Goal: Information Seeking & Learning: Learn about a topic

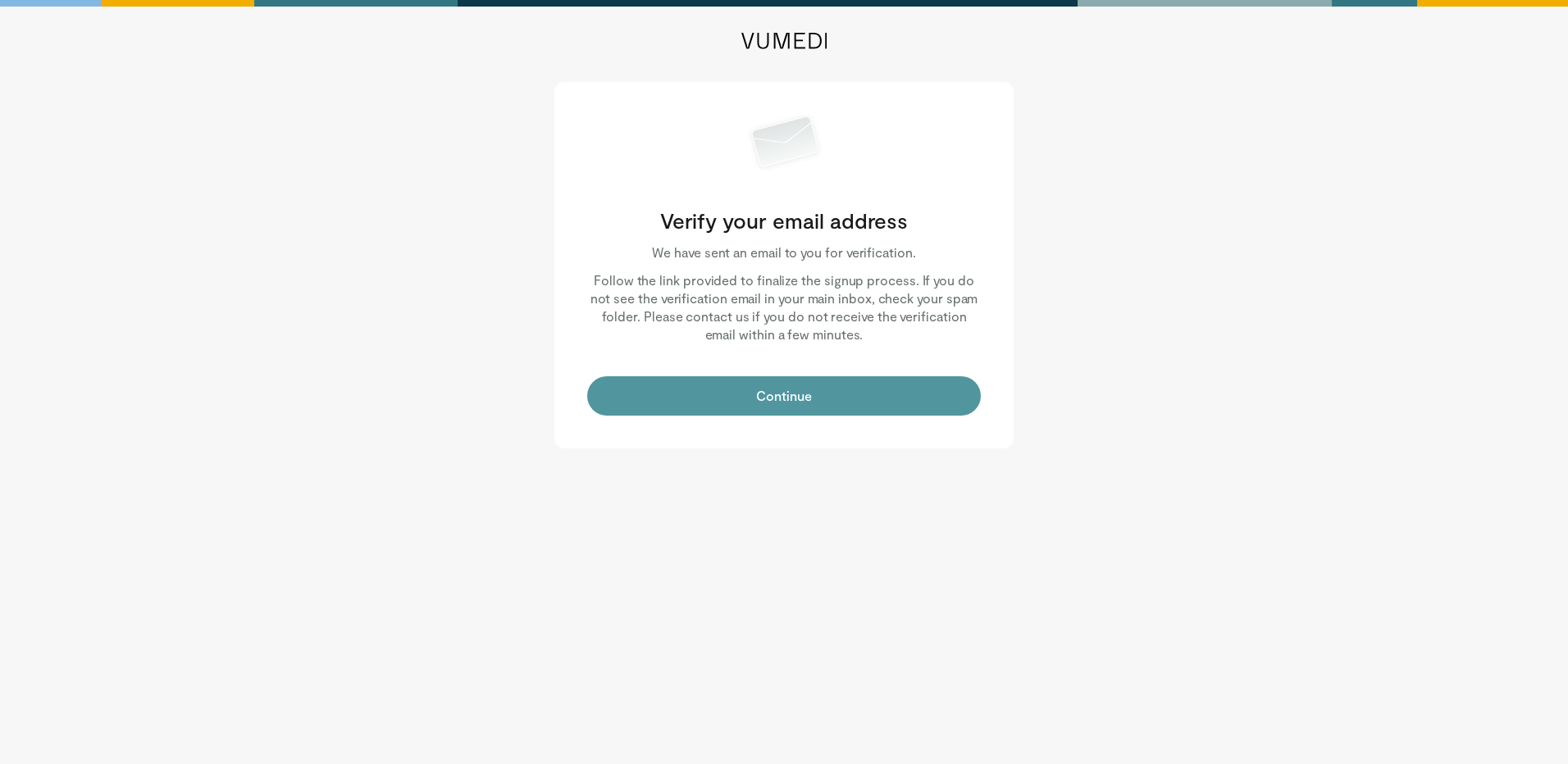
click at [819, 401] on button "Continue" at bounding box center [784, 396] width 394 height 39
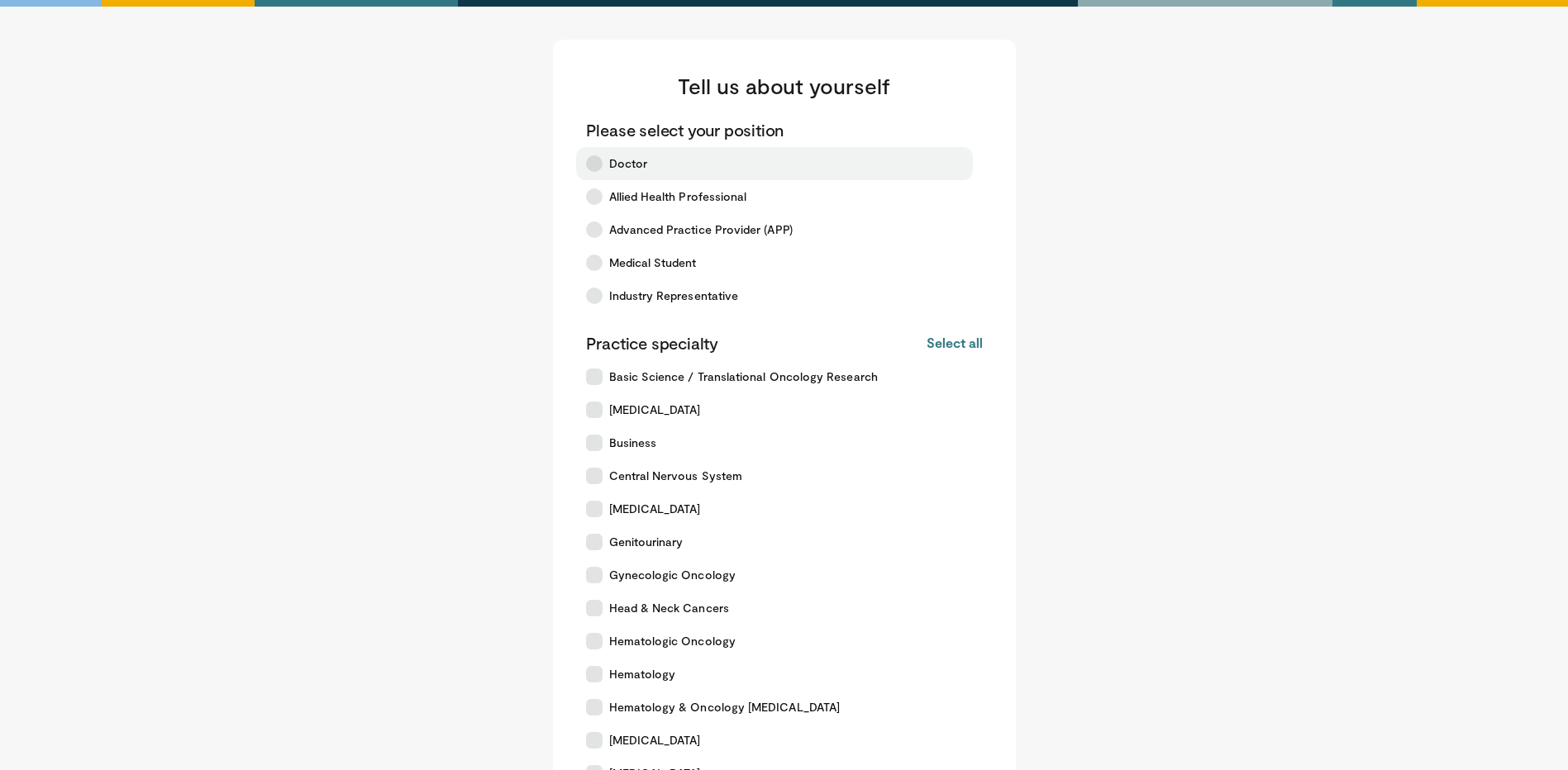
click at [597, 163] on icon at bounding box center [594, 163] width 16 height 16
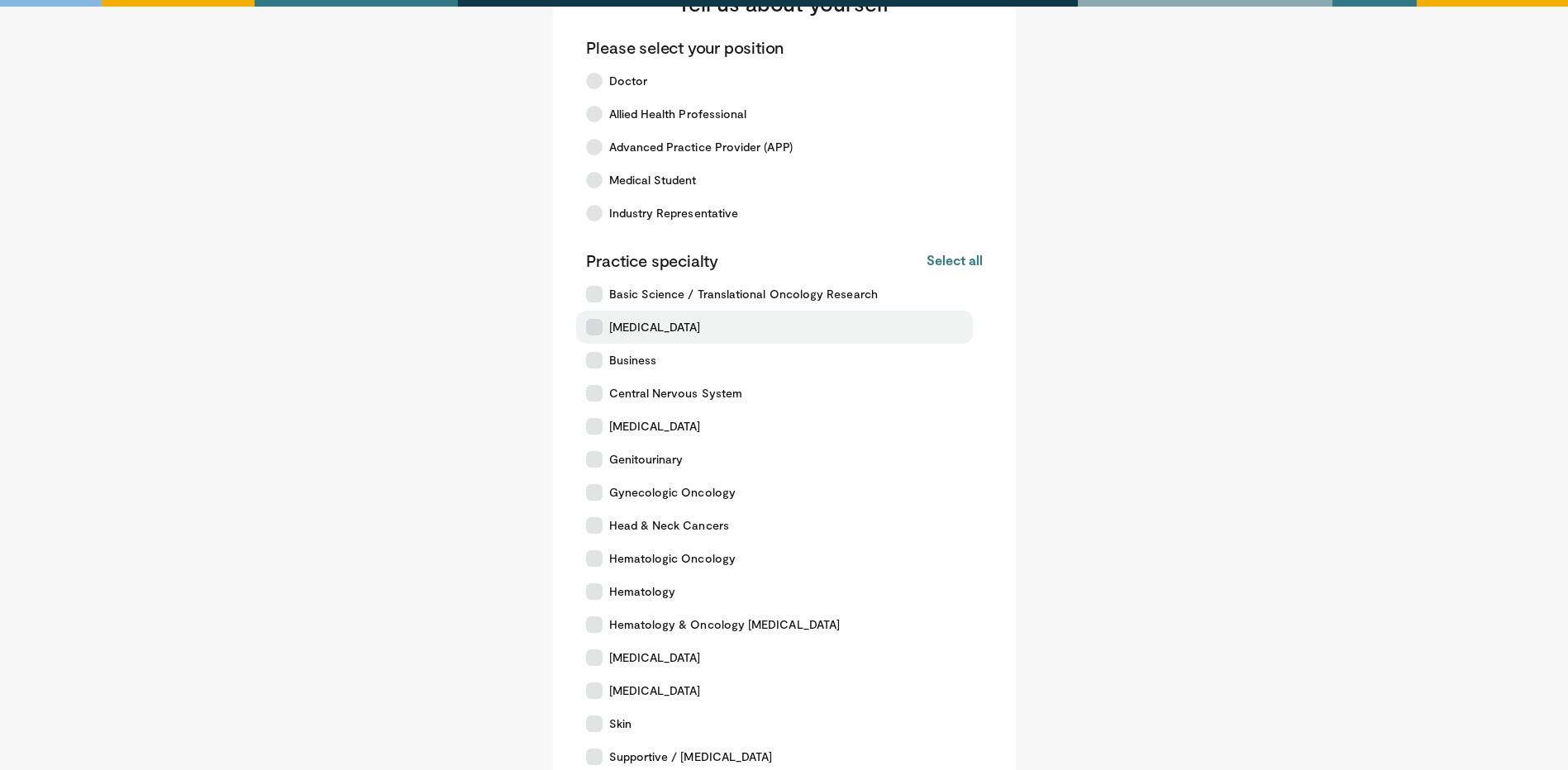
click at [589, 323] on icon at bounding box center [594, 326] width 16 height 16
click at [595, 329] on icon at bounding box center [594, 326] width 16 height 16
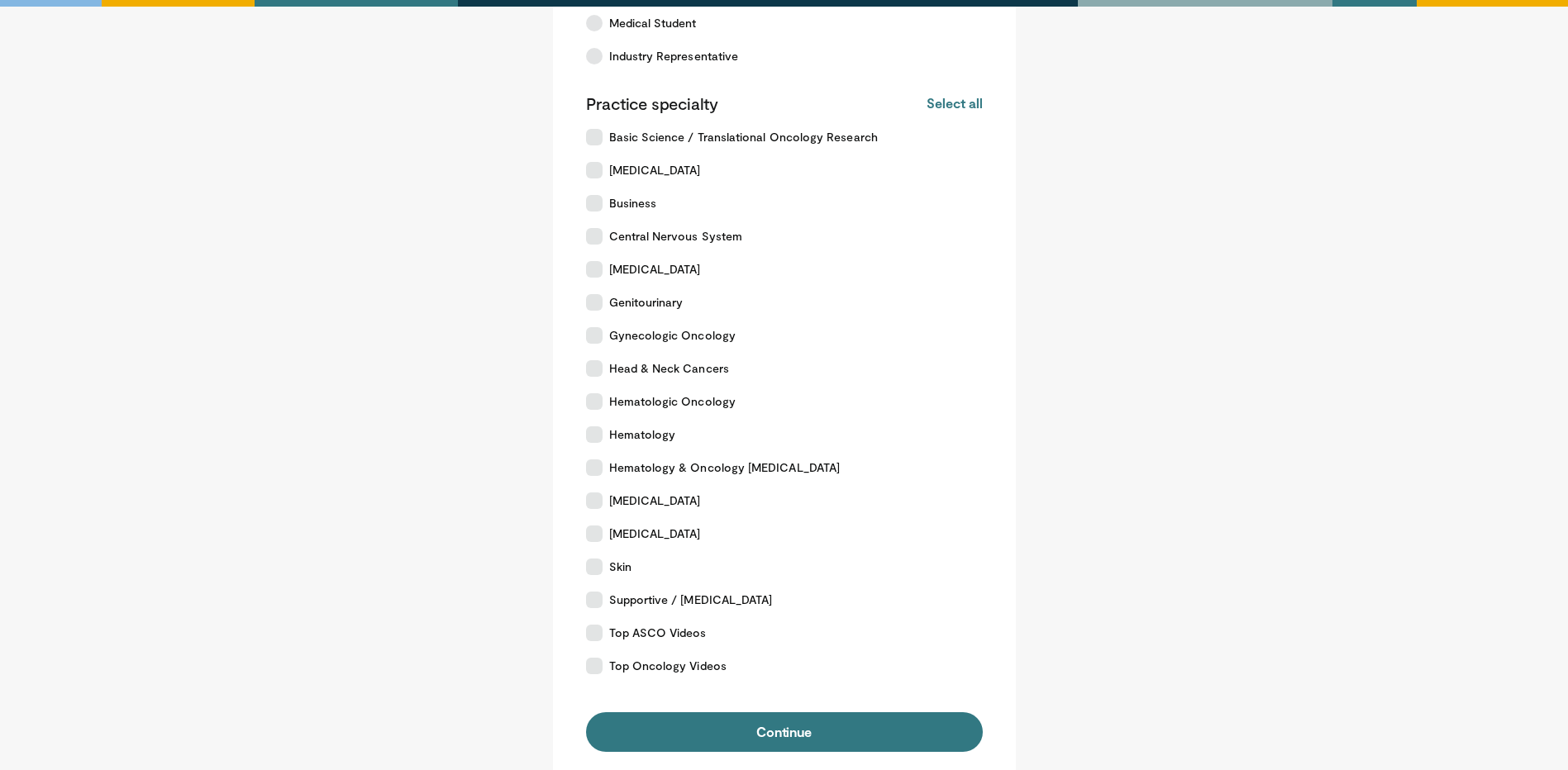
scroll to position [248, 0]
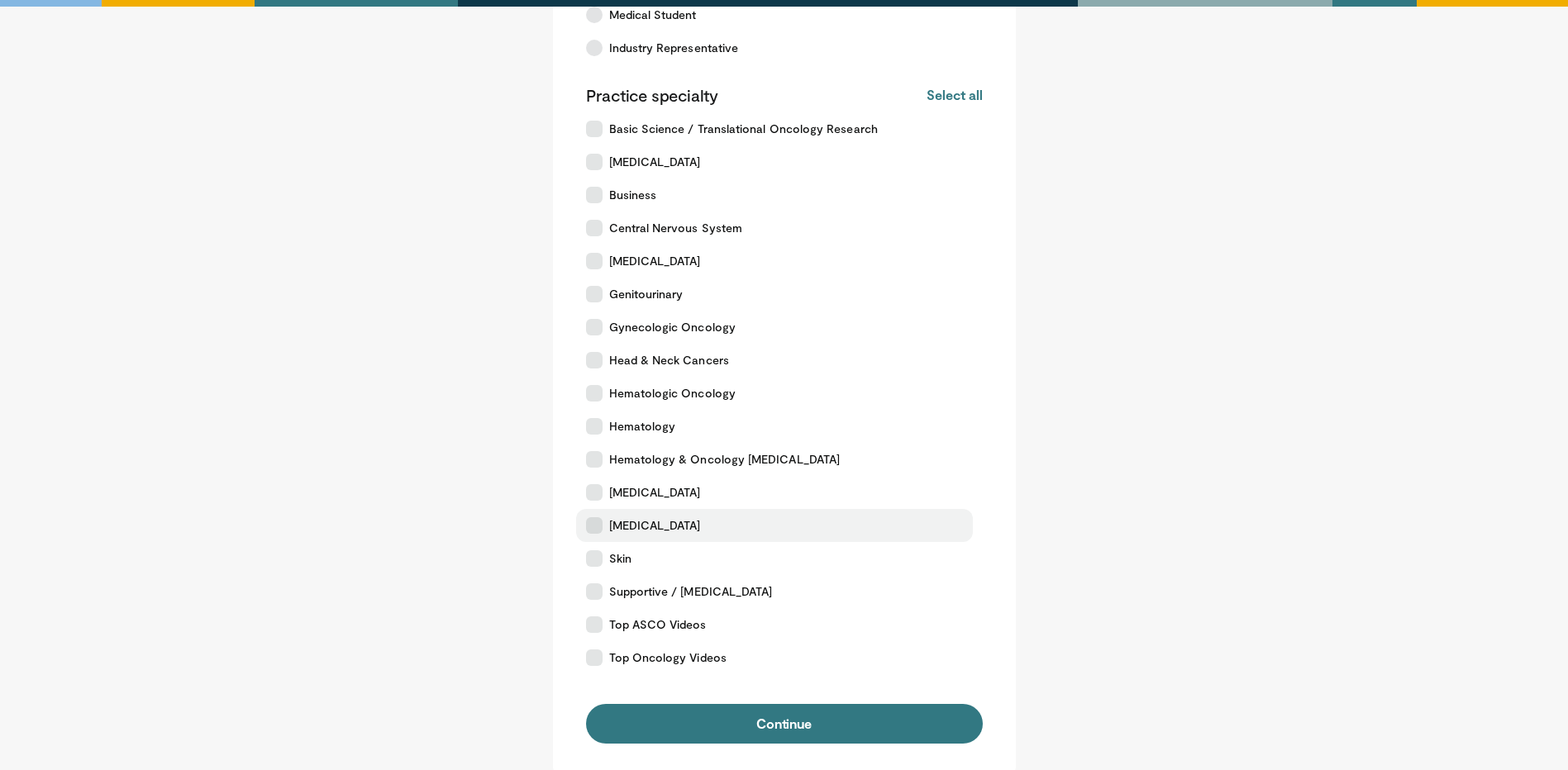
click at [600, 522] on icon at bounding box center [594, 525] width 16 height 16
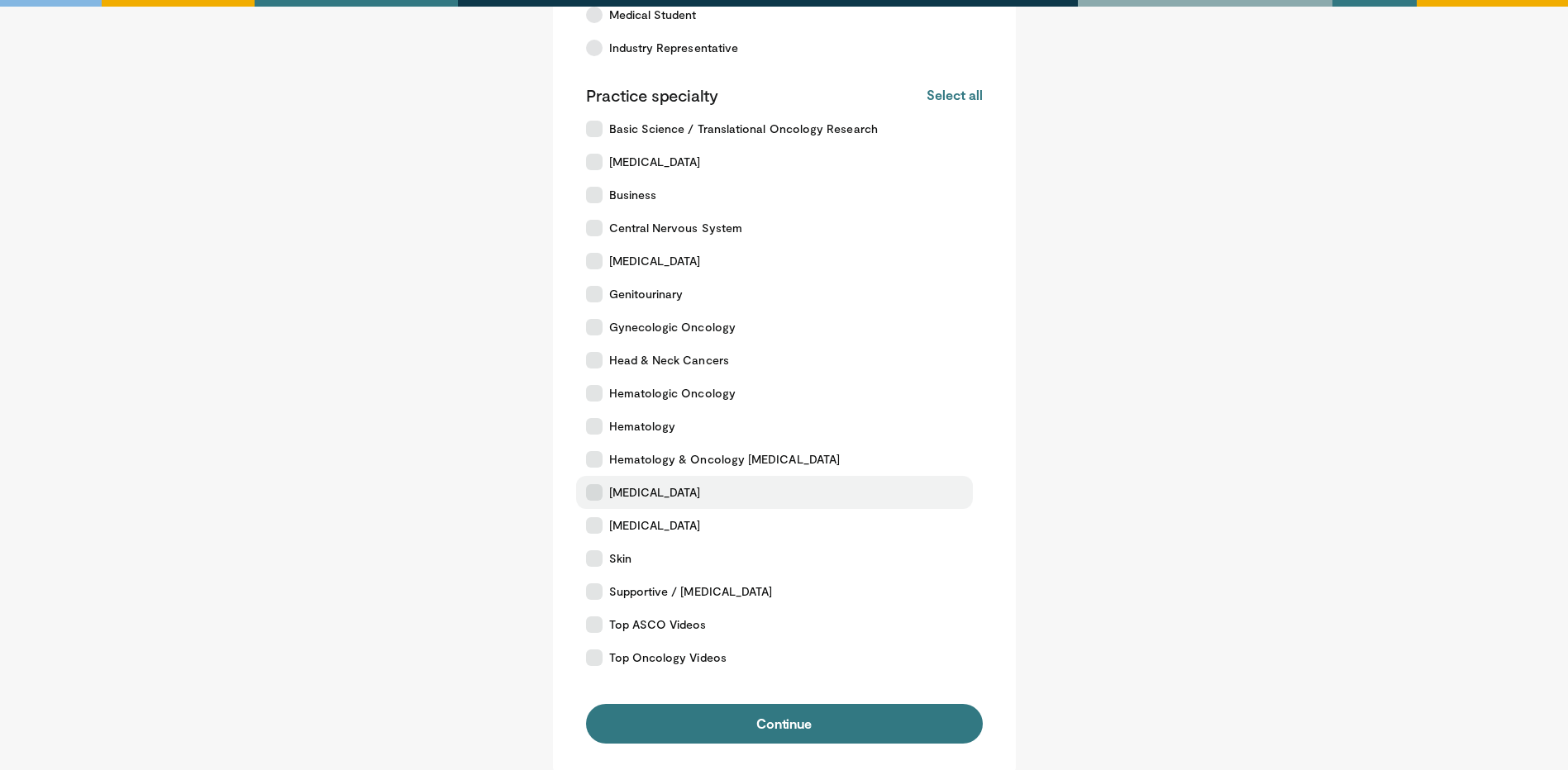
click at [596, 493] on icon at bounding box center [594, 492] width 16 height 16
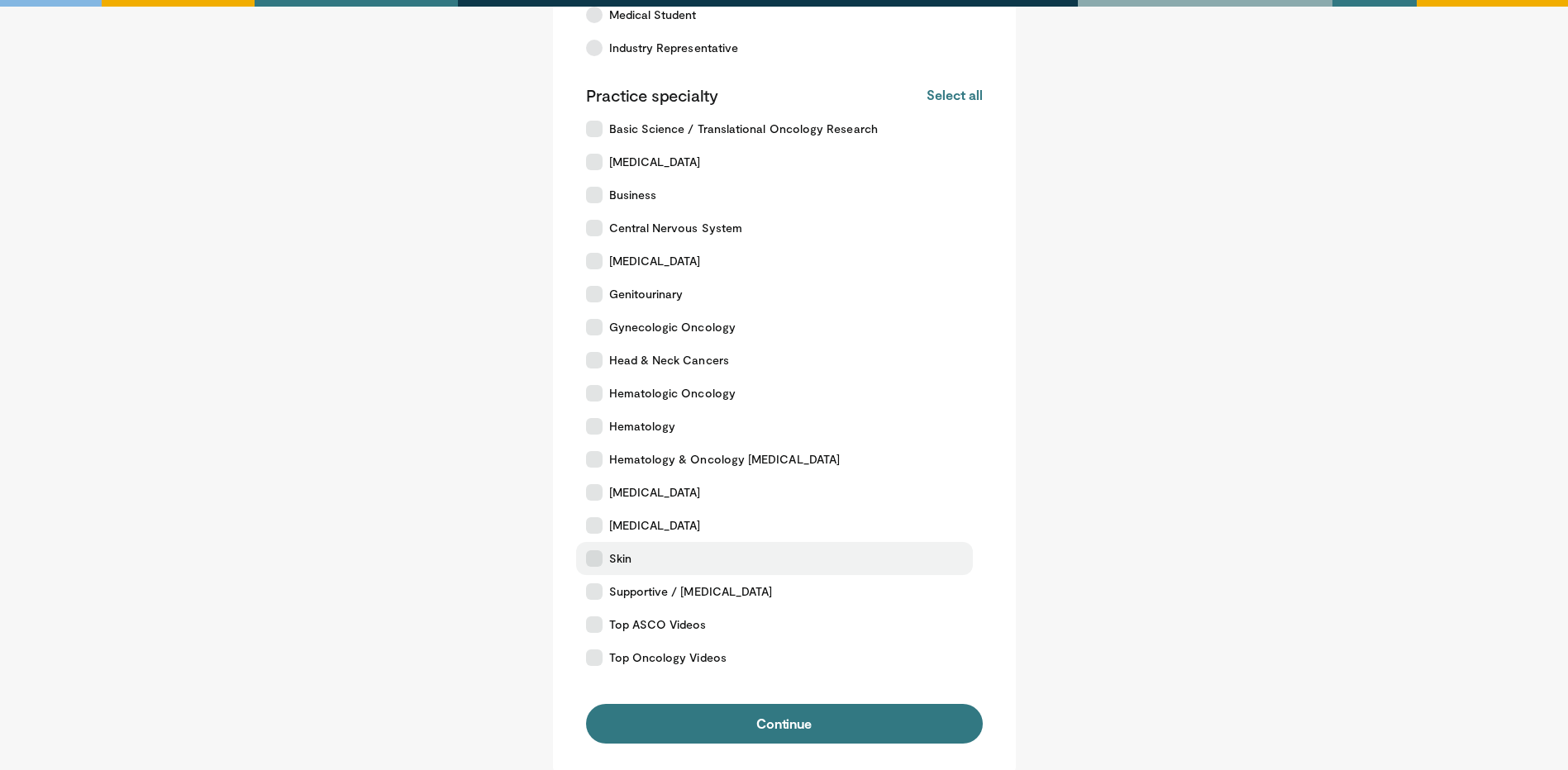
click at [600, 563] on icon at bounding box center [594, 558] width 16 height 16
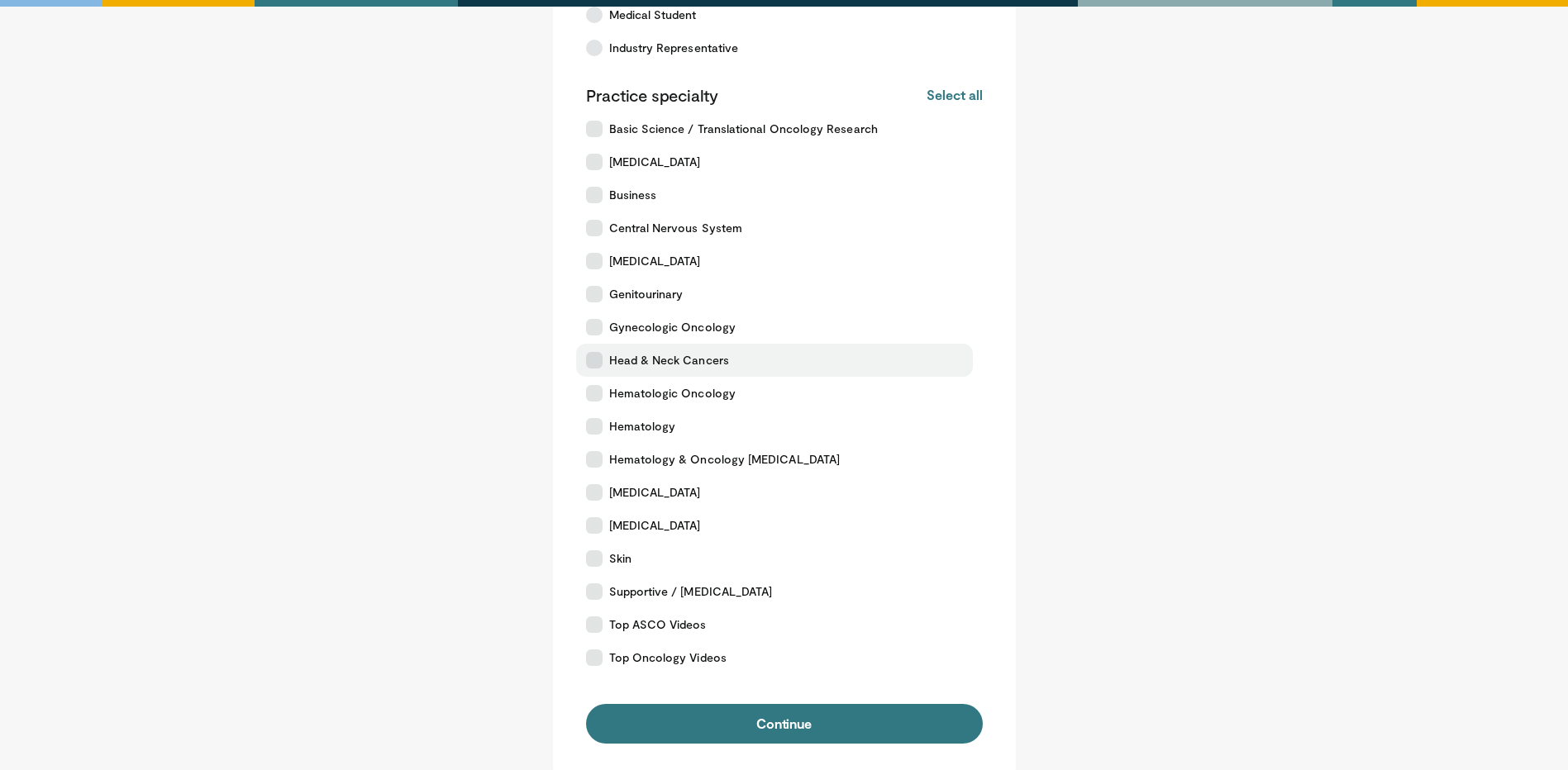
click at [597, 363] on icon at bounding box center [594, 360] width 16 height 16
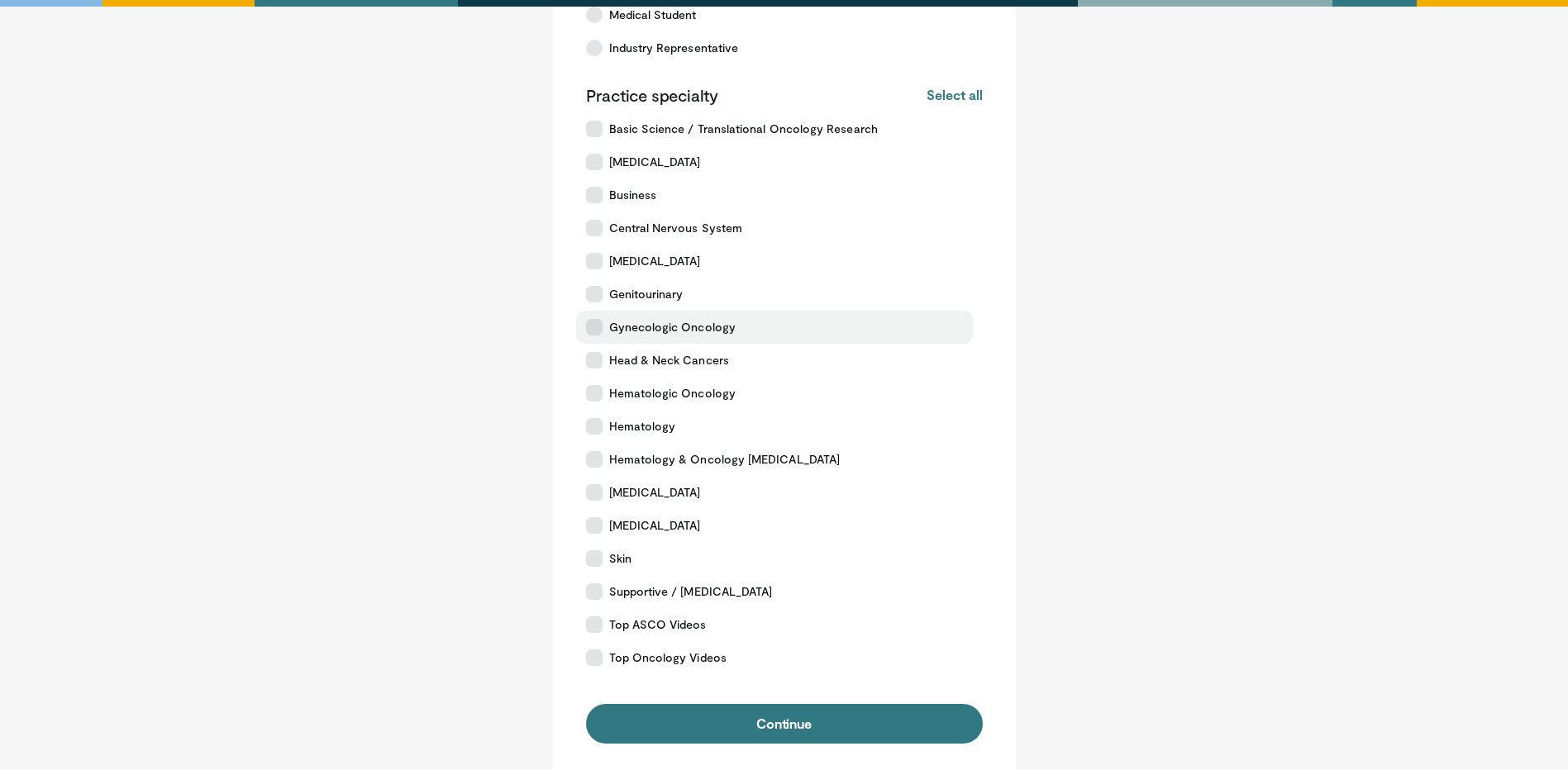
click at [597, 331] on icon at bounding box center [594, 326] width 16 height 16
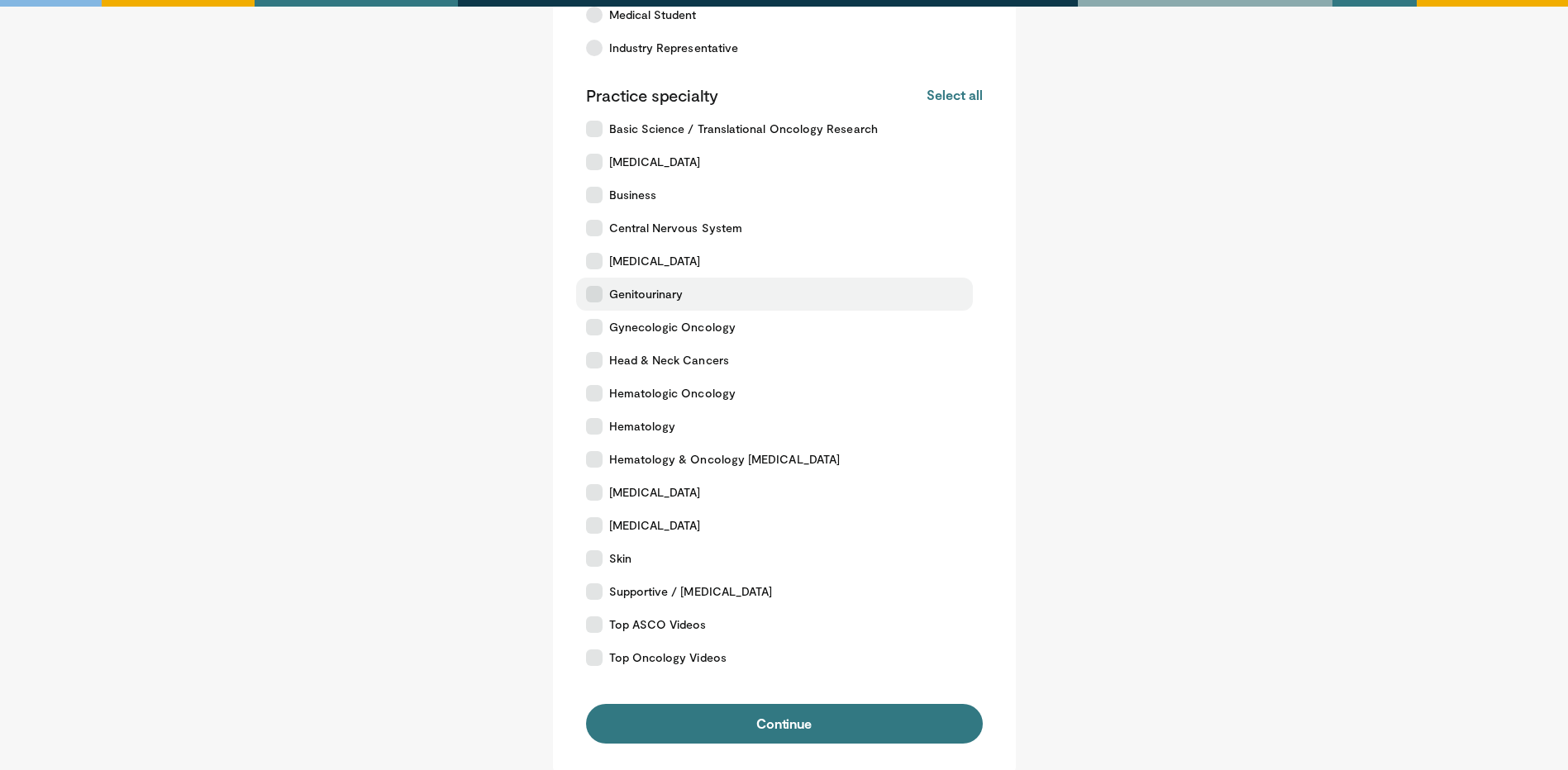
click at [589, 289] on icon at bounding box center [594, 293] width 16 height 16
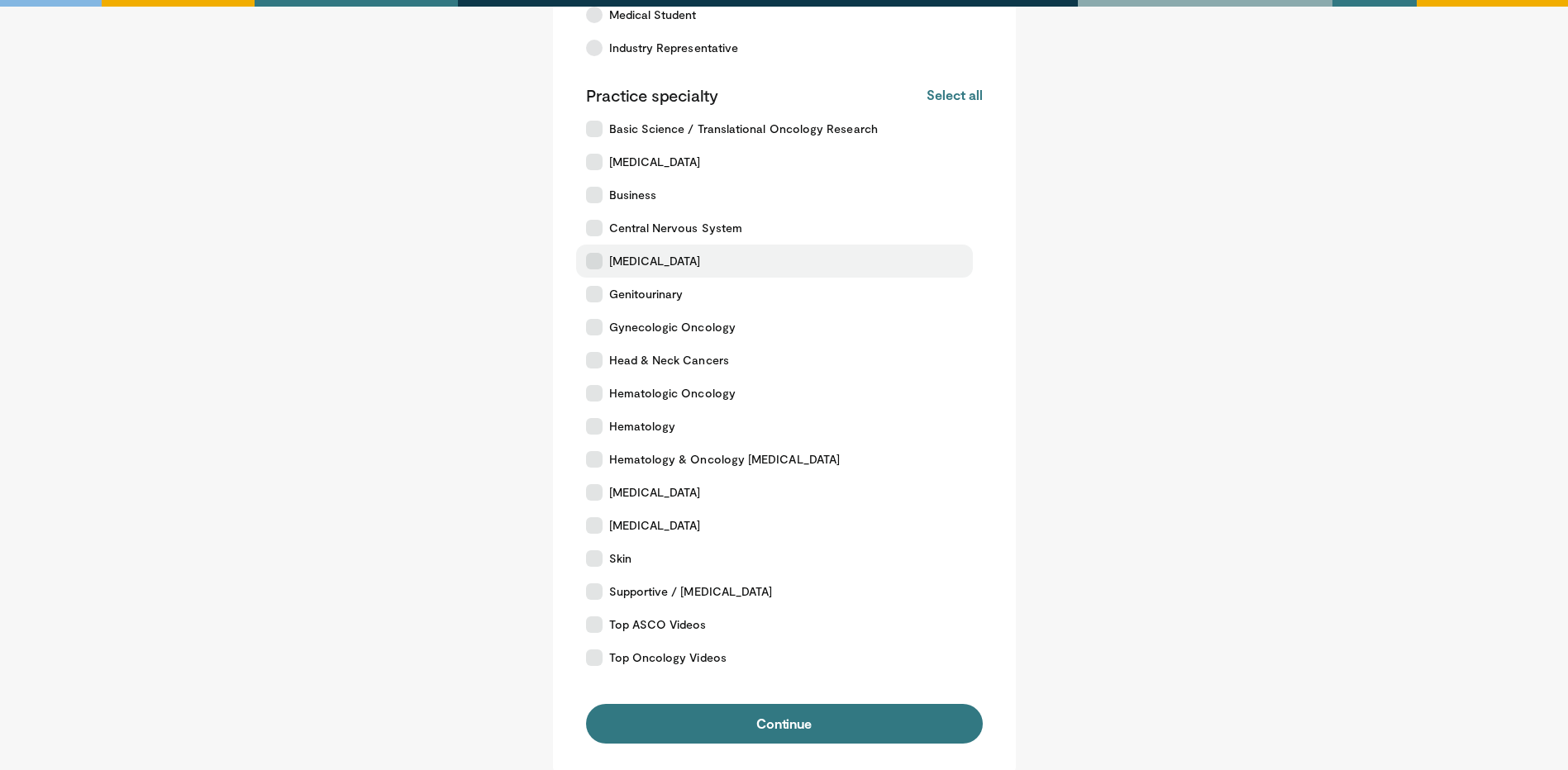
click at [589, 260] on icon at bounding box center [594, 261] width 16 height 16
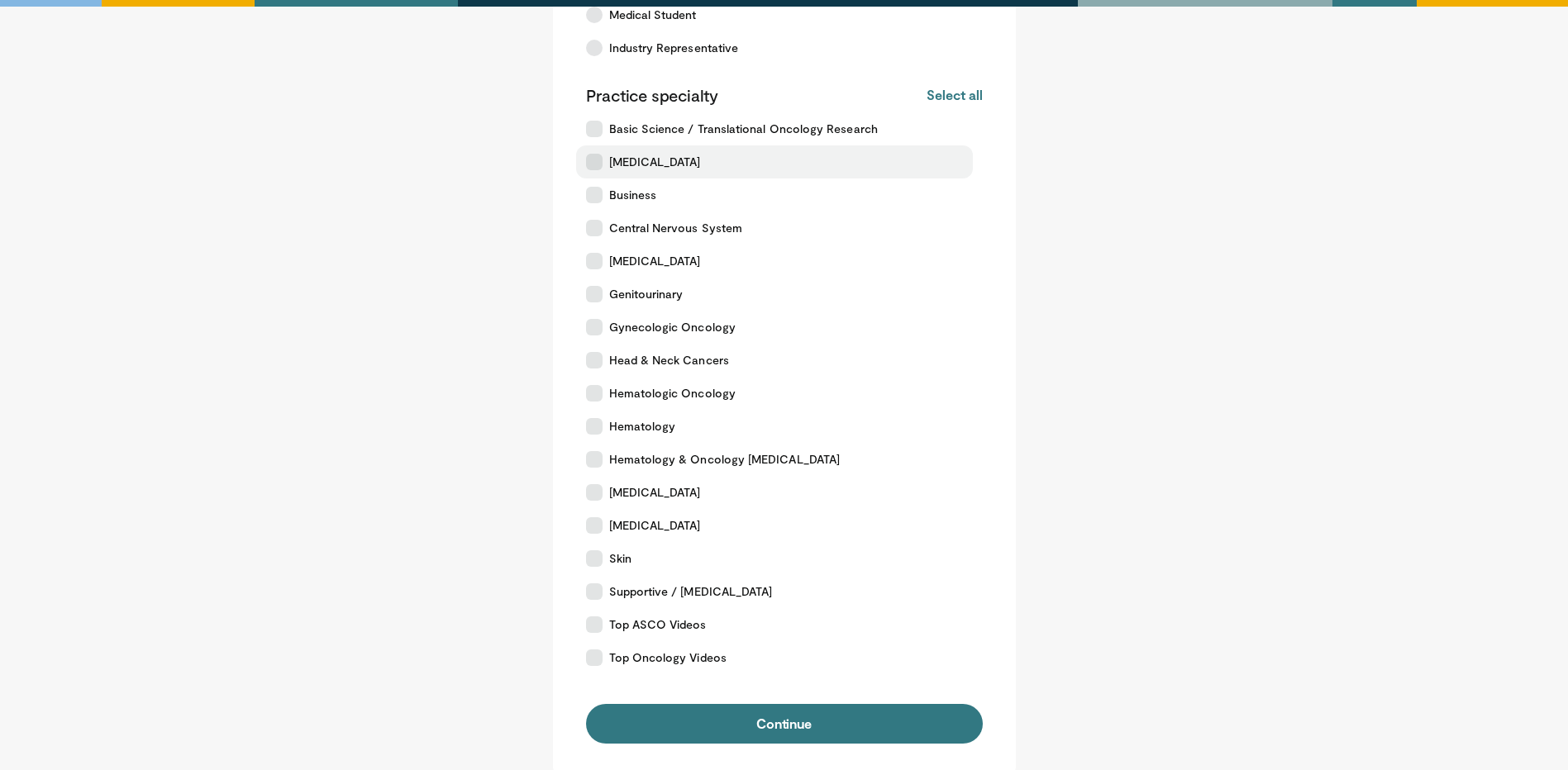
click at [600, 162] on icon at bounding box center [594, 162] width 16 height 16
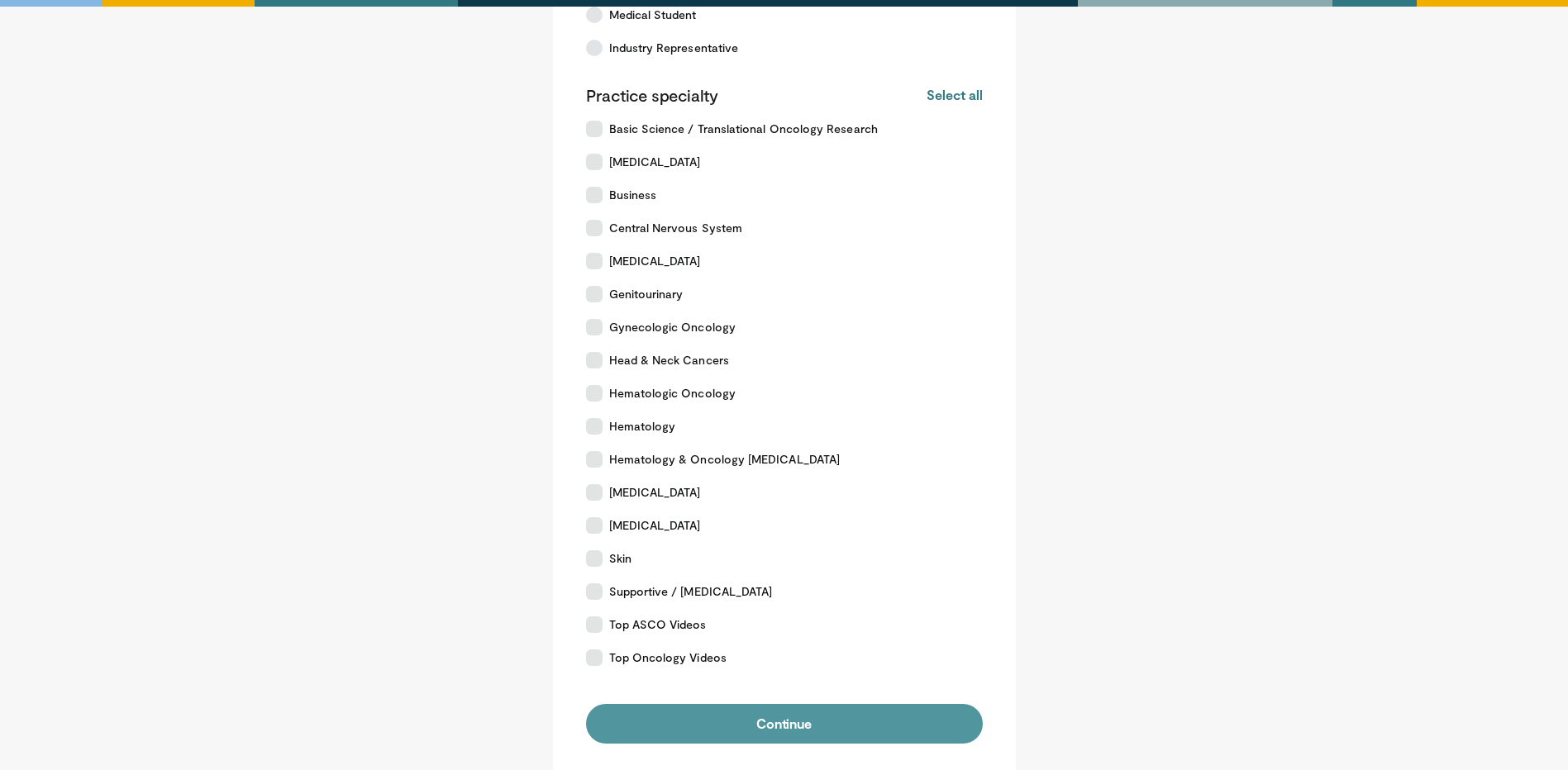
click at [790, 723] on button "Continue" at bounding box center [784, 724] width 397 height 40
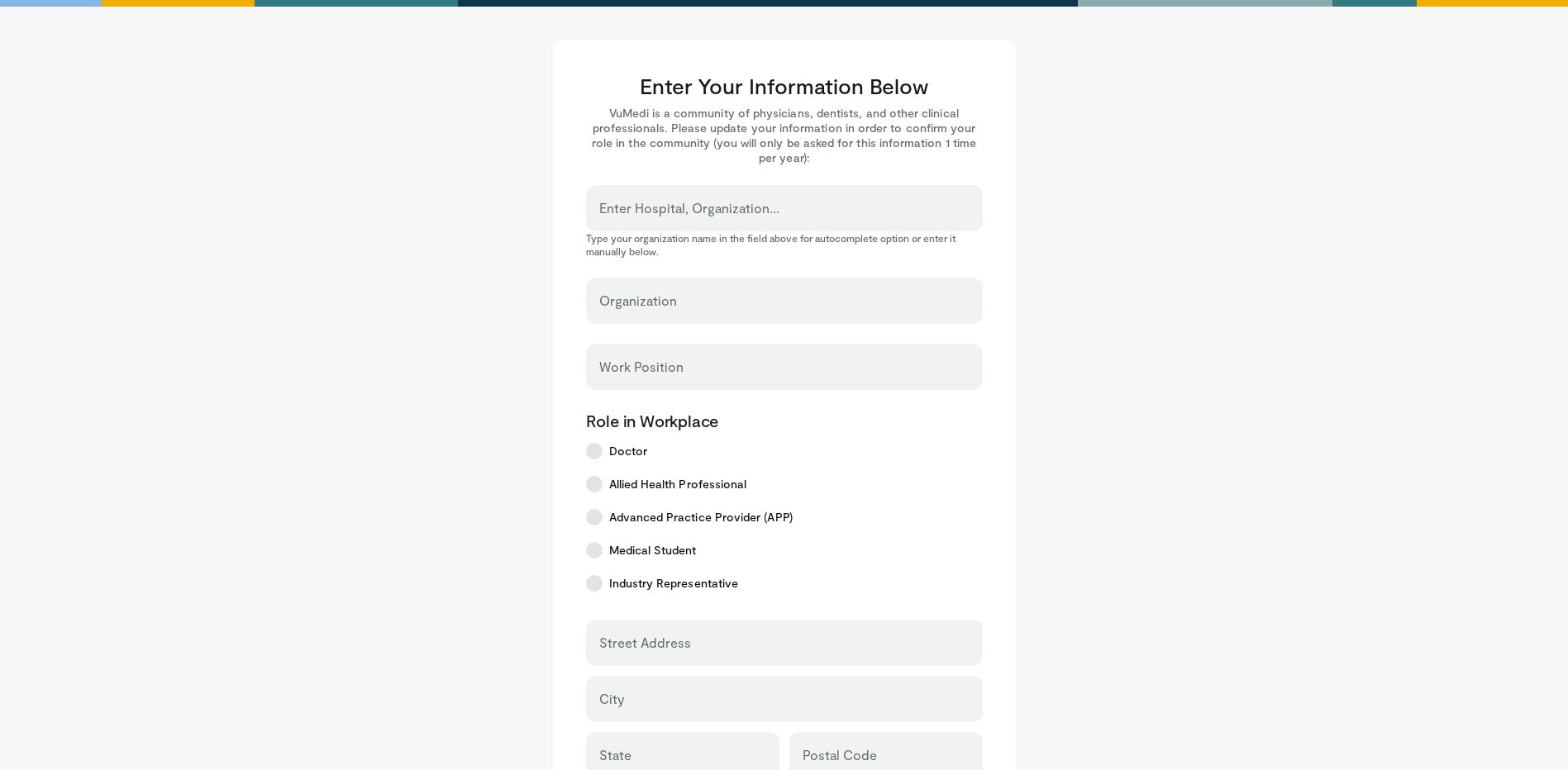
click at [753, 211] on input "Enter Hospital, Organization..." at bounding box center [784, 215] width 370 height 18
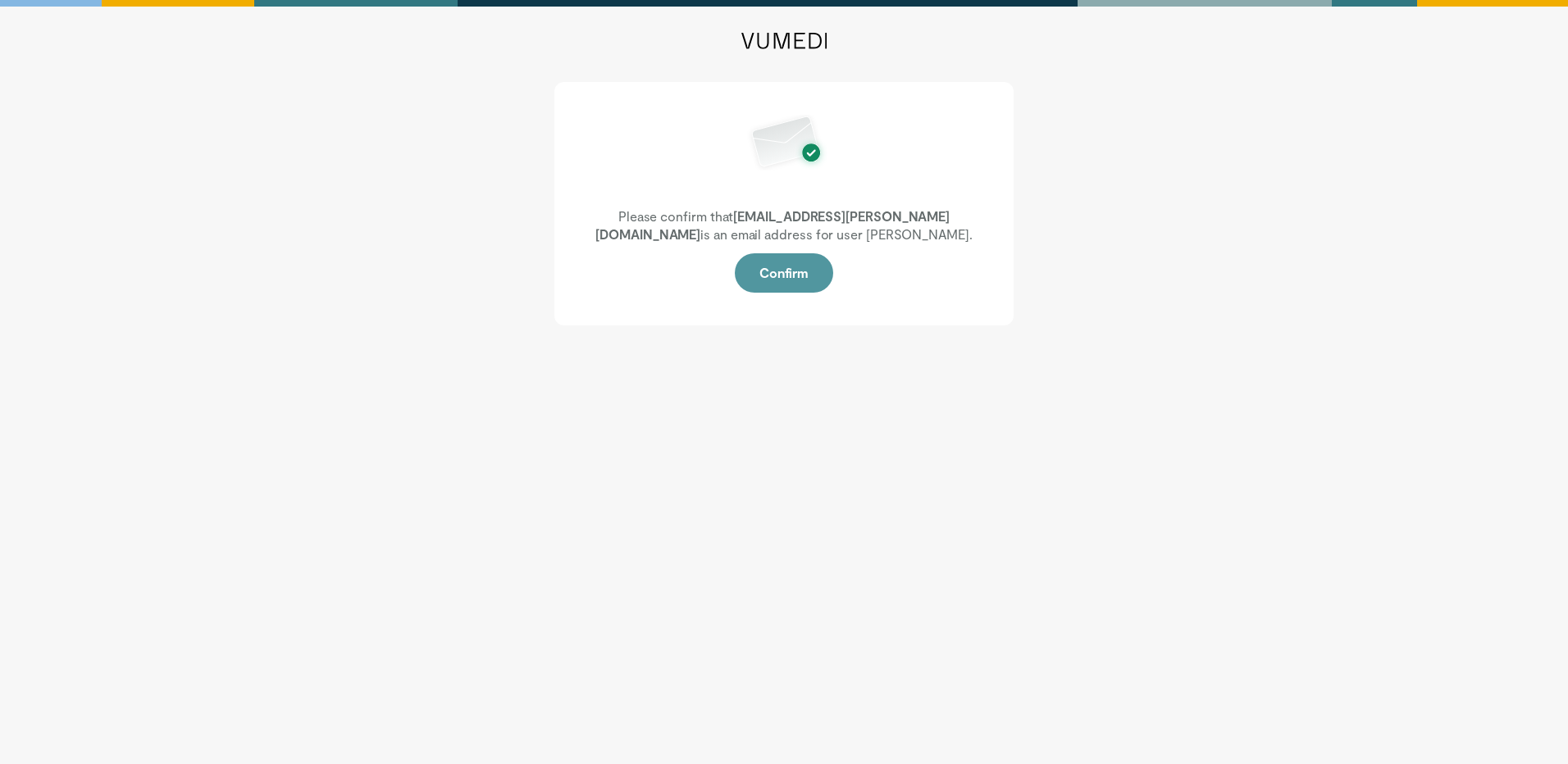
click at [772, 286] on button "Confirm" at bounding box center [784, 273] width 98 height 39
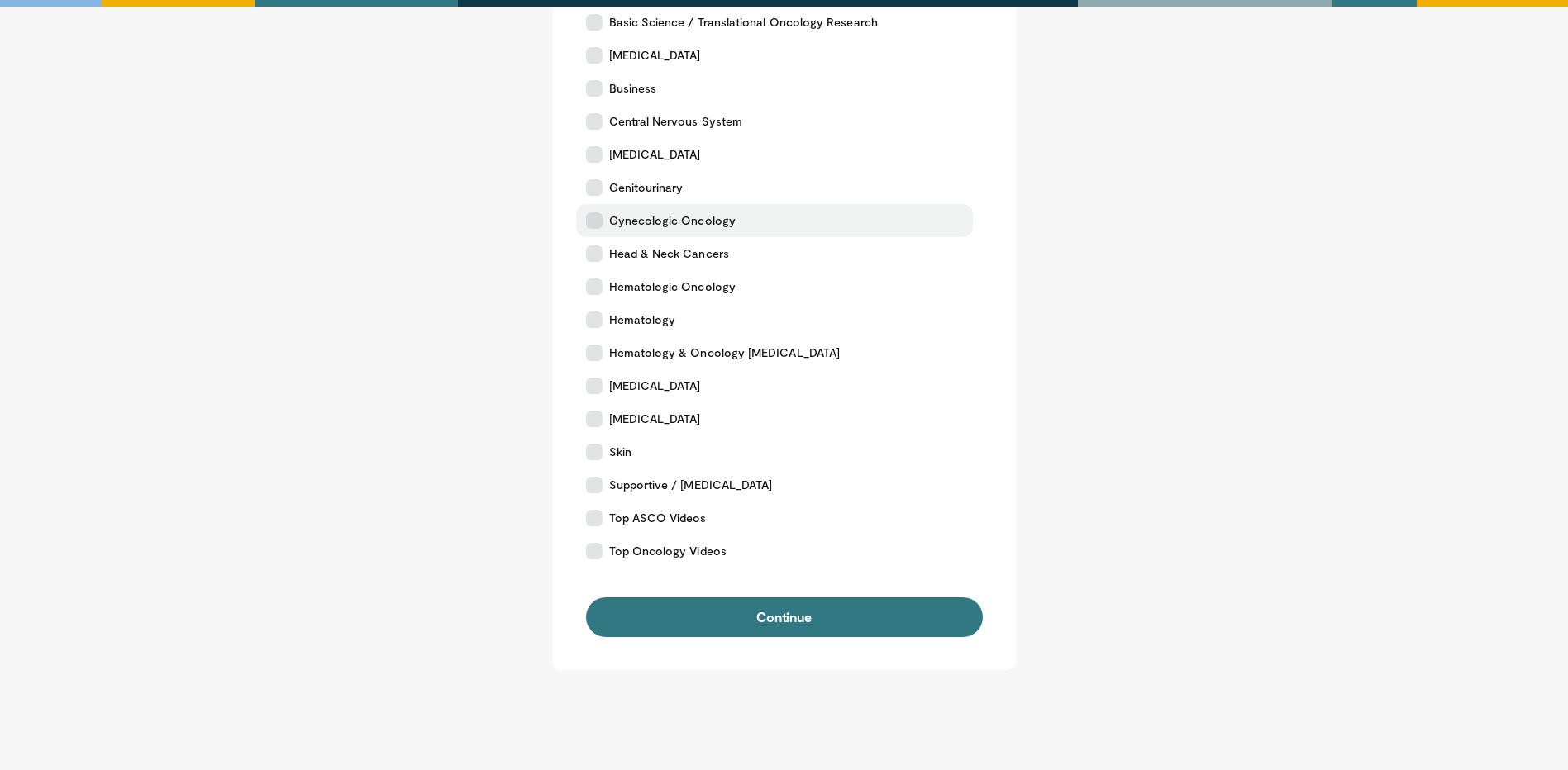
scroll to position [418, 0]
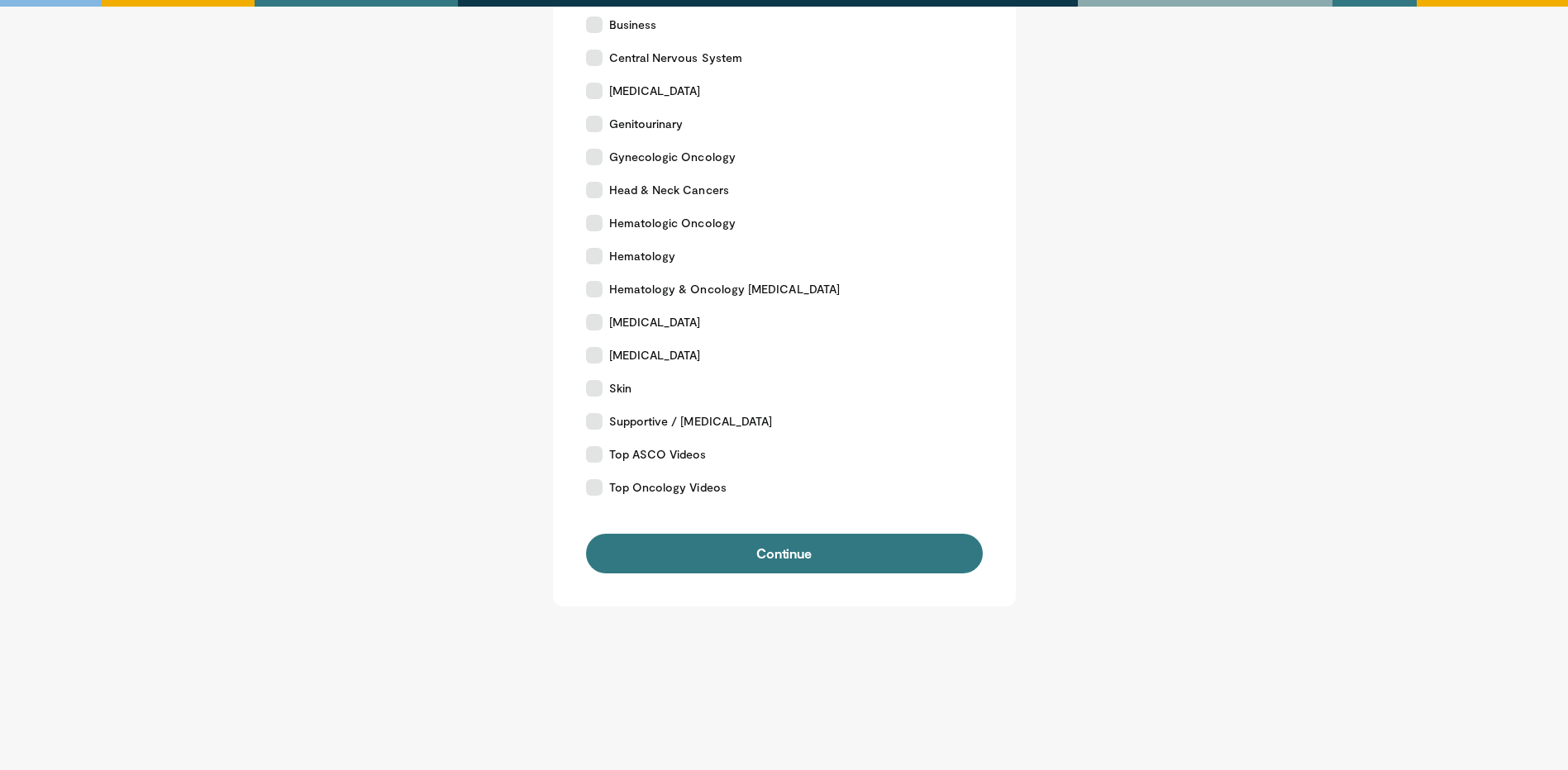
click at [791, 533] on form "Please select your position Doctor Allied Health Professional Advanced Practice…" at bounding box center [784, 137] width 397 height 873
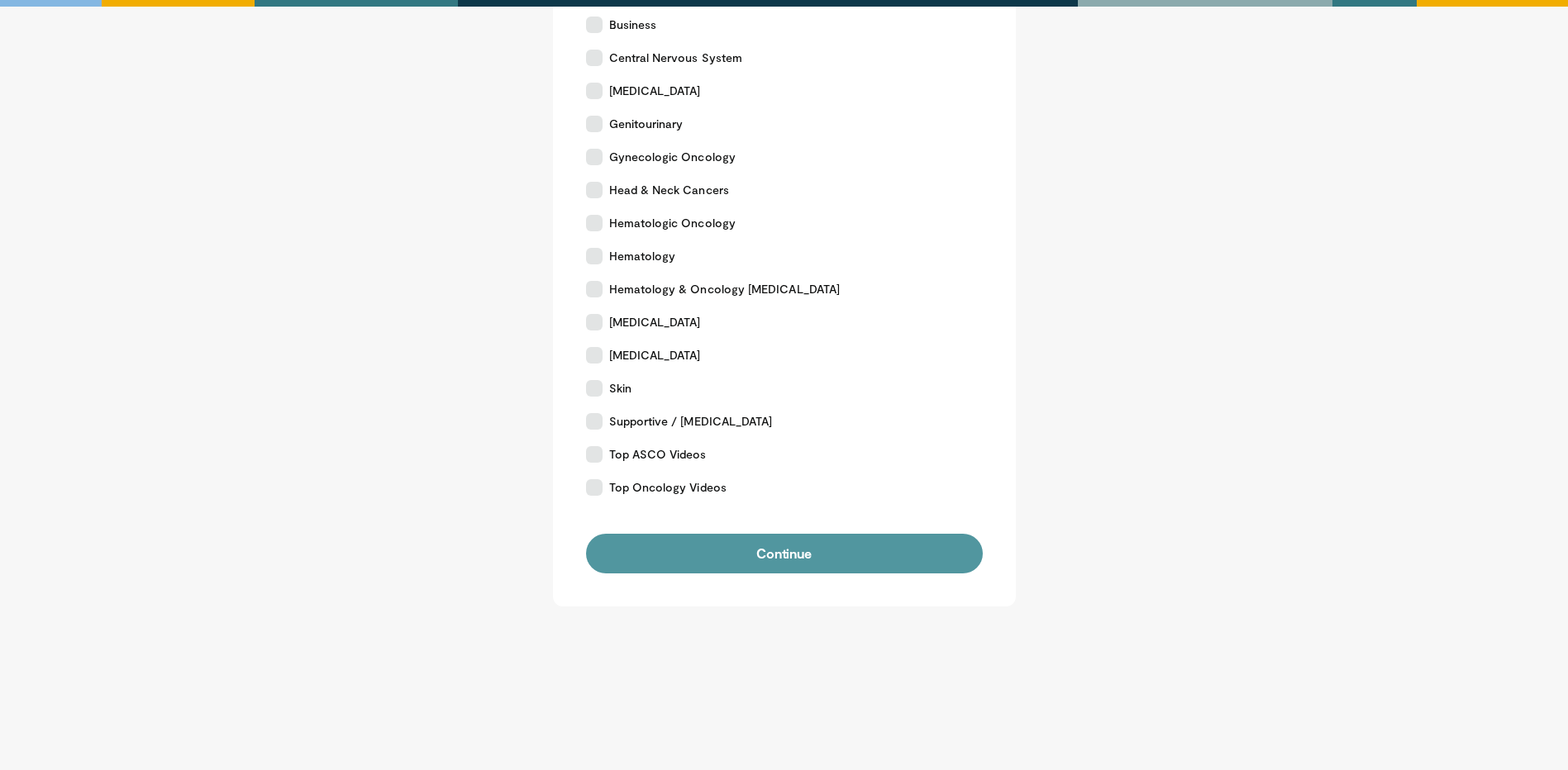
click at [791, 549] on button "Continue" at bounding box center [784, 553] width 397 height 40
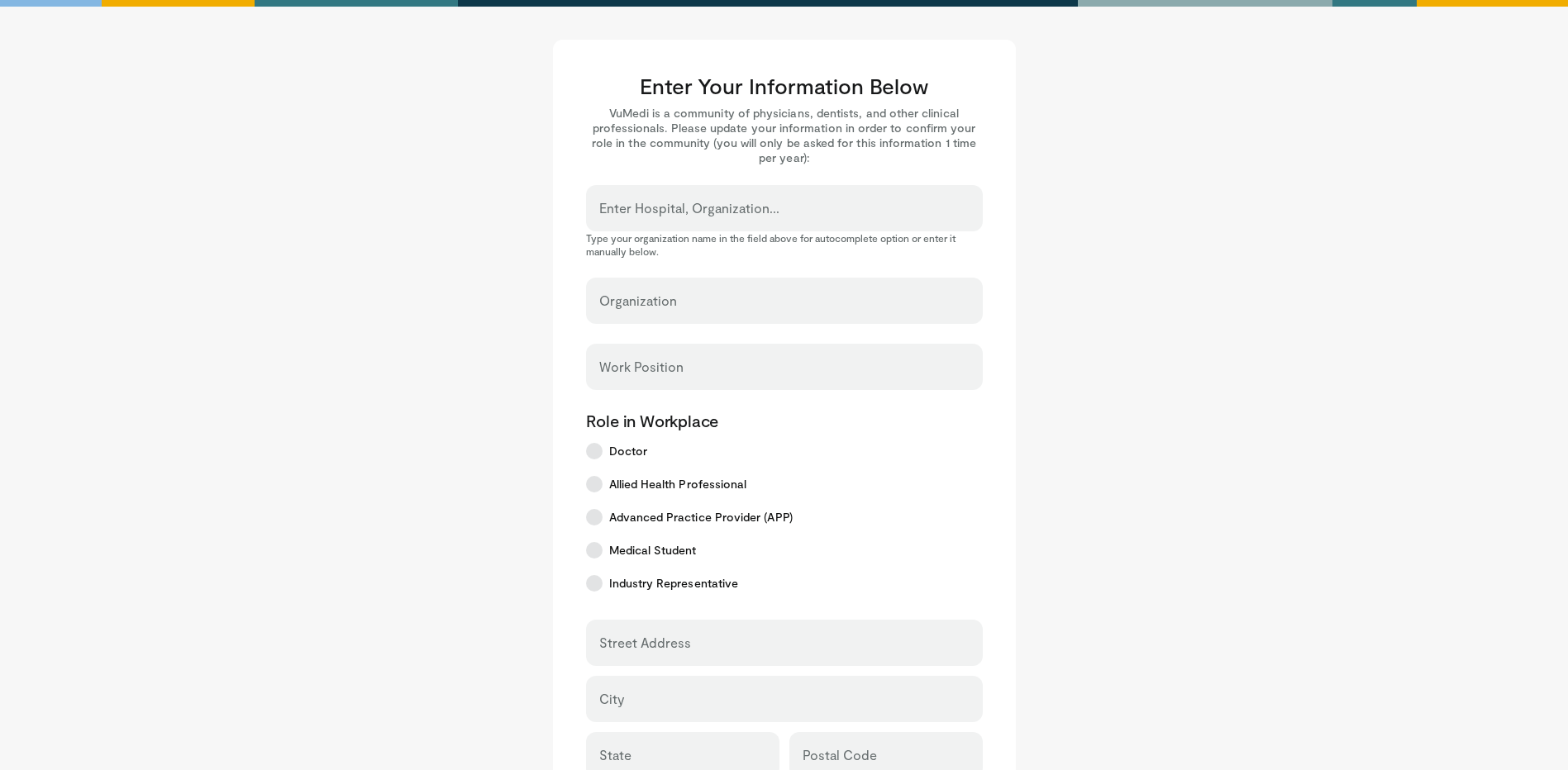
click at [807, 210] on input "Enter Hospital, Organization..." at bounding box center [784, 215] width 370 height 18
click at [712, 200] on label "Enter Hospital, Organization..." at bounding box center [690, 208] width 180 height 33
drag, startPoint x: 712, startPoint y: 200, endPoint x: 657, endPoint y: 216, distance: 57.3
click at [657, 216] on input "Enter Hospital, Organization..." at bounding box center [784, 215] width 370 height 18
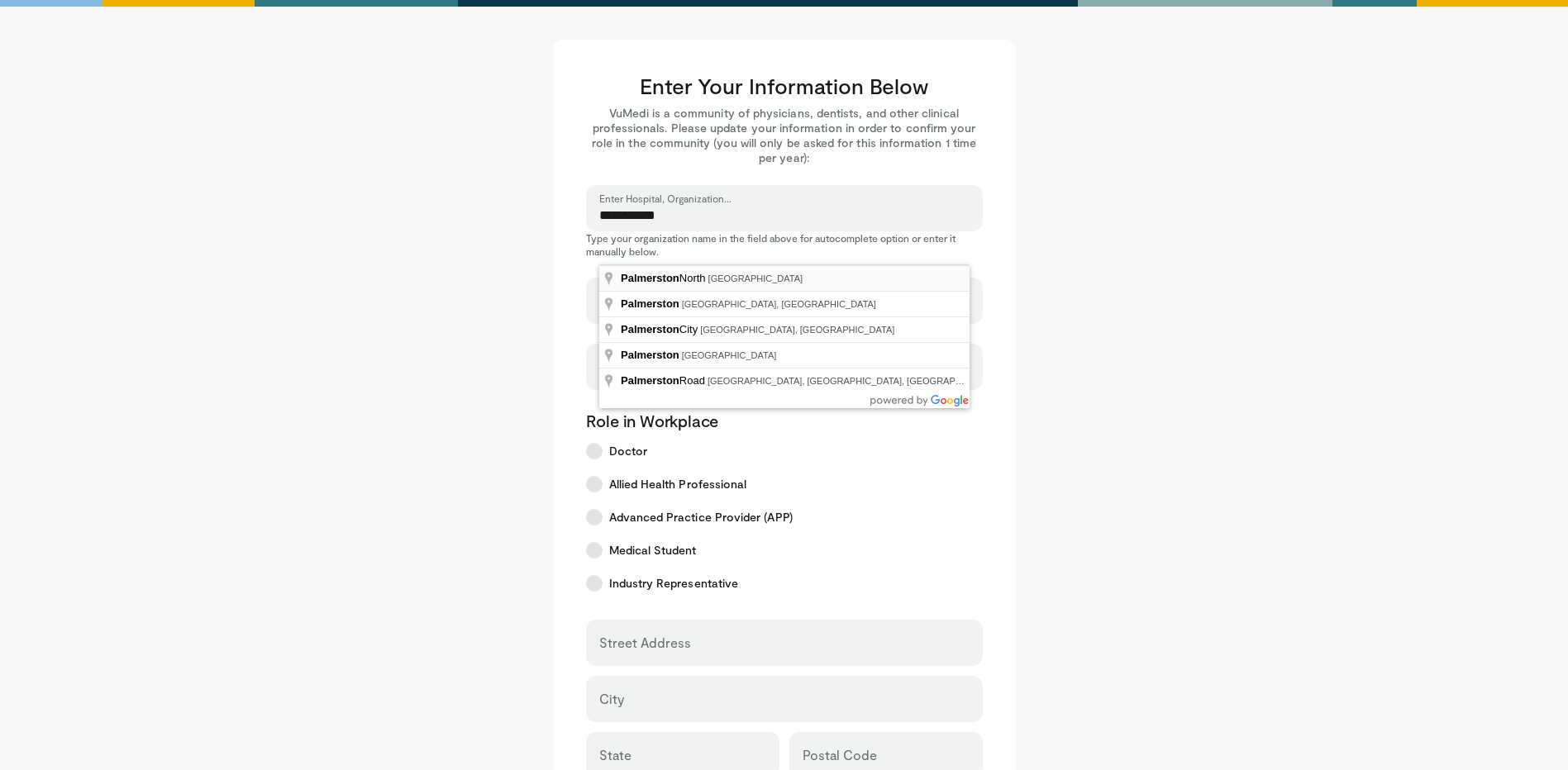
type input "**********"
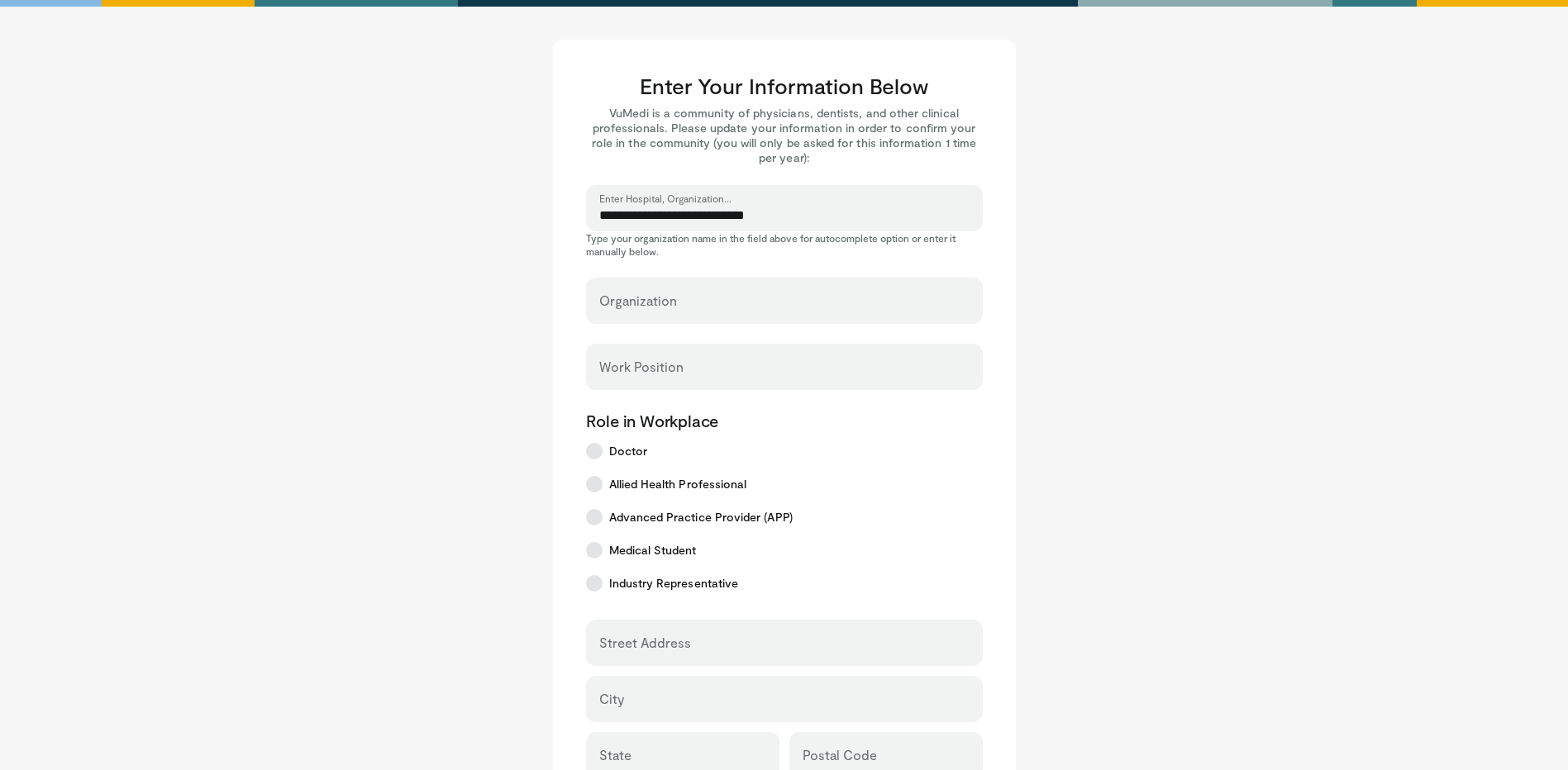
select select "**"
type input "**********"
click at [743, 313] on input "**********" at bounding box center [784, 308] width 370 height 18
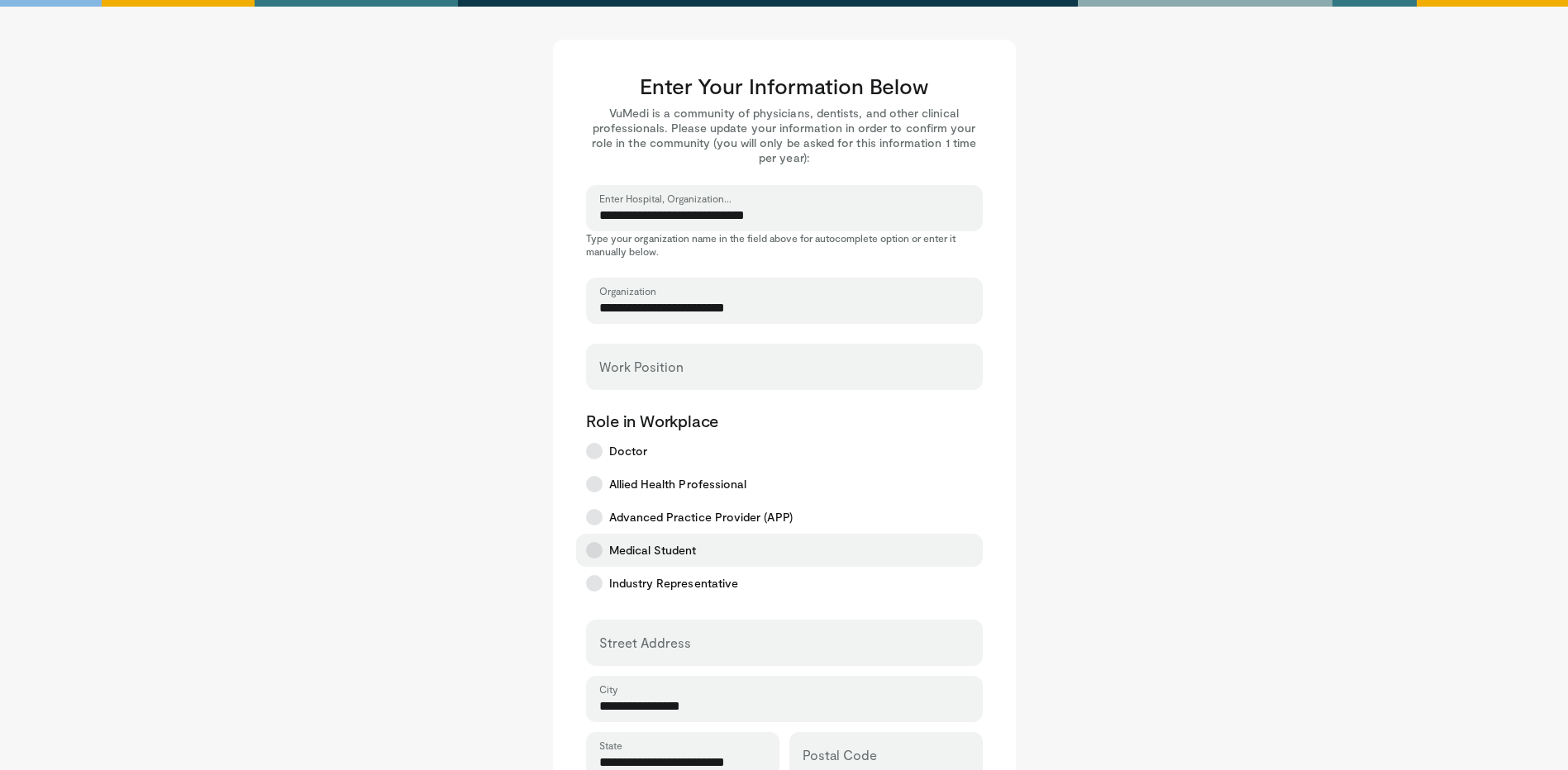
type input "**********"
click at [926, 543] on label "Medical Student" at bounding box center [780, 550] width 407 height 33
click at [689, 363] on div "Work Position" at bounding box center [784, 367] width 397 height 46
click at [651, 372] on input "Work Position" at bounding box center [784, 374] width 370 height 18
type input "**********"
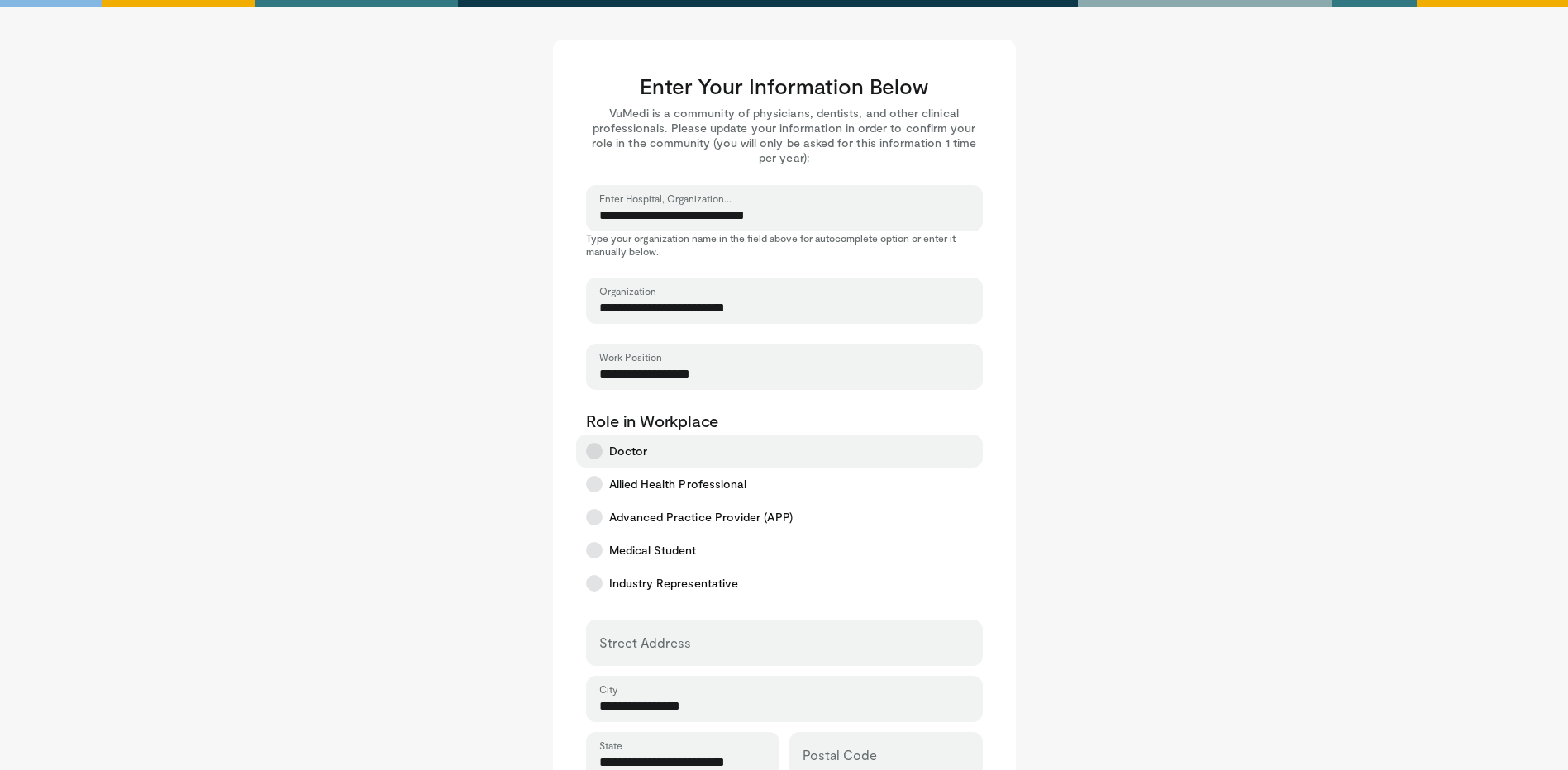
click at [602, 448] on label "Doctor" at bounding box center [780, 451] width 407 height 33
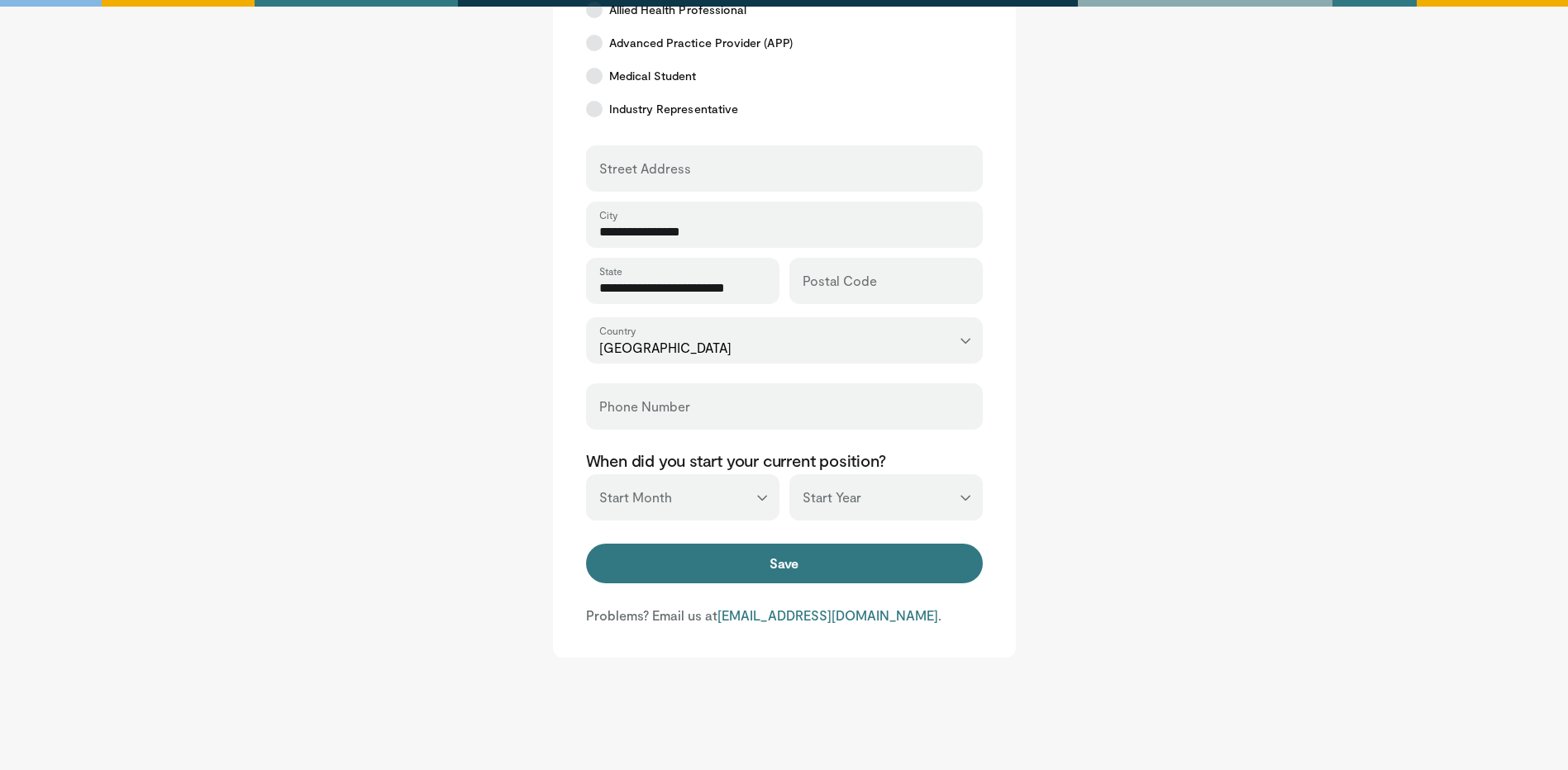
scroll to position [496, 0]
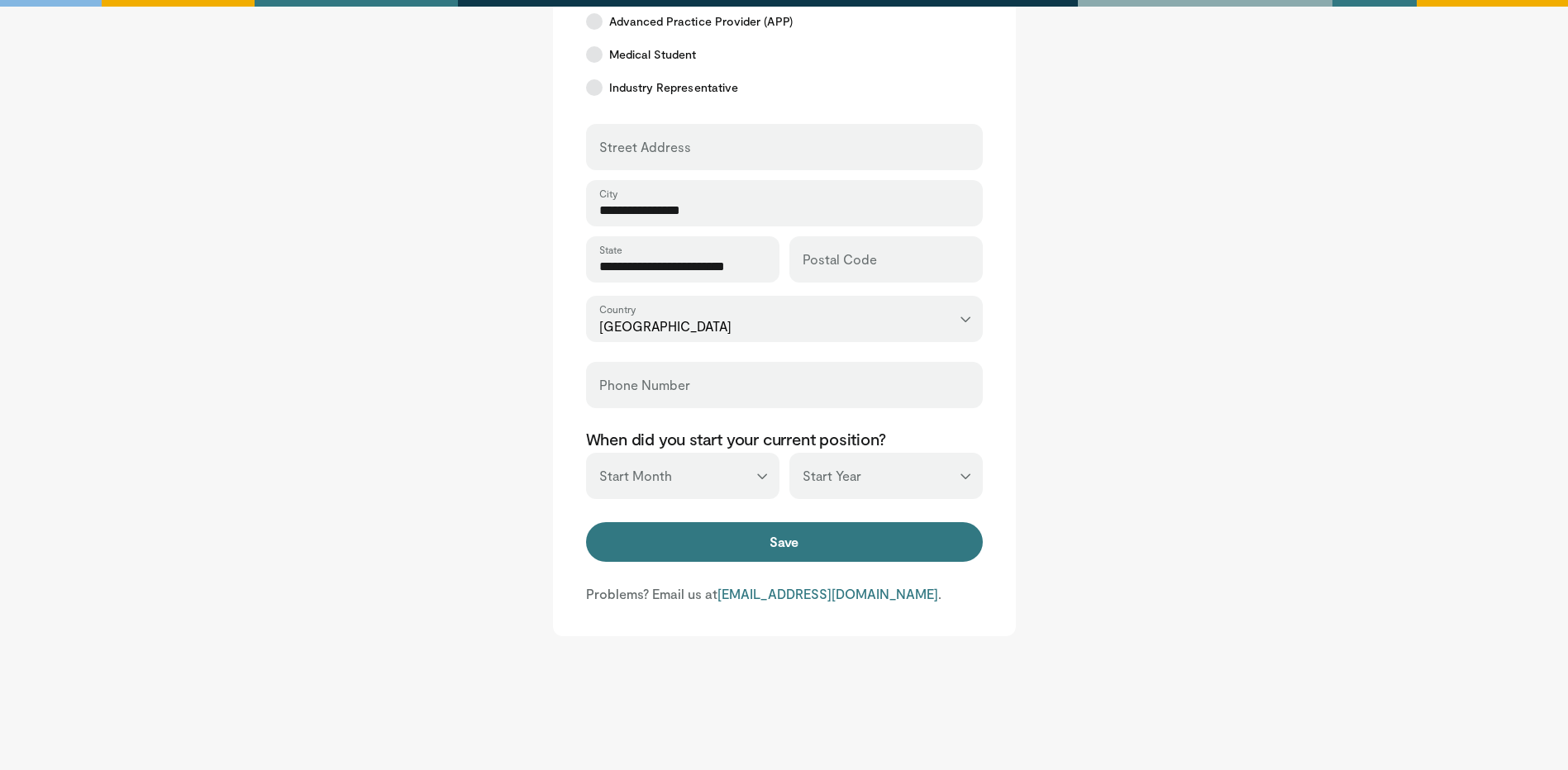
click at [879, 477] on select "*** **** **** **** **** **** **** **** **** **** **** **** **** **** **** **** …" at bounding box center [886, 477] width 194 height 46
select select "****"
click at [789, 453] on select "*** **** **** **** **** **** **** **** **** **** **** **** **** **** **** **** …" at bounding box center [886, 477] width 194 height 46
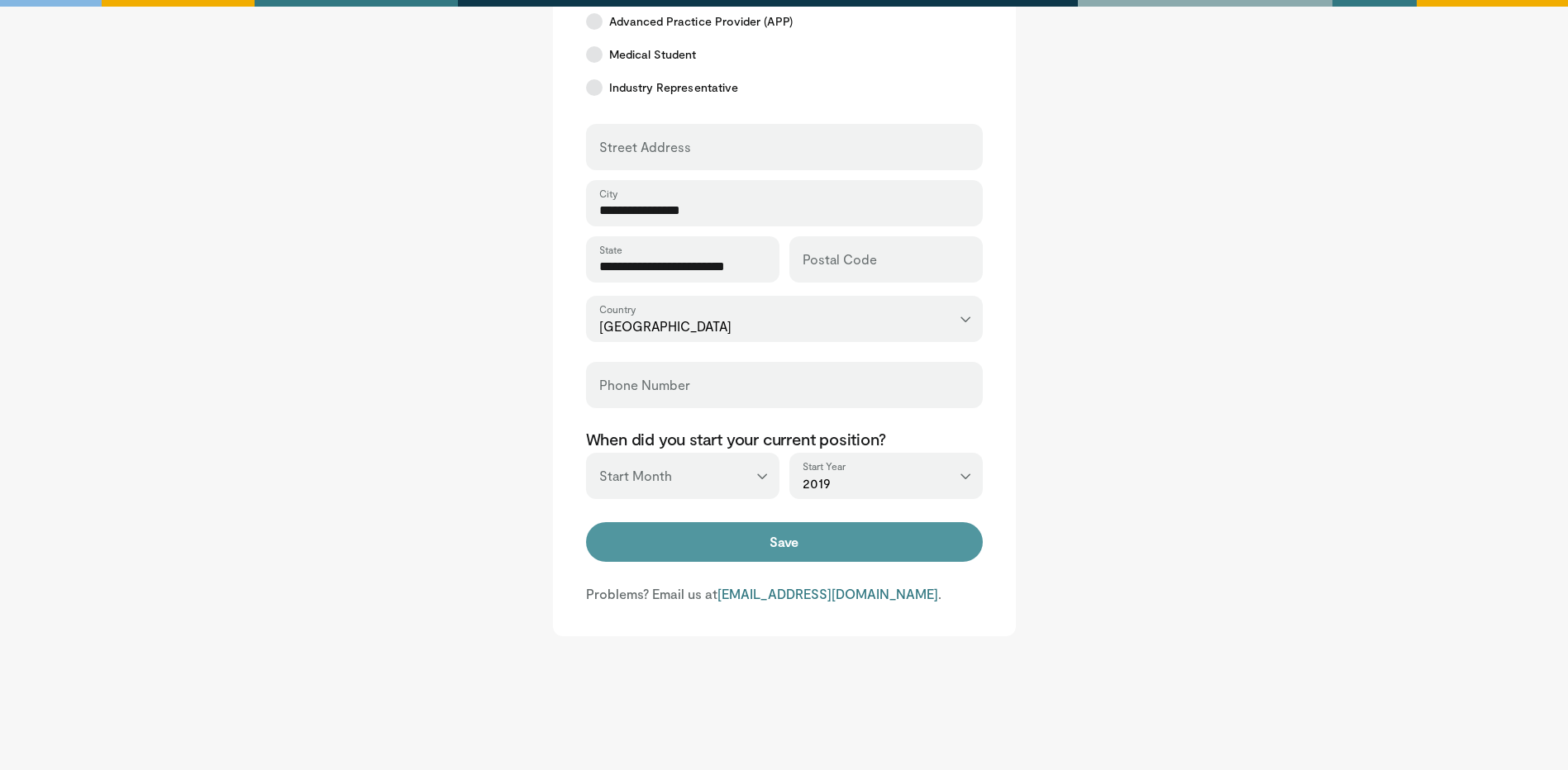
click at [645, 526] on button "Save" at bounding box center [784, 541] width 397 height 40
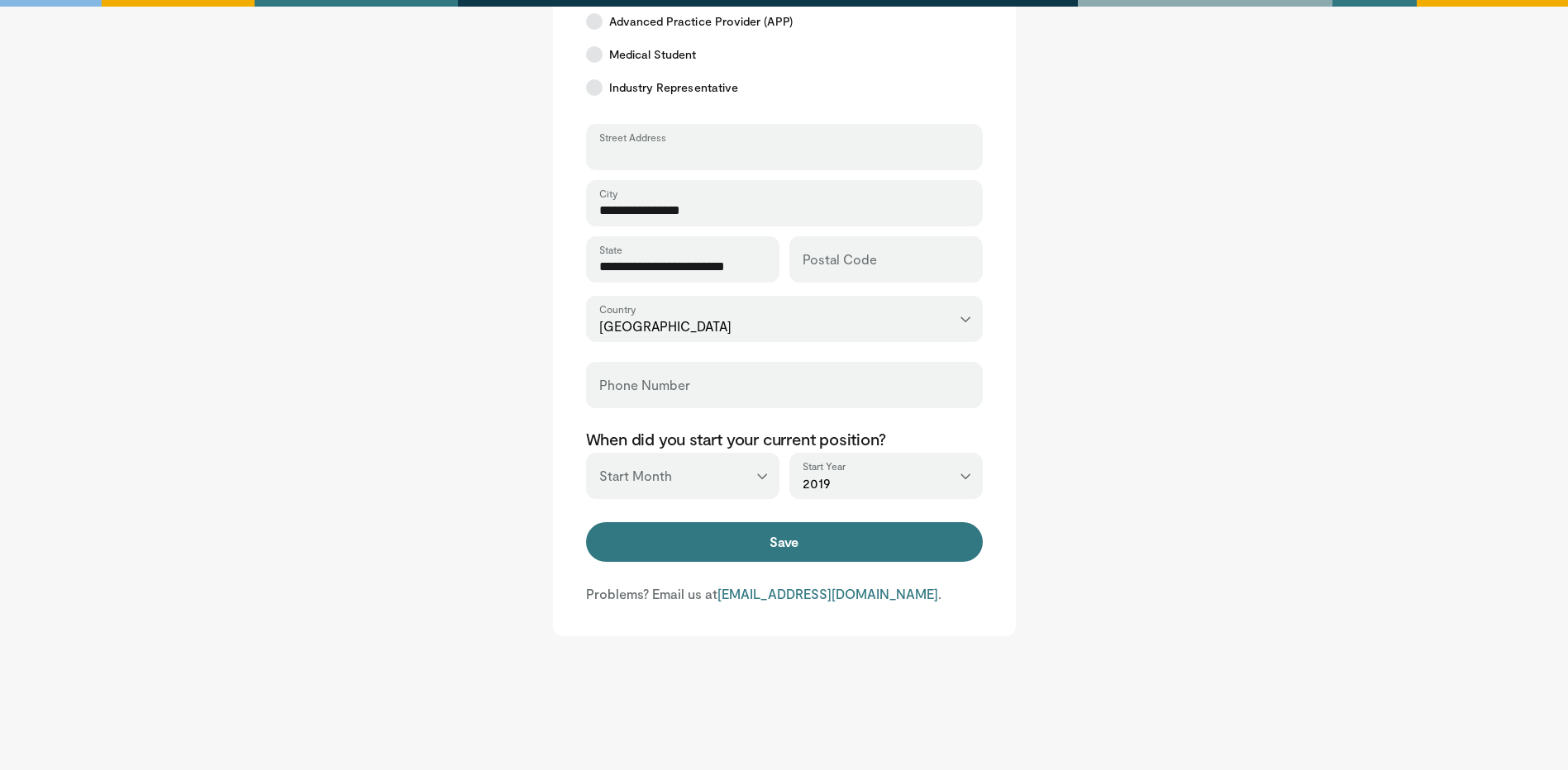
click at [674, 146] on input "Street Address" at bounding box center [784, 154] width 370 height 18
type input "**********"
type input "*********"
drag, startPoint x: 687, startPoint y: 396, endPoint x: 553, endPoint y: 399, distance: 134.0
click at [553, 399] on div "**********" at bounding box center [784, 90] width 463 height 1093
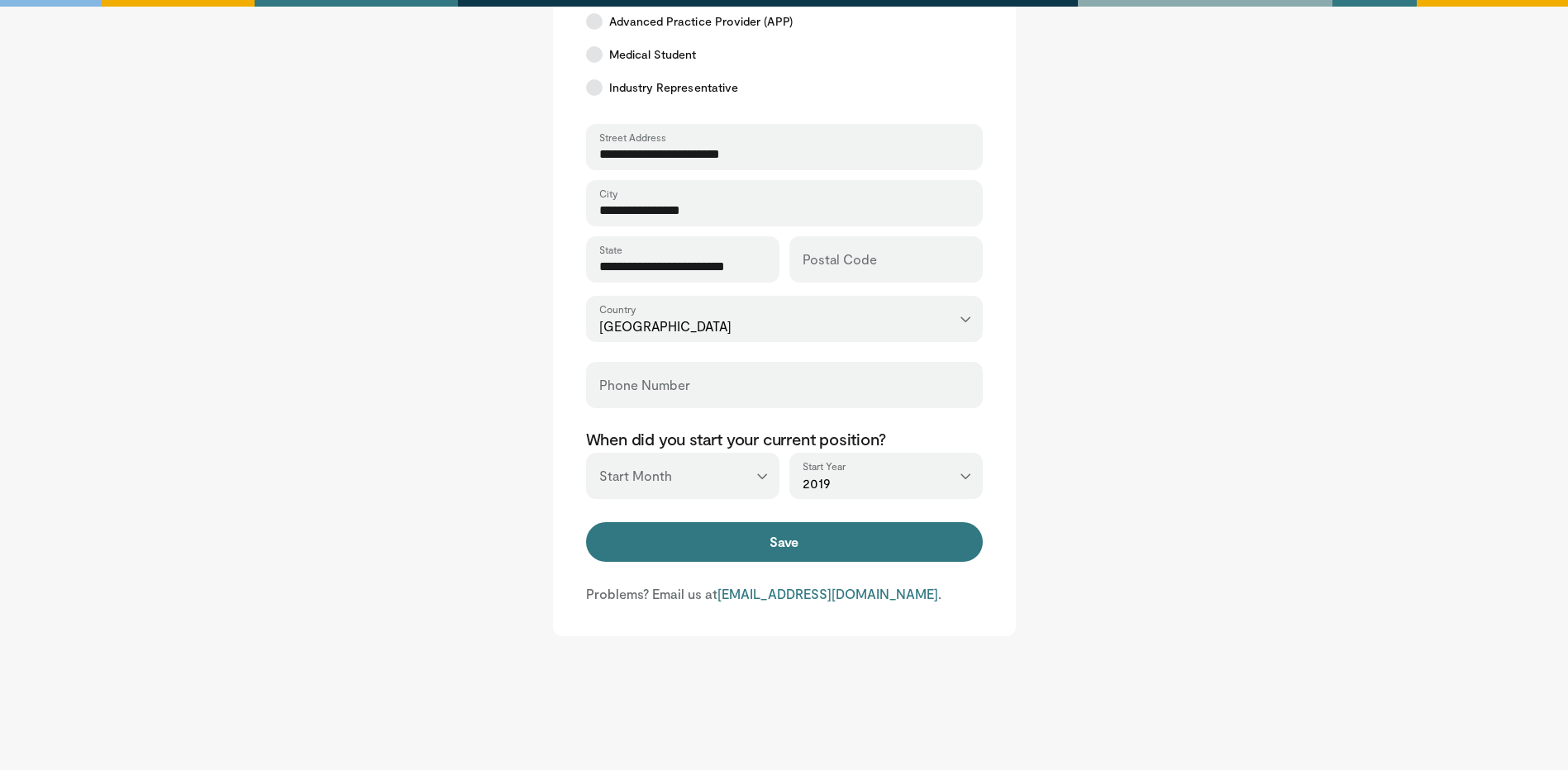
click at [899, 251] on div "Postal Code" at bounding box center [886, 260] width 194 height 46
click at [831, 263] on input "Postal Code" at bounding box center [886, 266] width 167 height 18
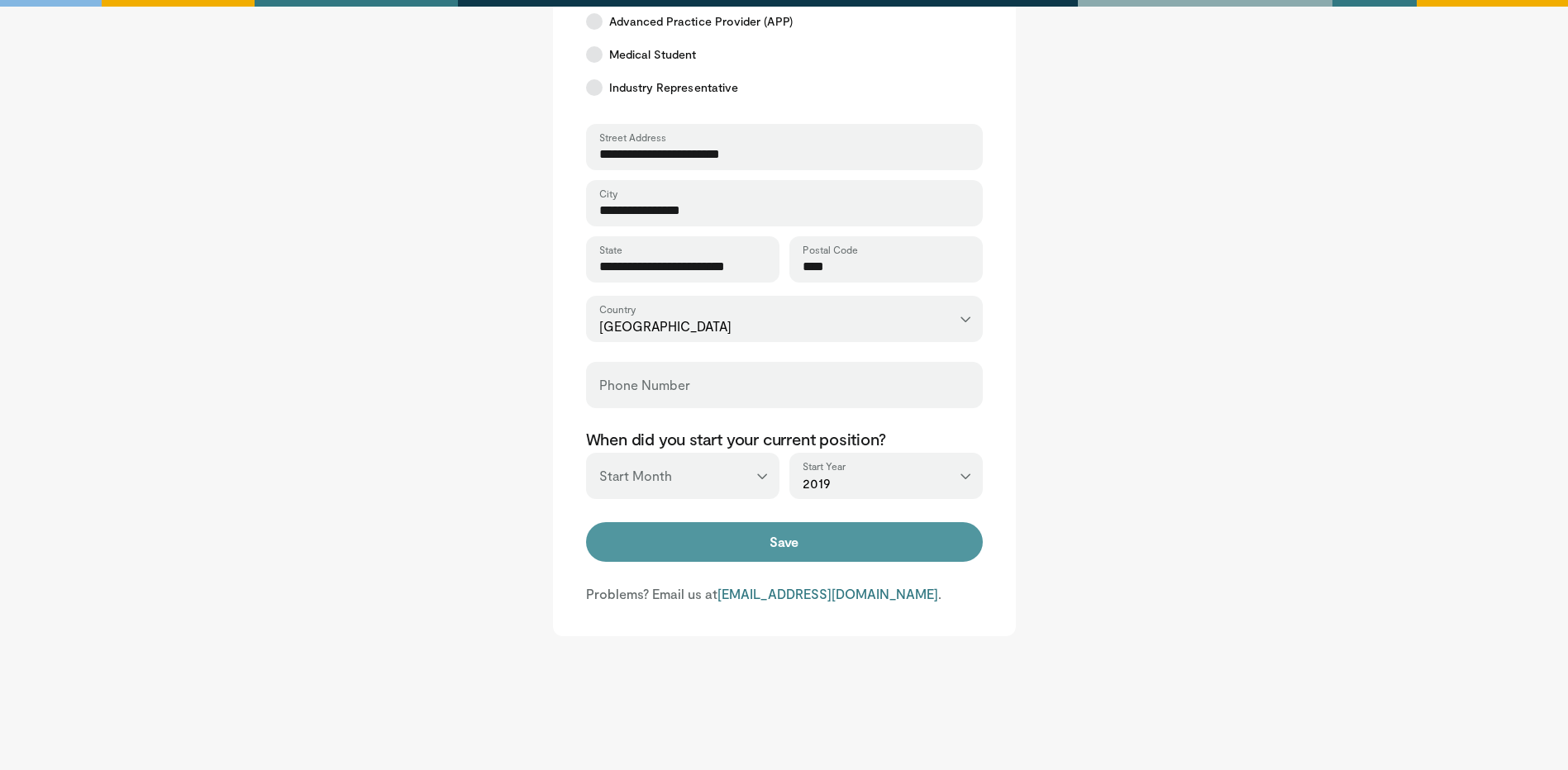
type input "****"
click at [843, 544] on button "Save" at bounding box center [784, 541] width 397 height 40
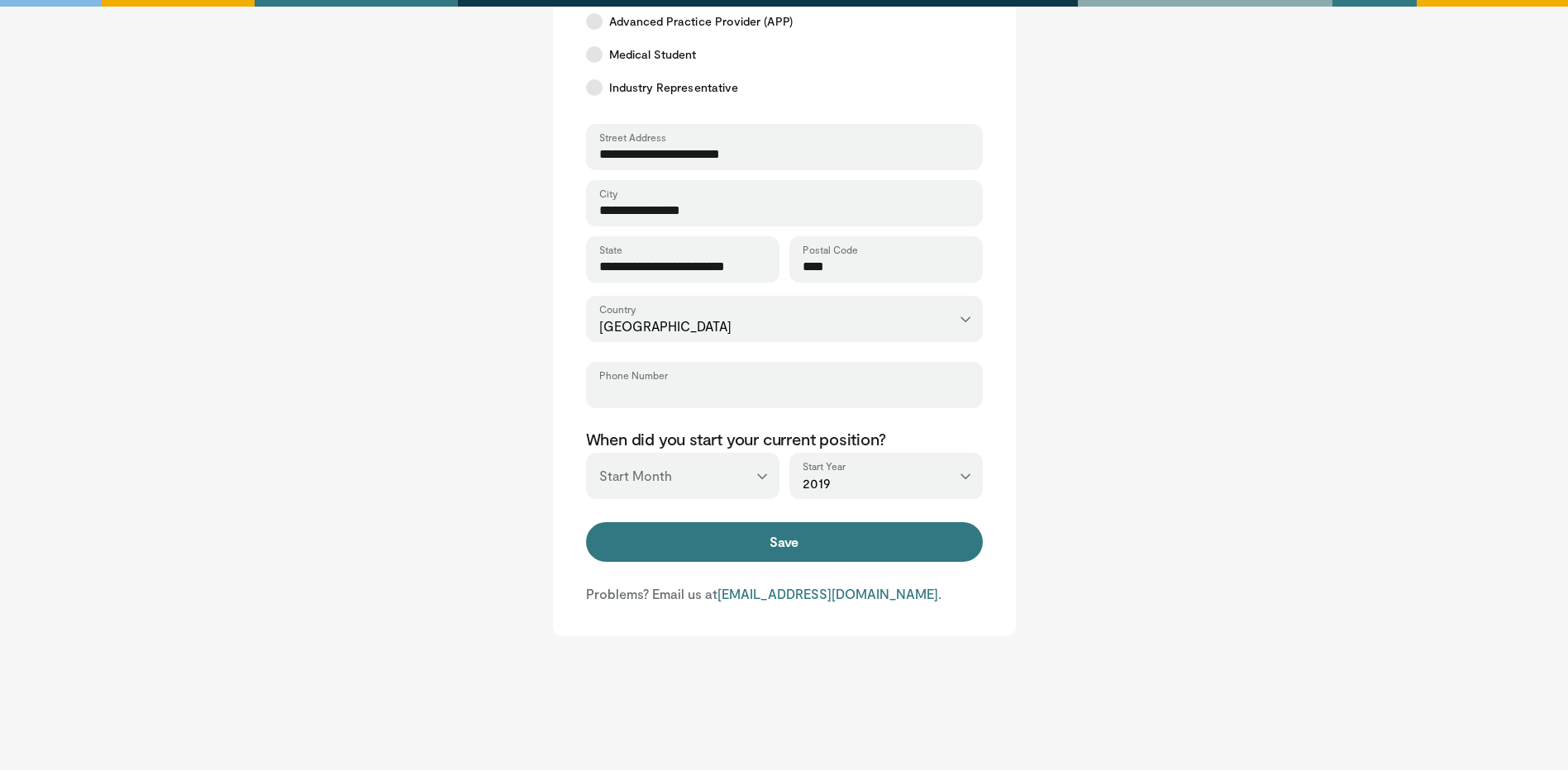
click at [778, 391] on input "Phone Number" at bounding box center [784, 392] width 370 height 18
type input "**********"
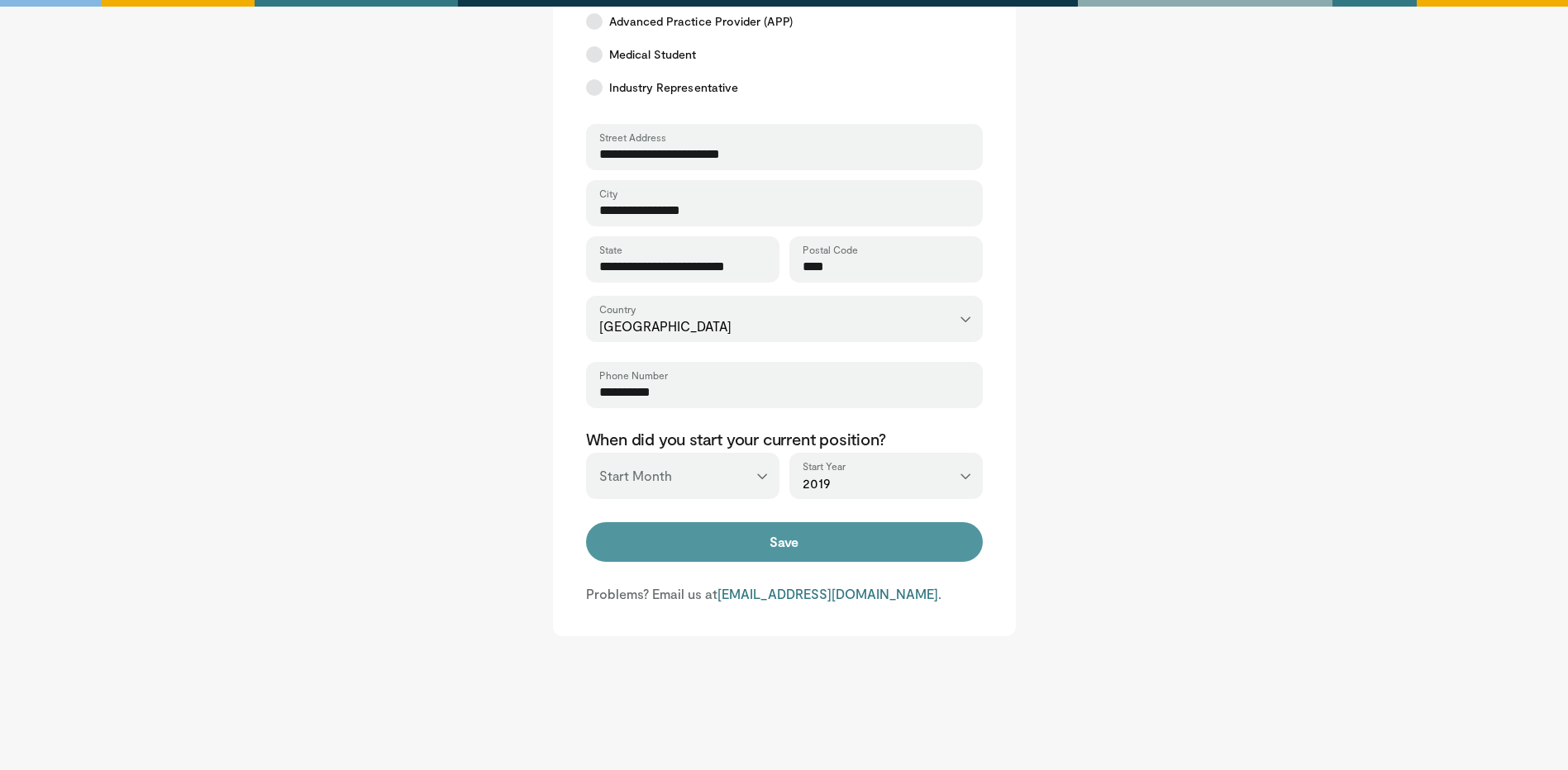
click at [743, 543] on button "Save" at bounding box center [784, 541] width 397 height 40
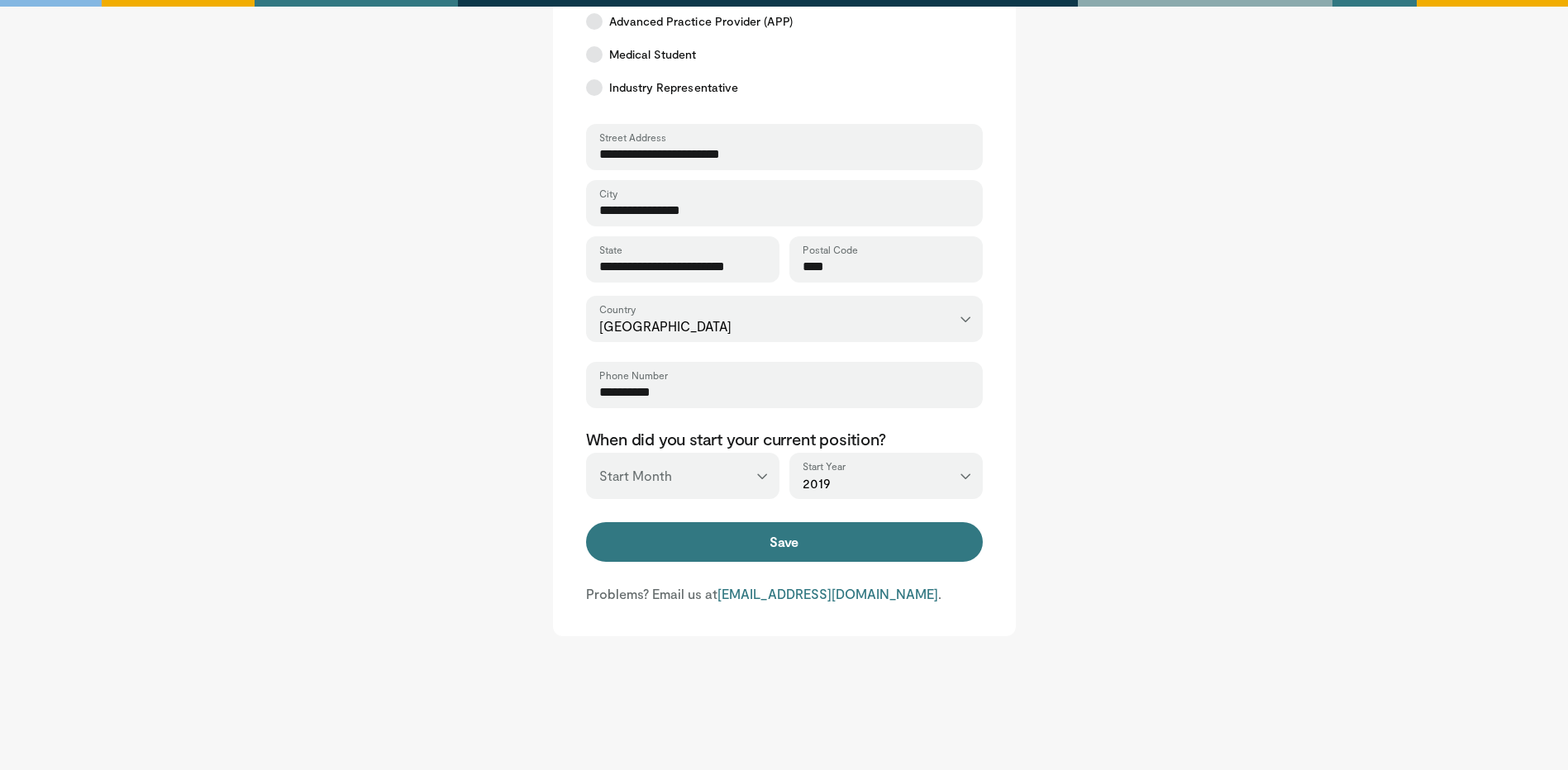
click at [764, 479] on select "*** ******* ******** ***** ***** *** **** **** ****** ********* ******* *******…" at bounding box center [683, 477] width 194 height 46
select select "*"
click at [586, 453] on select "*** ******* ******** ***** ***** *** **** **** ****** ********* ******* *******…" at bounding box center [683, 477] width 194 height 46
click at [726, 562] on div "Save" at bounding box center [784, 543] width 397 height 43
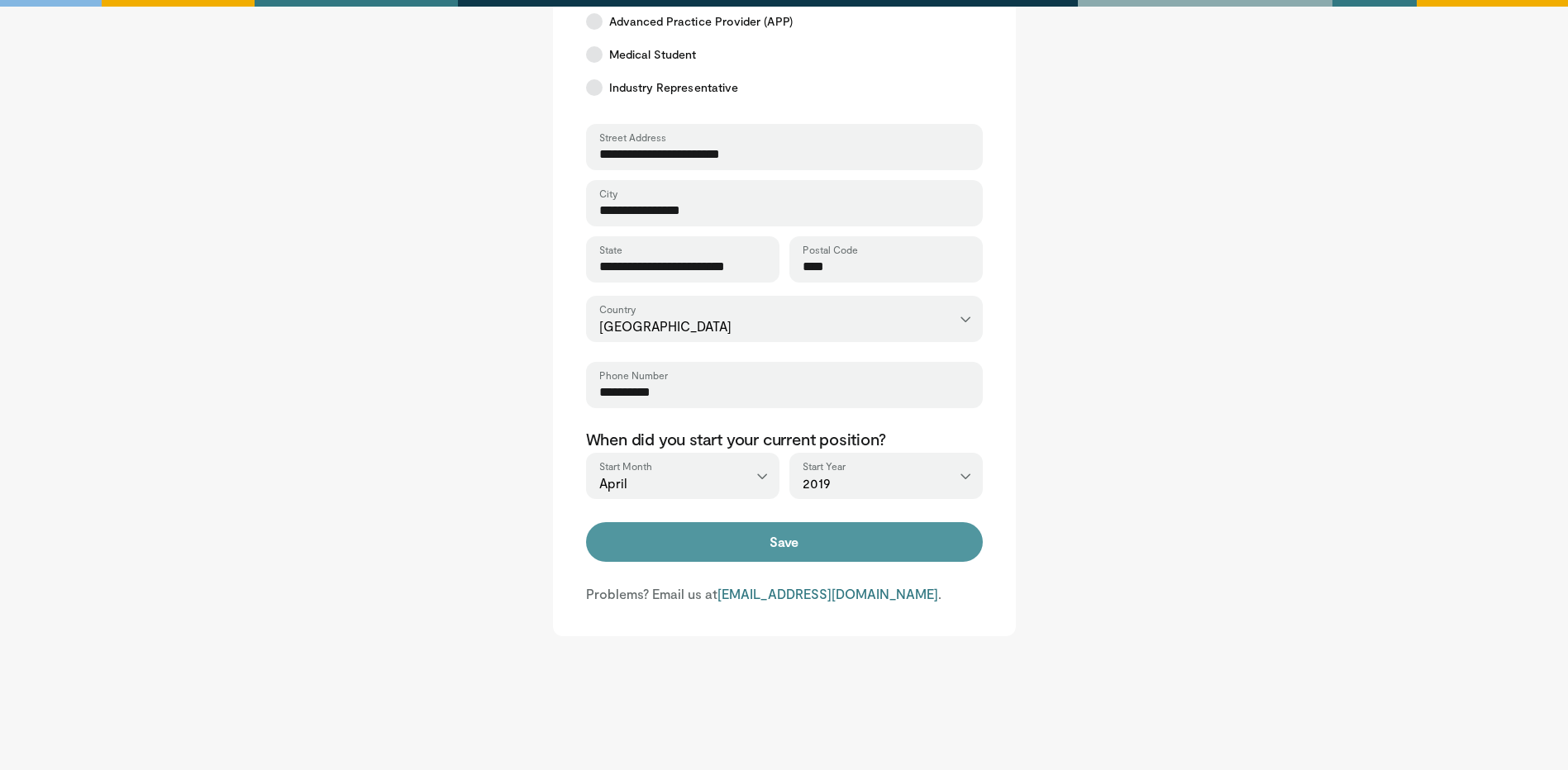
click at [730, 551] on button "Save" at bounding box center [784, 541] width 397 height 40
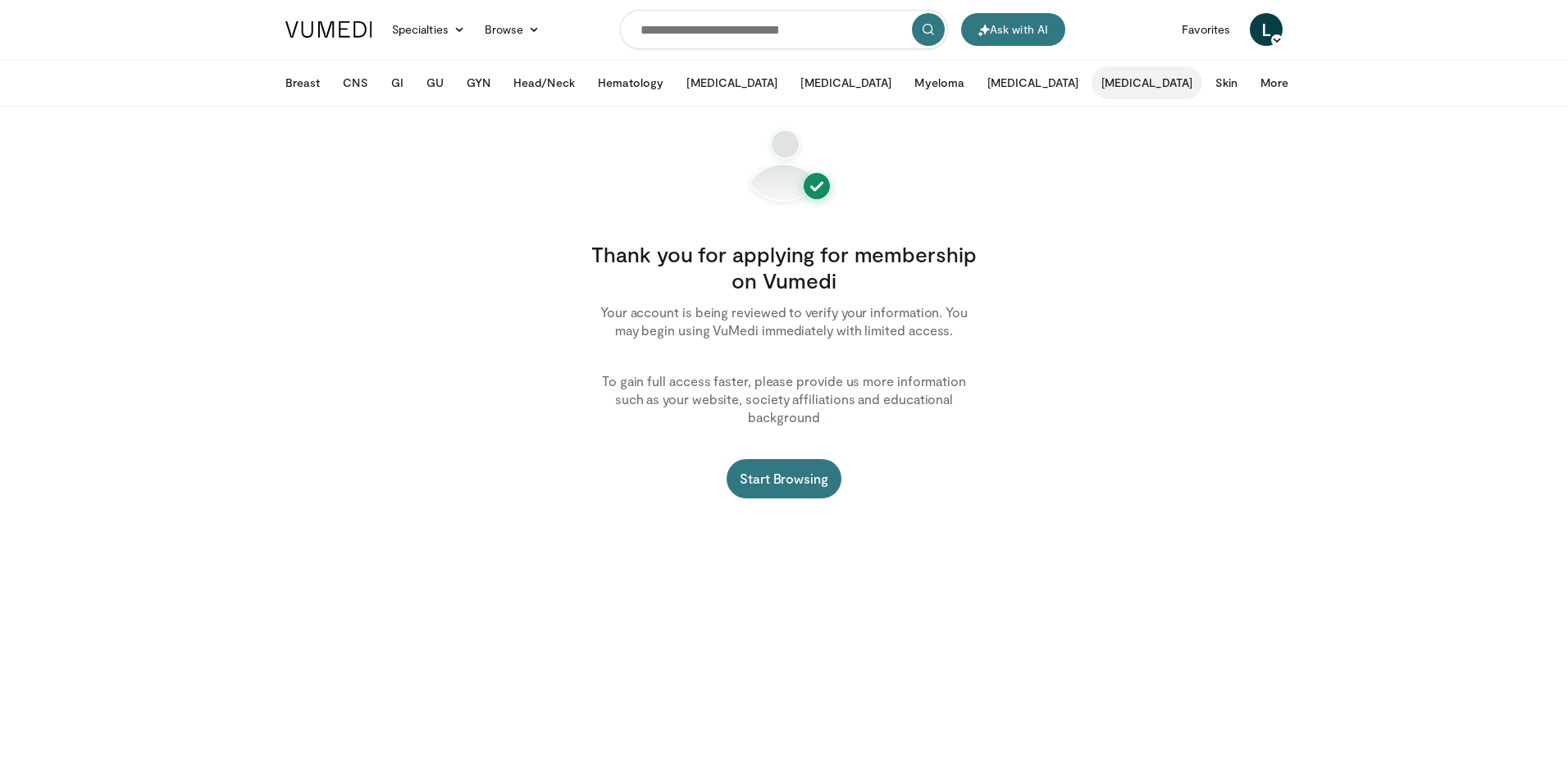
click at [1091, 84] on button "[MEDICAL_DATA]" at bounding box center [1146, 83] width 110 height 33
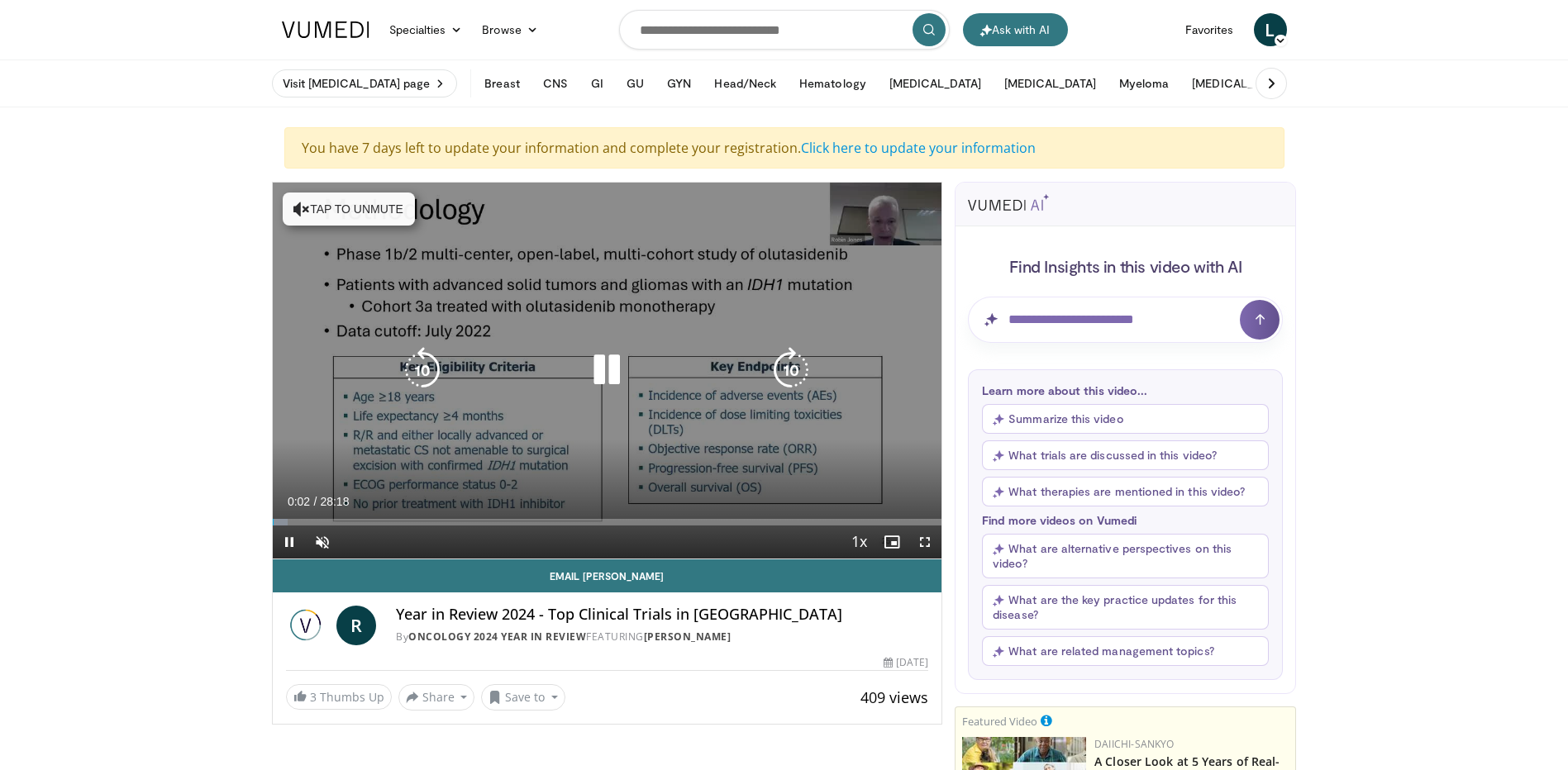
click at [608, 367] on icon "Video Player" at bounding box center [606, 370] width 46 height 46
click at [605, 368] on icon "Video Player" at bounding box center [606, 370] width 46 height 46
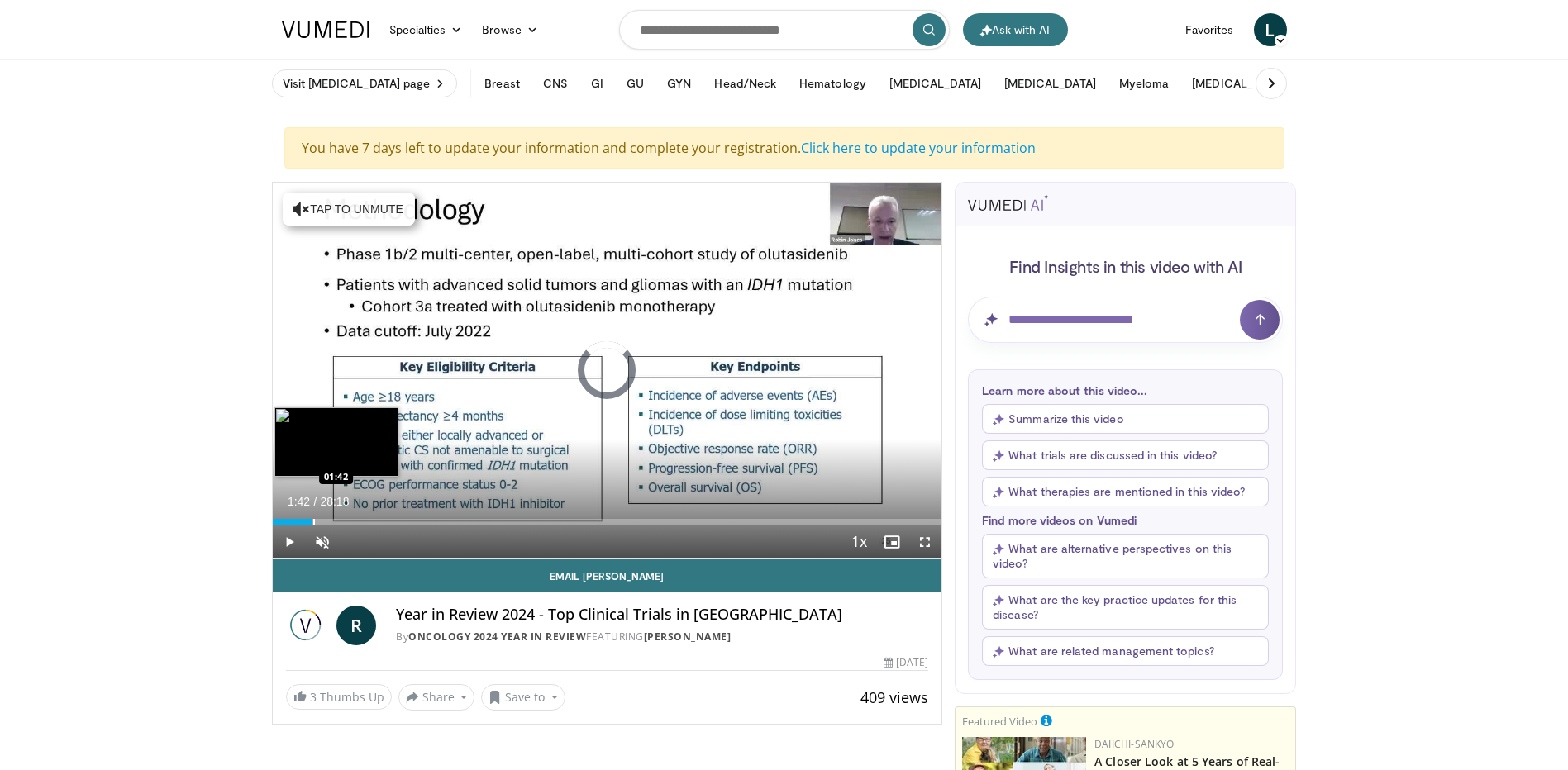
click at [313, 519] on div "Progress Bar" at bounding box center [314, 522] width 2 height 7
click at [332, 519] on div "Progress Bar" at bounding box center [333, 522] width 2 height 7
click at [326, 521] on div "Progress Bar" at bounding box center [327, 522] width 2 height 7
click at [320, 521] on div "02:01" at bounding box center [296, 522] width 47 height 7
click at [341, 519] on div "Progress Bar" at bounding box center [342, 522] width 2 height 7
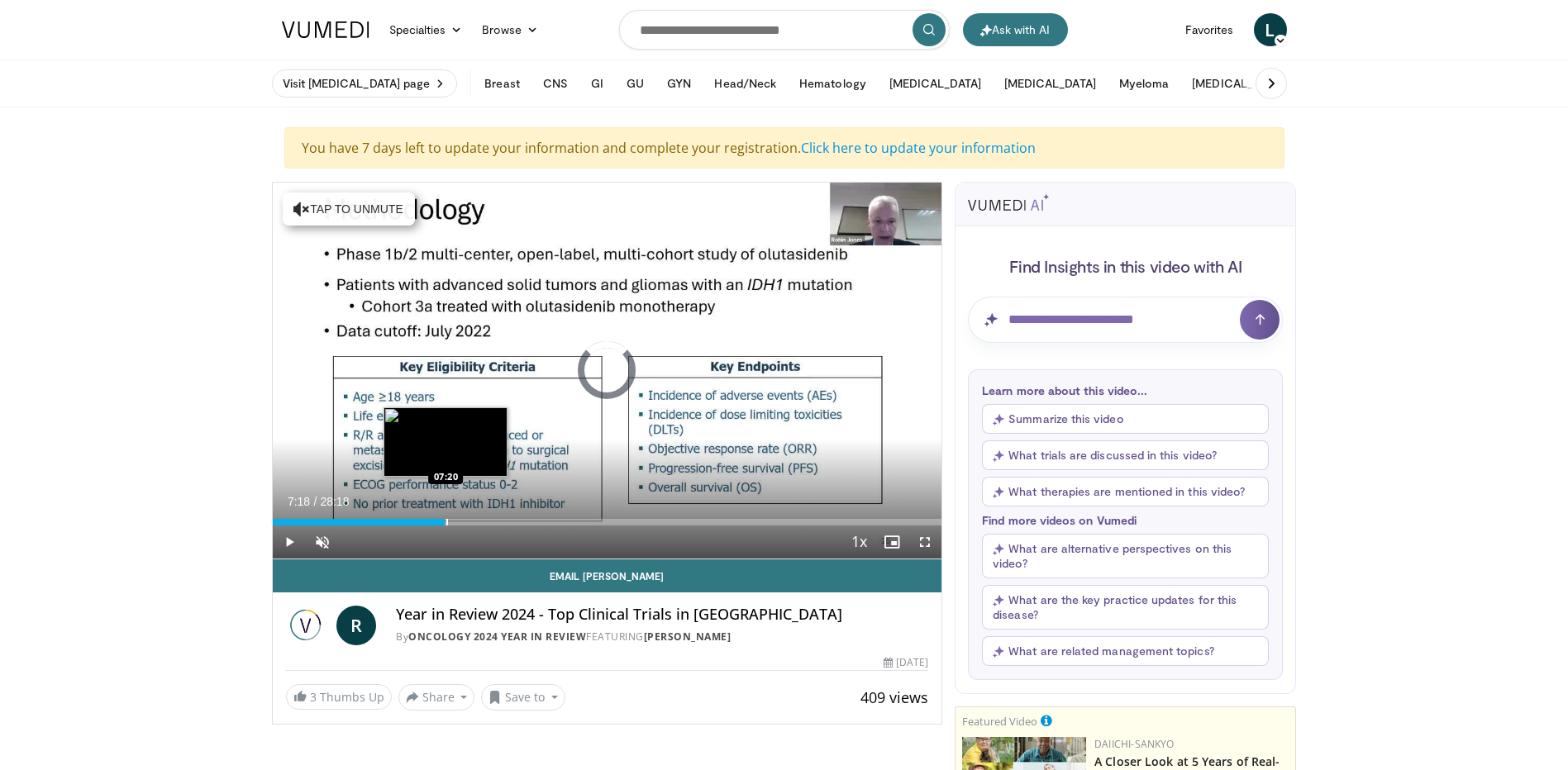
click at [446, 520] on div "Progress Bar" at bounding box center [447, 522] width 2 height 7
click at [453, 519] on div "Progress Bar" at bounding box center [454, 522] width 2 height 7
click at [443, 521] on div "Progress Bar" at bounding box center [444, 522] width 2 height 7
click at [446, 521] on div "Progress Bar" at bounding box center [446, 522] width 2 height 7
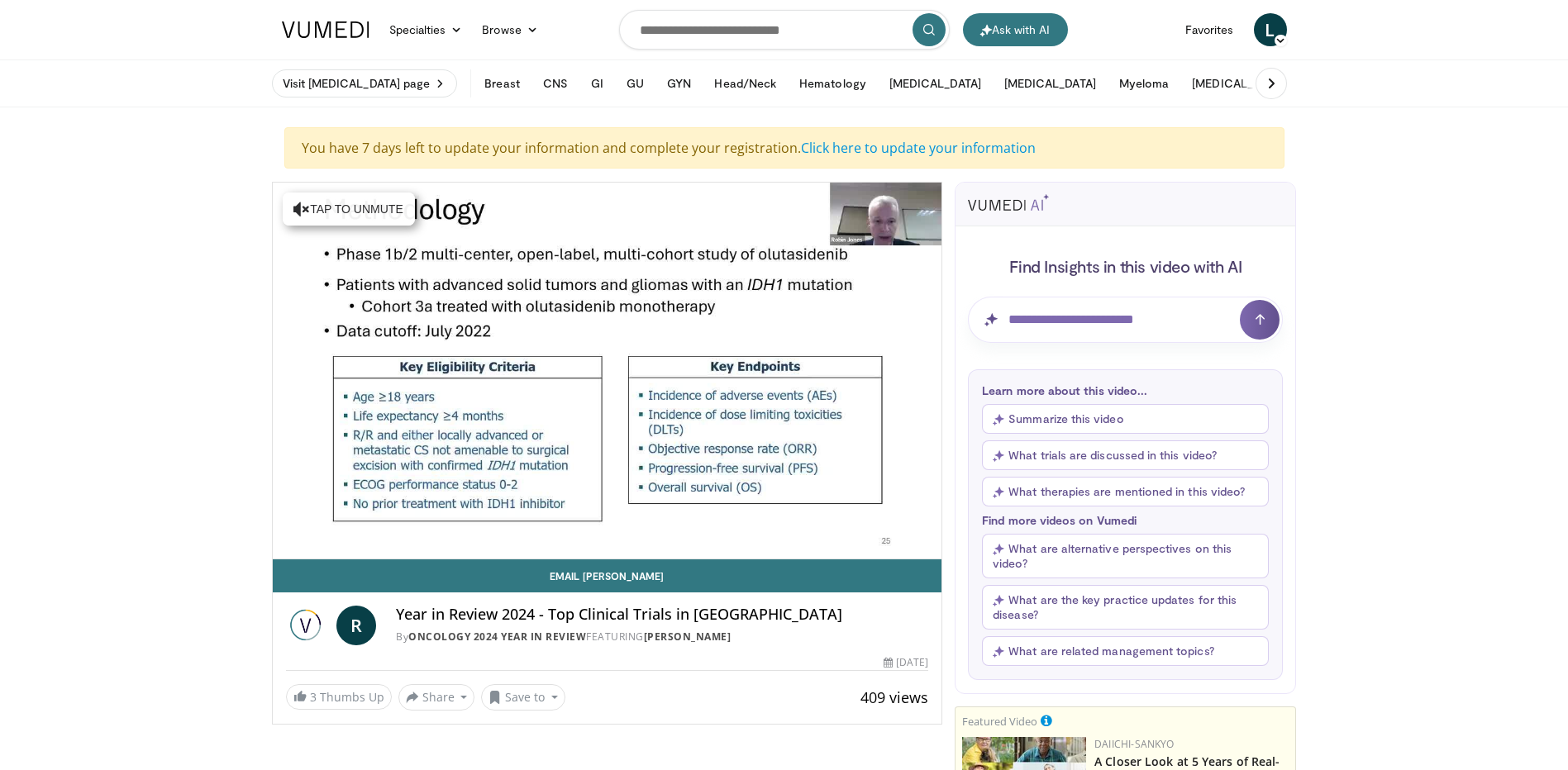
click at [450, 524] on video-js "**********" at bounding box center [607, 371] width 669 height 377
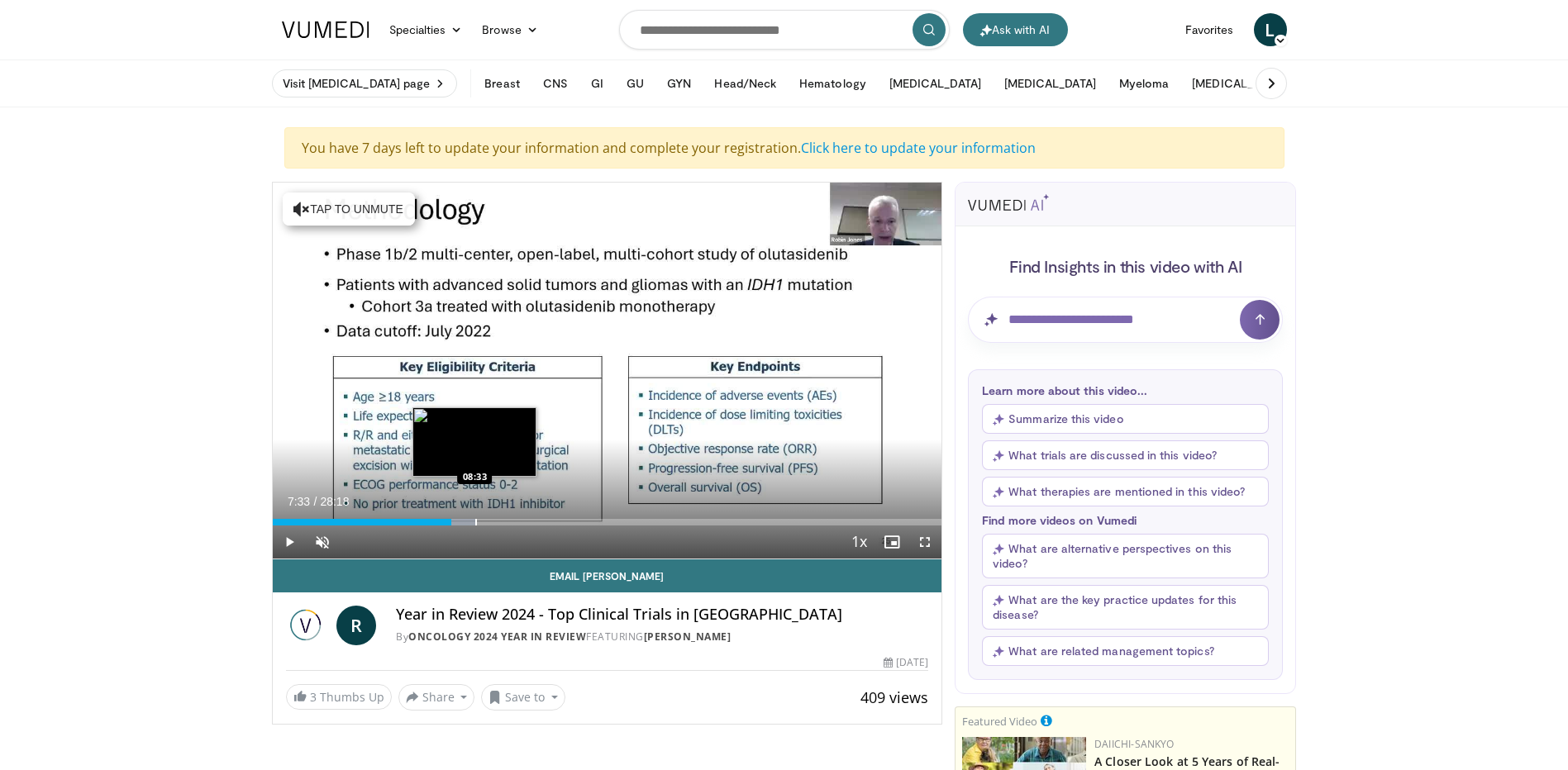
click at [475, 517] on div "Loaded : 30.37% 07:33 08:33" at bounding box center [607, 517] width 669 height 15
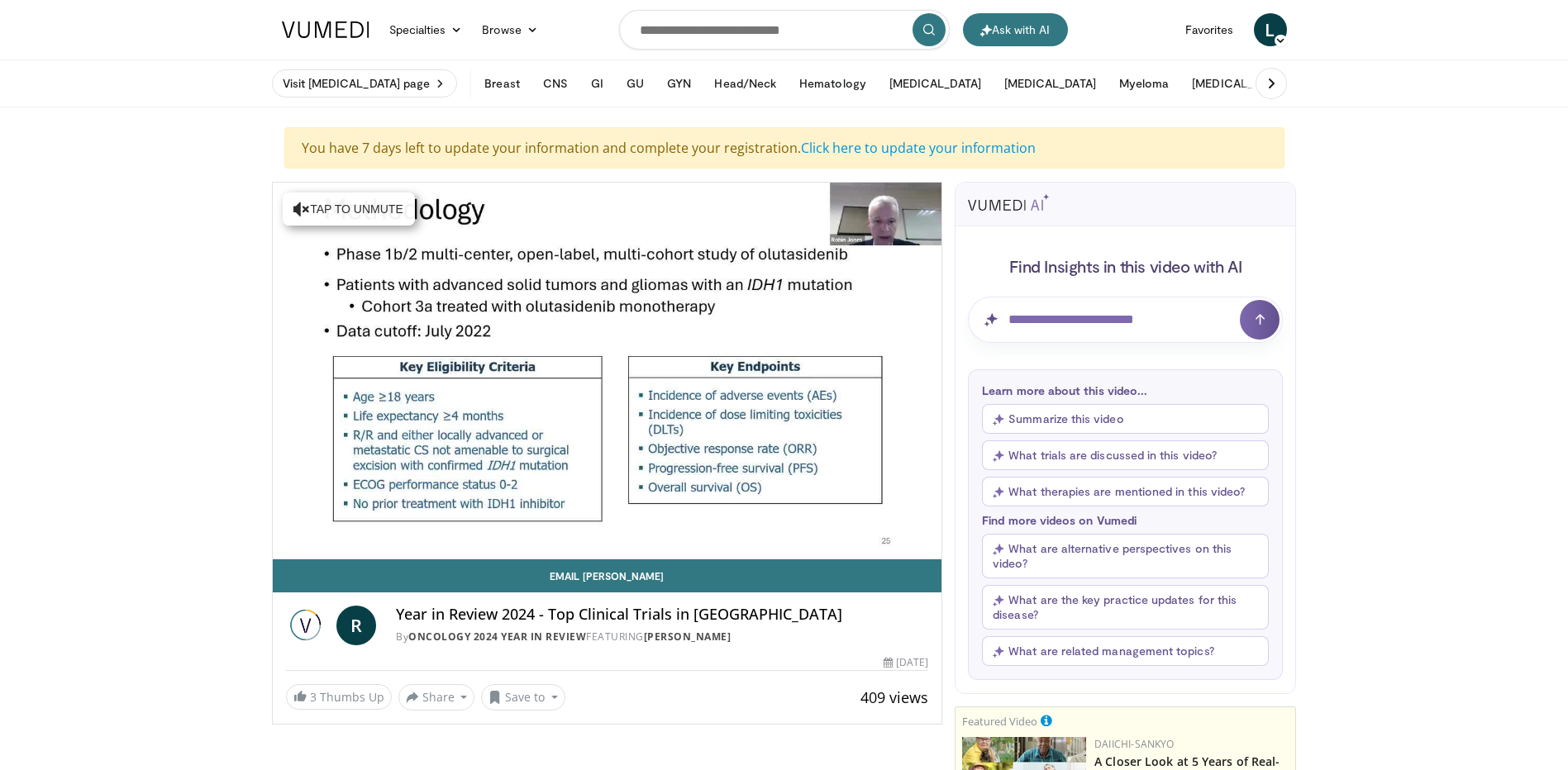
click at [571, 524] on div "10 seconds Tap to unmute" at bounding box center [607, 371] width 669 height 376
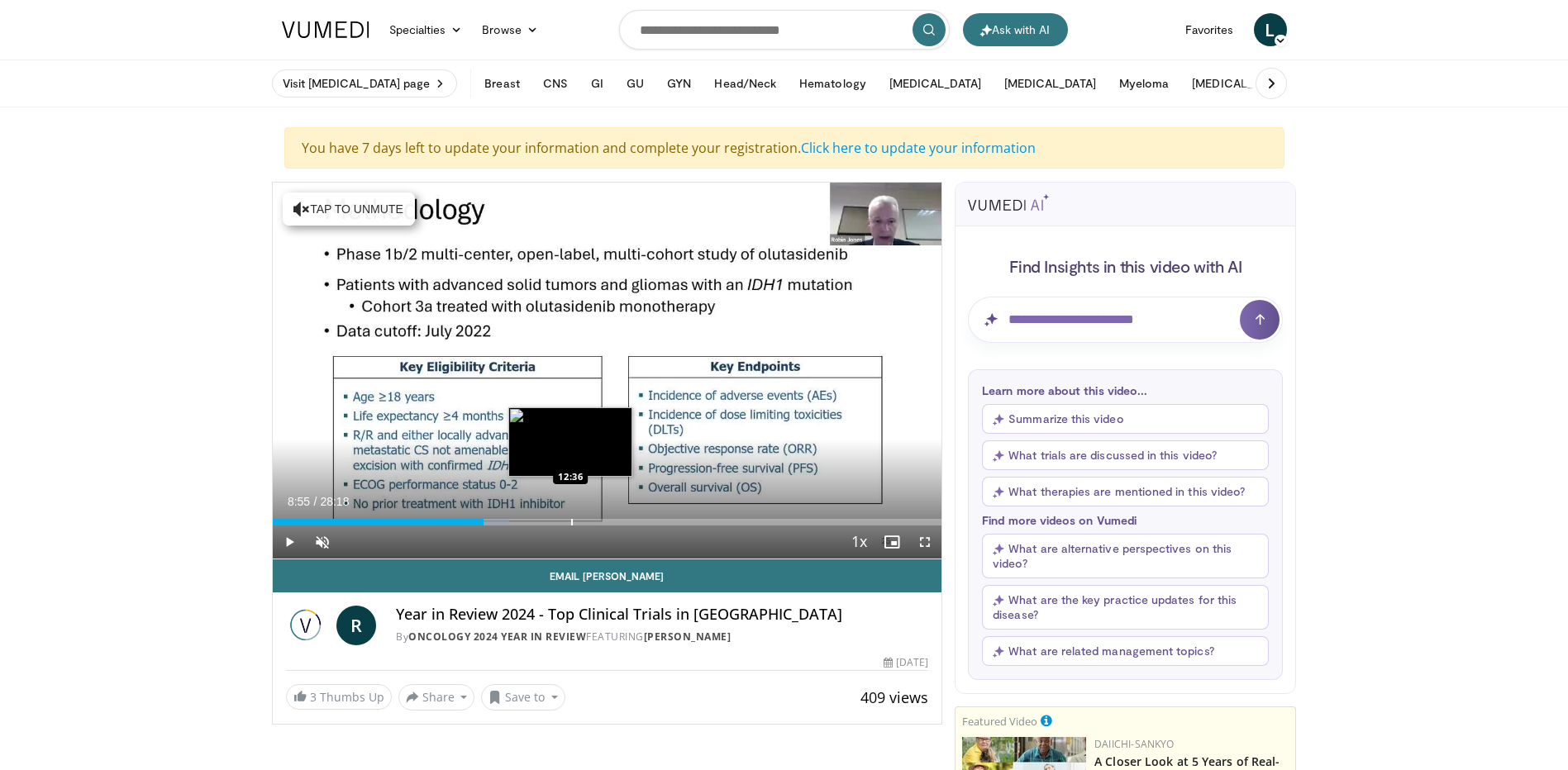
click at [571, 524] on div "Progress Bar" at bounding box center [572, 522] width 2 height 7
click at [579, 521] on div "Progress Bar" at bounding box center [580, 522] width 2 height 7
click at [595, 521] on div "Progress Bar" at bounding box center [596, 522] width 2 height 7
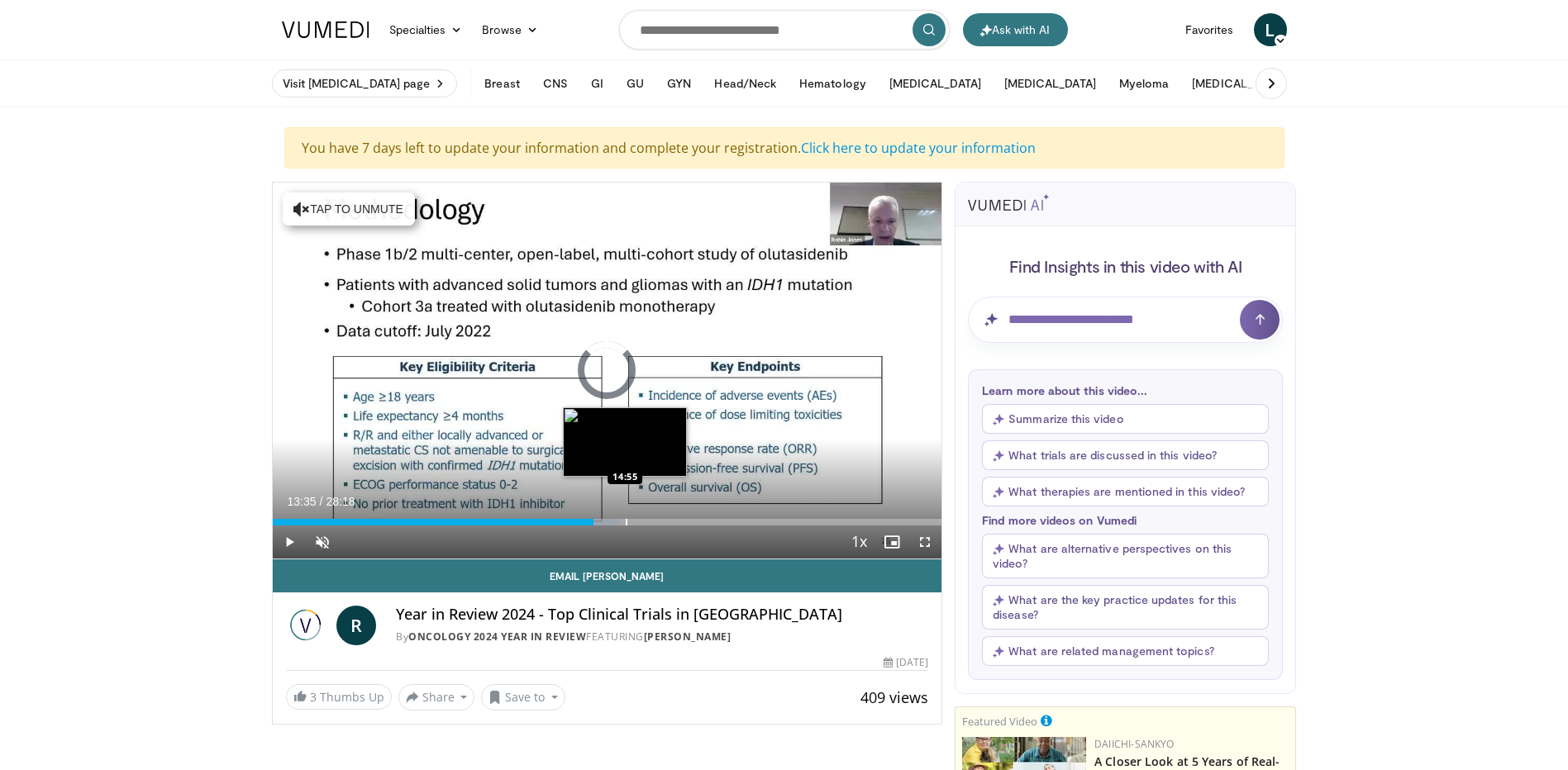
click at [626, 520] on div "Progress Bar" at bounding box center [627, 522] width 2 height 7
click at [641, 520] on div "Progress Bar" at bounding box center [642, 522] width 2 height 7
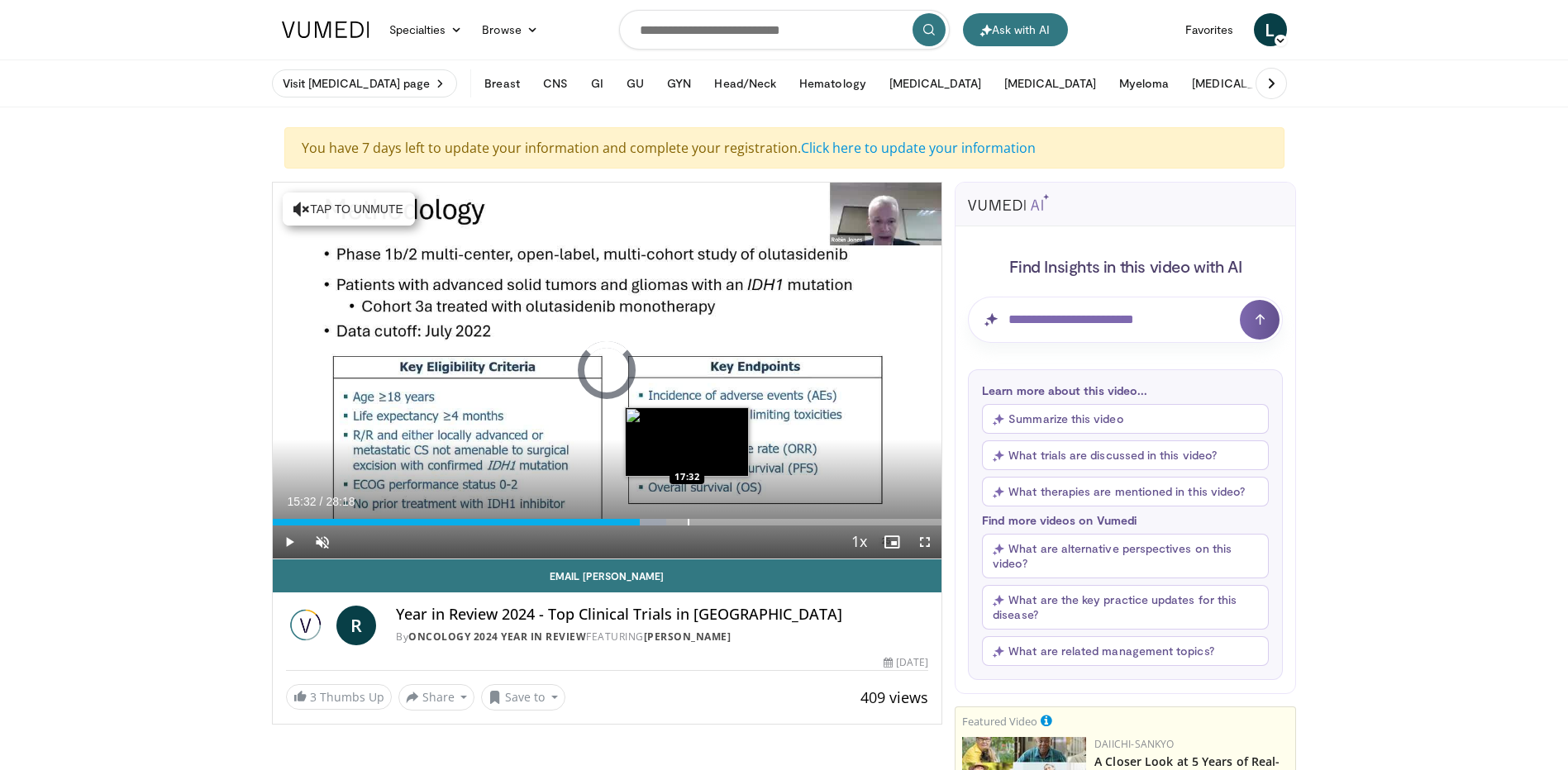
click at [688, 520] on div "Progress Bar" at bounding box center [689, 522] width 2 height 7
click at [681, 521] on div "17:30" at bounding box center [480, 522] width 415 height 7
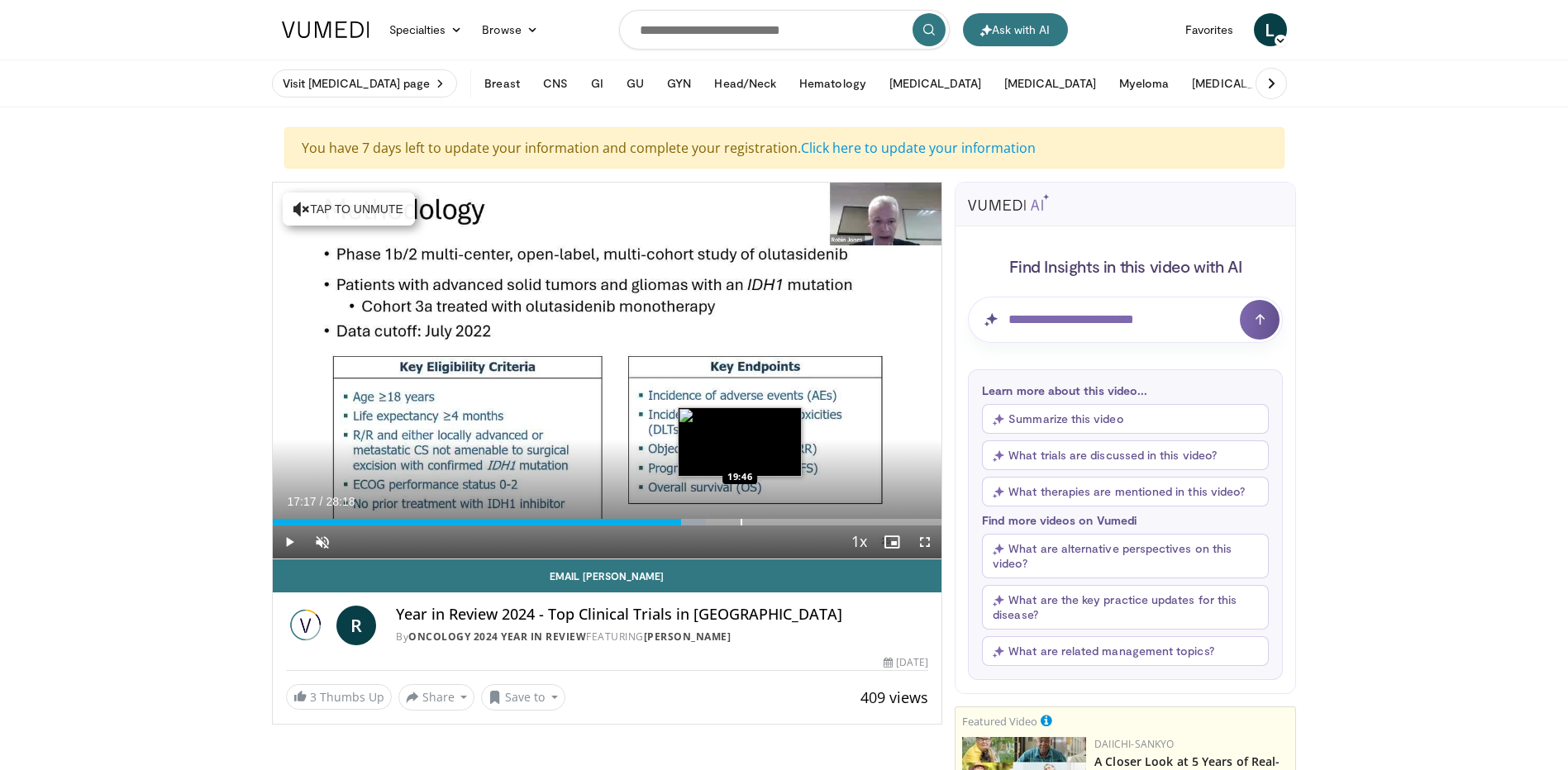
click at [739, 521] on div "Loaded : 64.78% 17:17 19:46" at bounding box center [607, 522] width 669 height 7
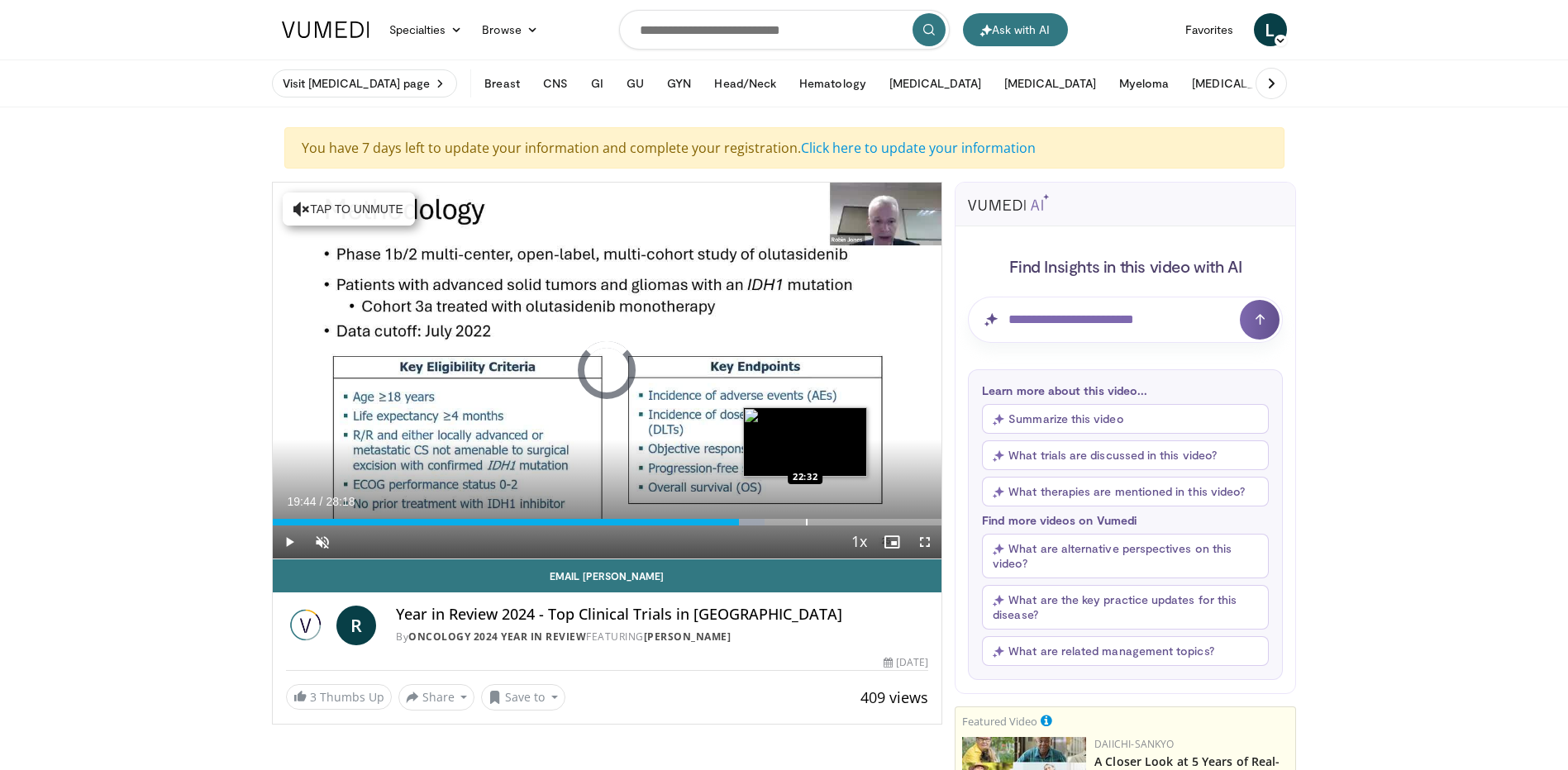
click at [806, 519] on div "Progress Bar" at bounding box center [807, 522] width 2 height 7
click at [815, 523] on div "Progress Bar" at bounding box center [815, 522] width 2 height 7
click at [809, 523] on div "Progress Bar" at bounding box center [810, 522] width 2 height 7
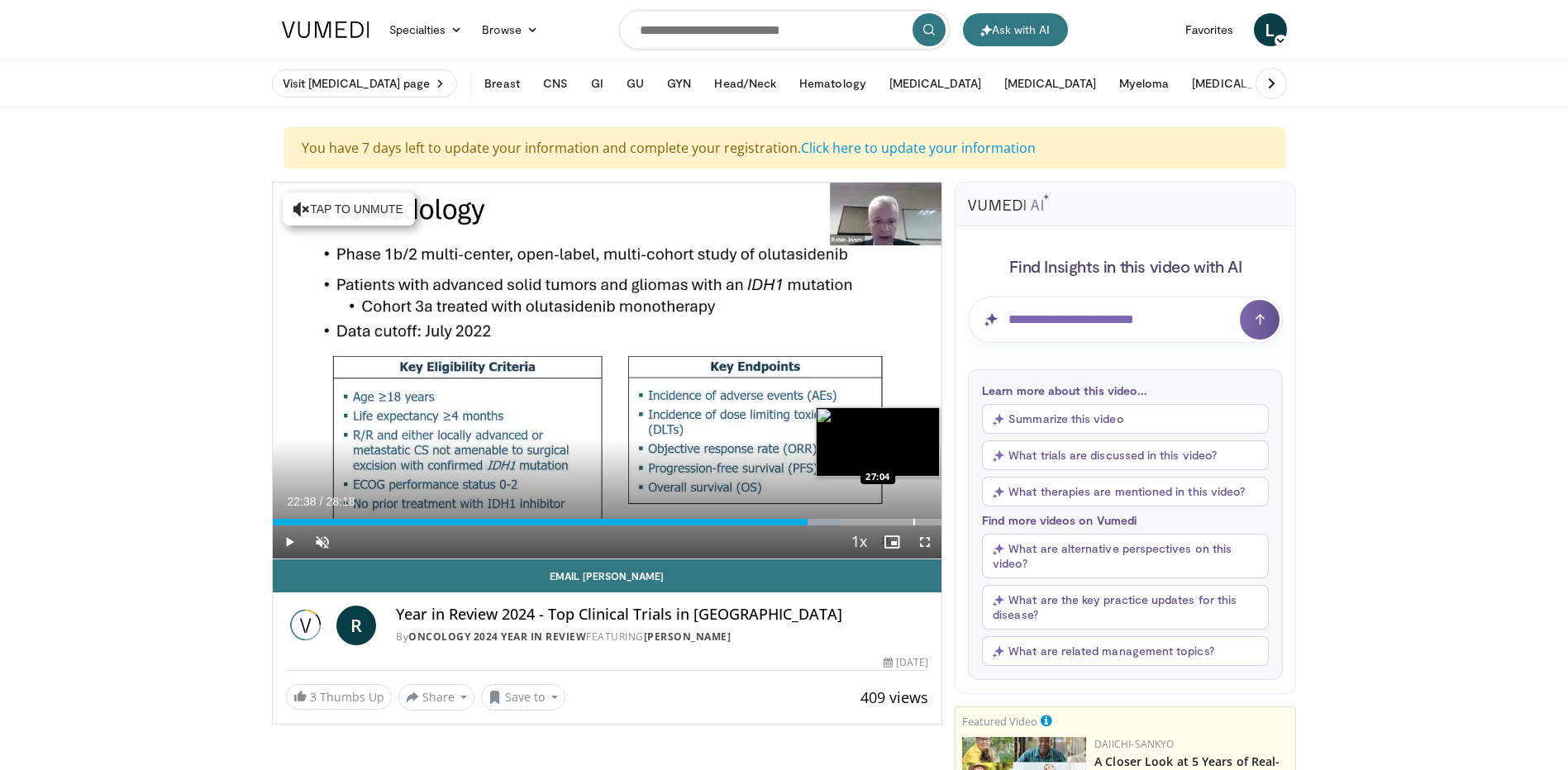
click at [913, 521] on div "Progress Bar" at bounding box center [914, 522] width 2 height 7
click at [937, 521] on div "Progress Bar" at bounding box center [938, 522] width 2 height 7
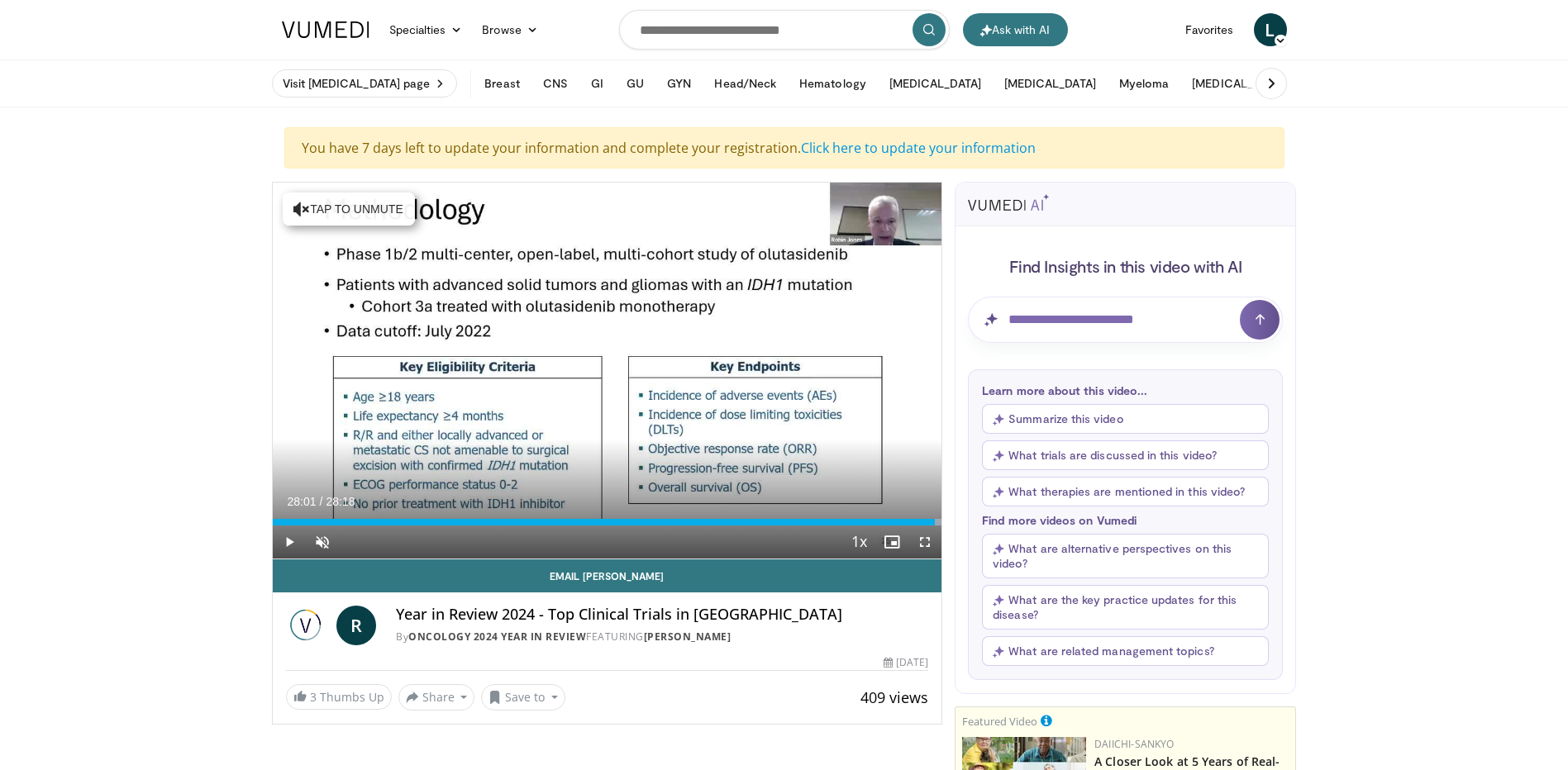
click at [1297, 78] on button "[MEDICAL_DATA]" at bounding box center [1352, 83] width 111 height 33
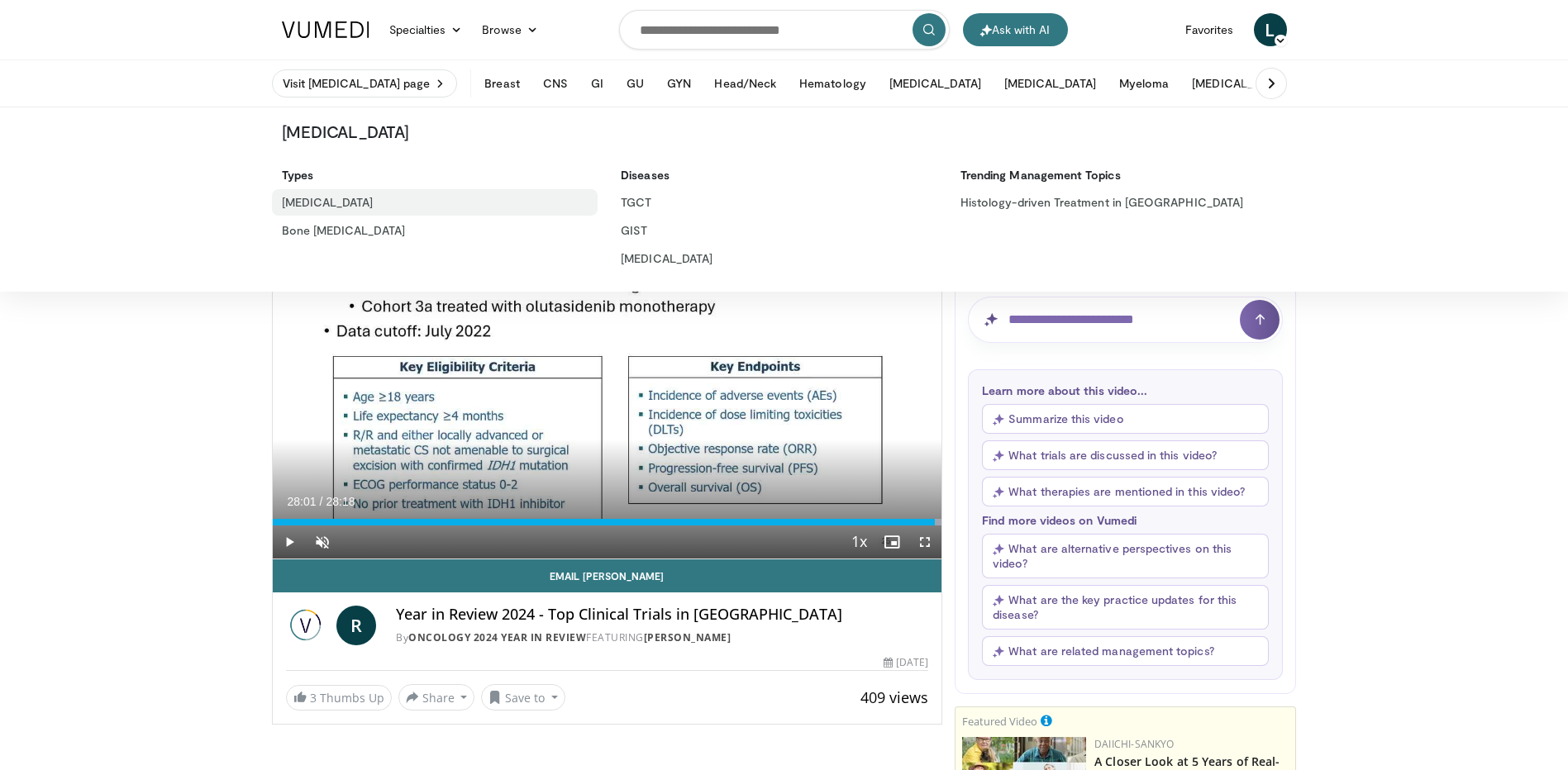
click at [300, 205] on link "[MEDICAL_DATA]" at bounding box center [435, 201] width 326 height 26
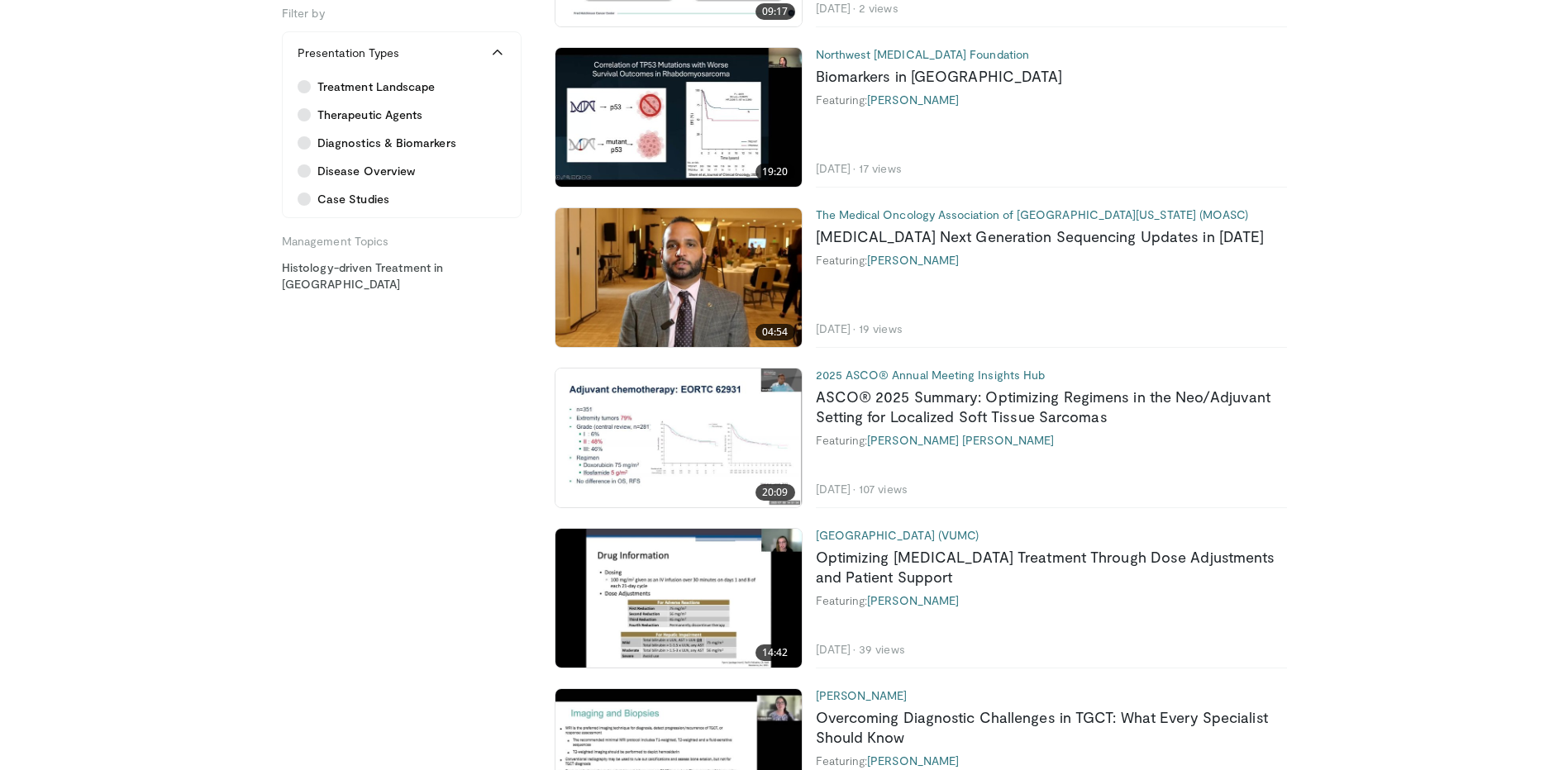
scroll to position [1157, 0]
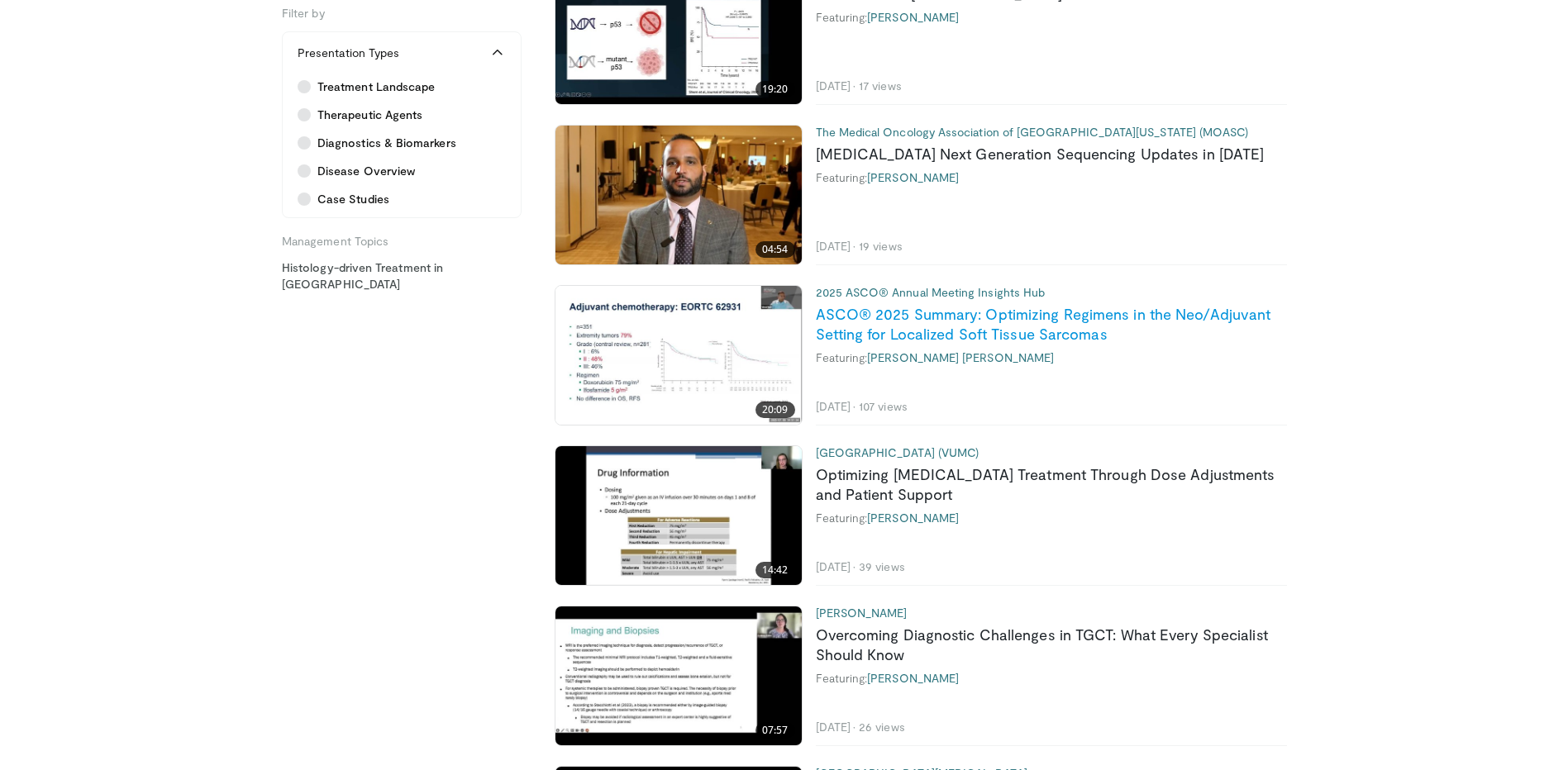
click at [1037, 319] on link "ASCO® 2025 Summary: Optimizing Regimens in the Neo/Adjuvant Setting for Localiz…" at bounding box center [1043, 323] width 455 height 38
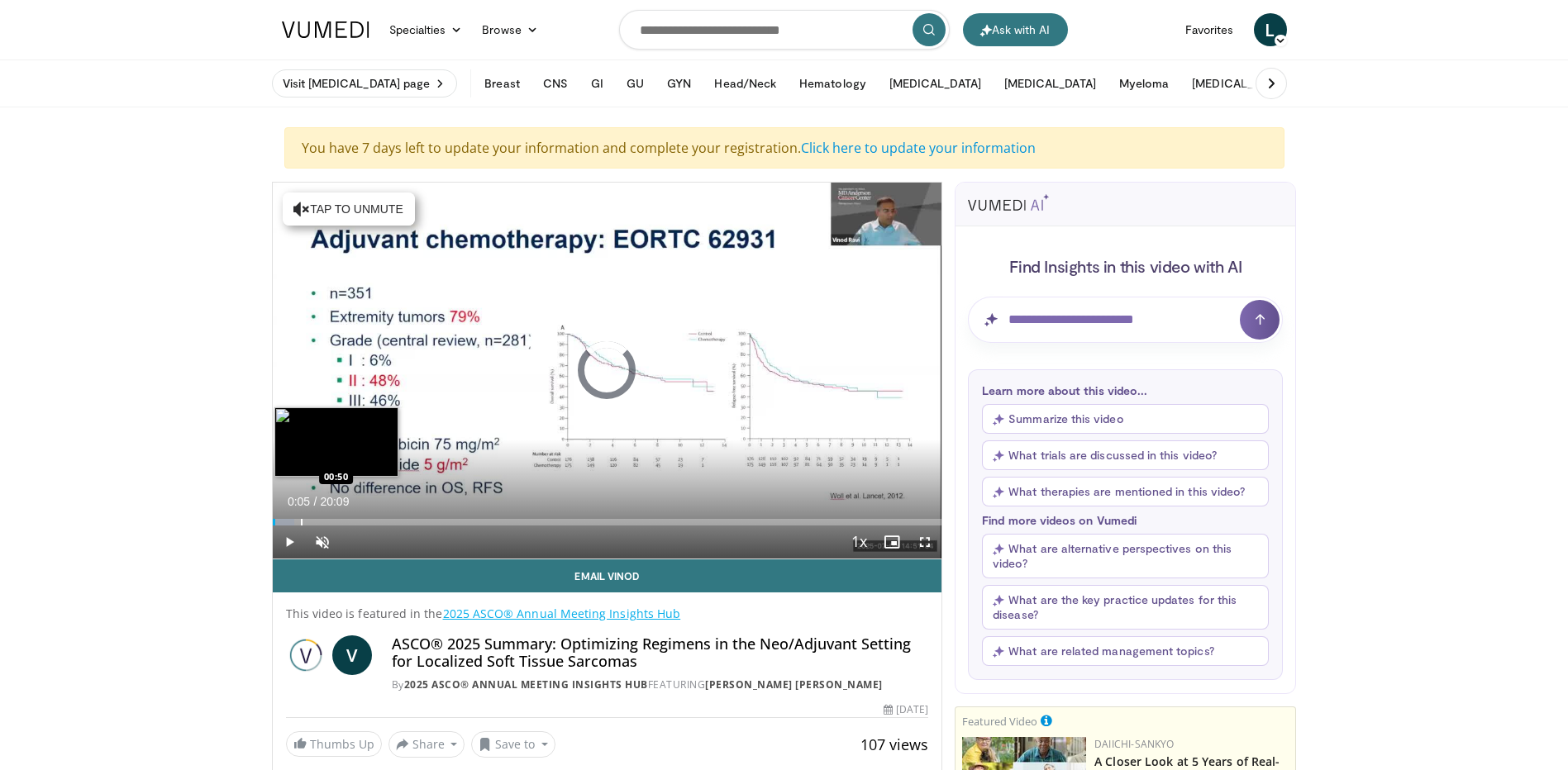
click at [301, 520] on div "Progress Bar" at bounding box center [302, 522] width 2 height 7
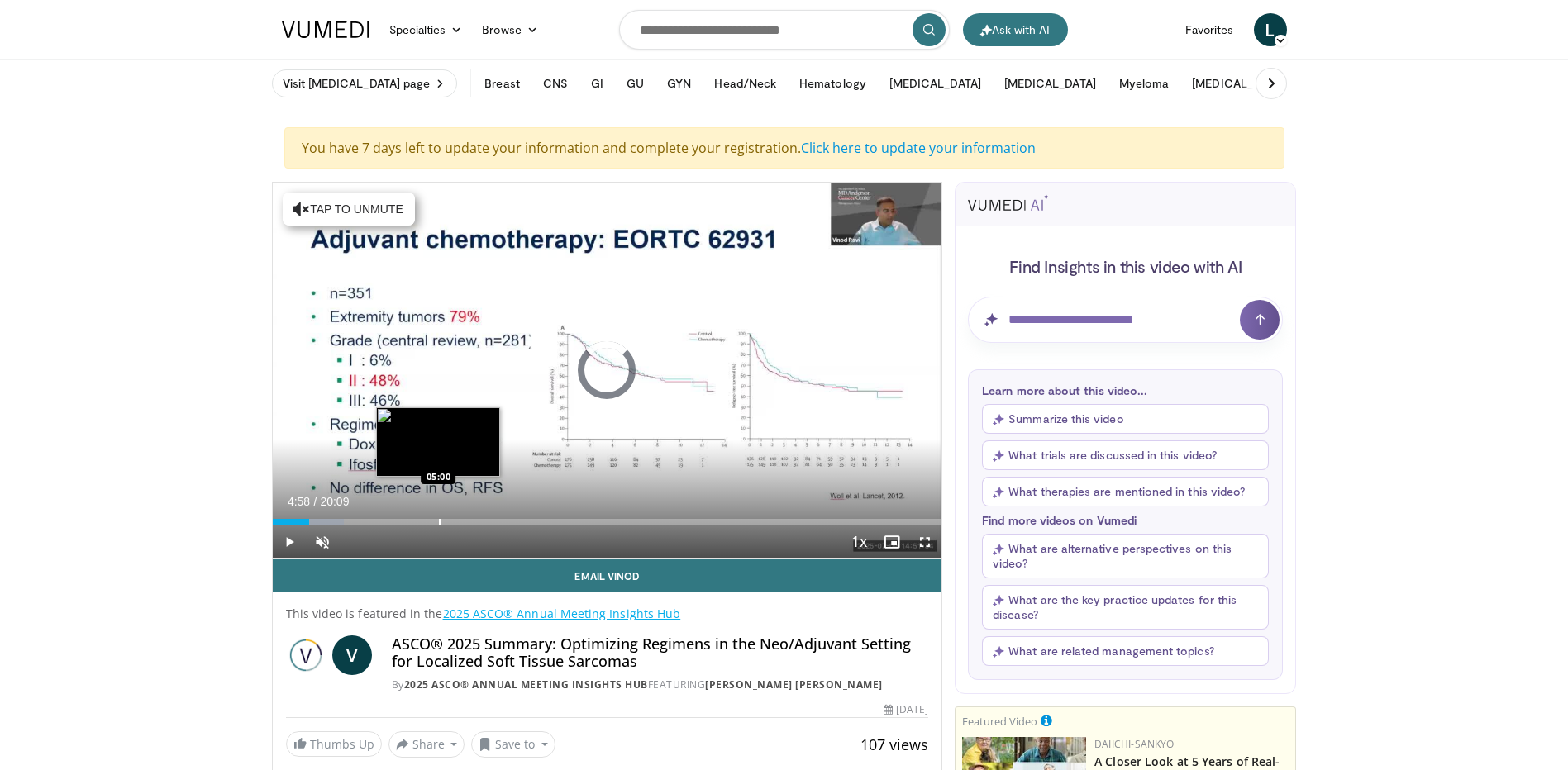
click at [439, 519] on div "Progress Bar" at bounding box center [440, 522] width 2 height 7
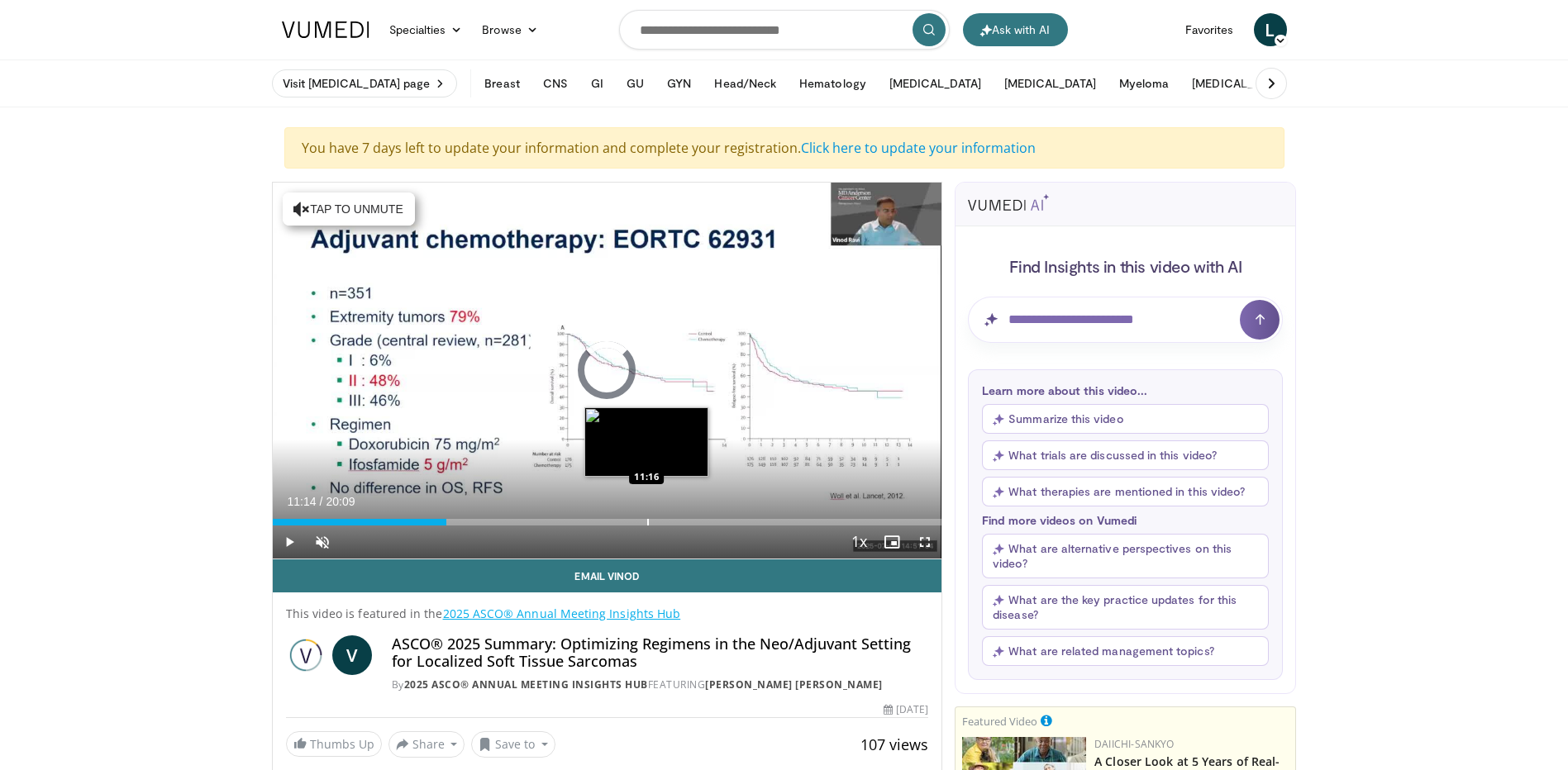
click at [647, 524] on div "Progress Bar" at bounding box center [648, 522] width 2 height 7
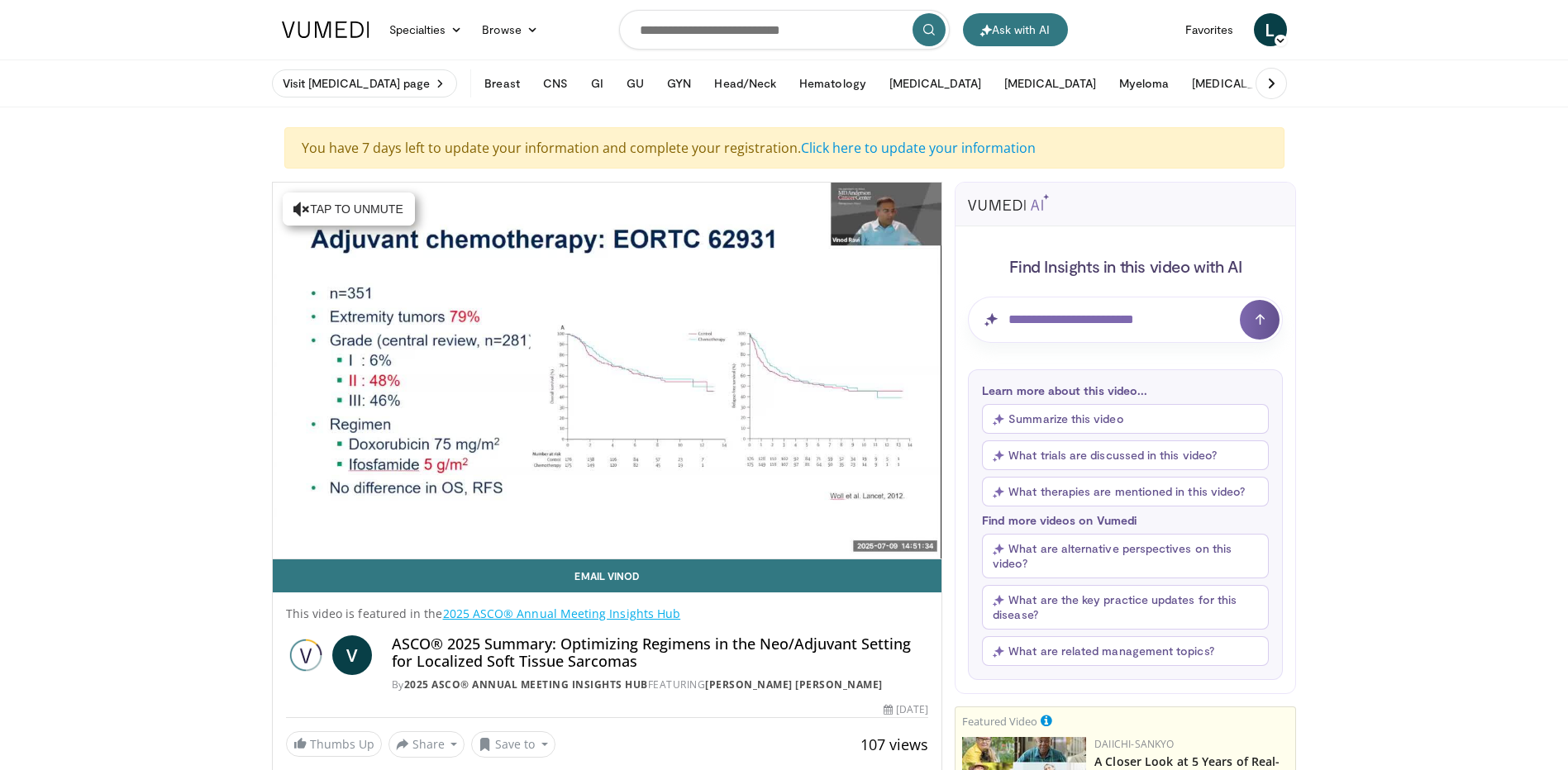
click at [682, 521] on video-js "**********" at bounding box center [607, 371] width 669 height 377
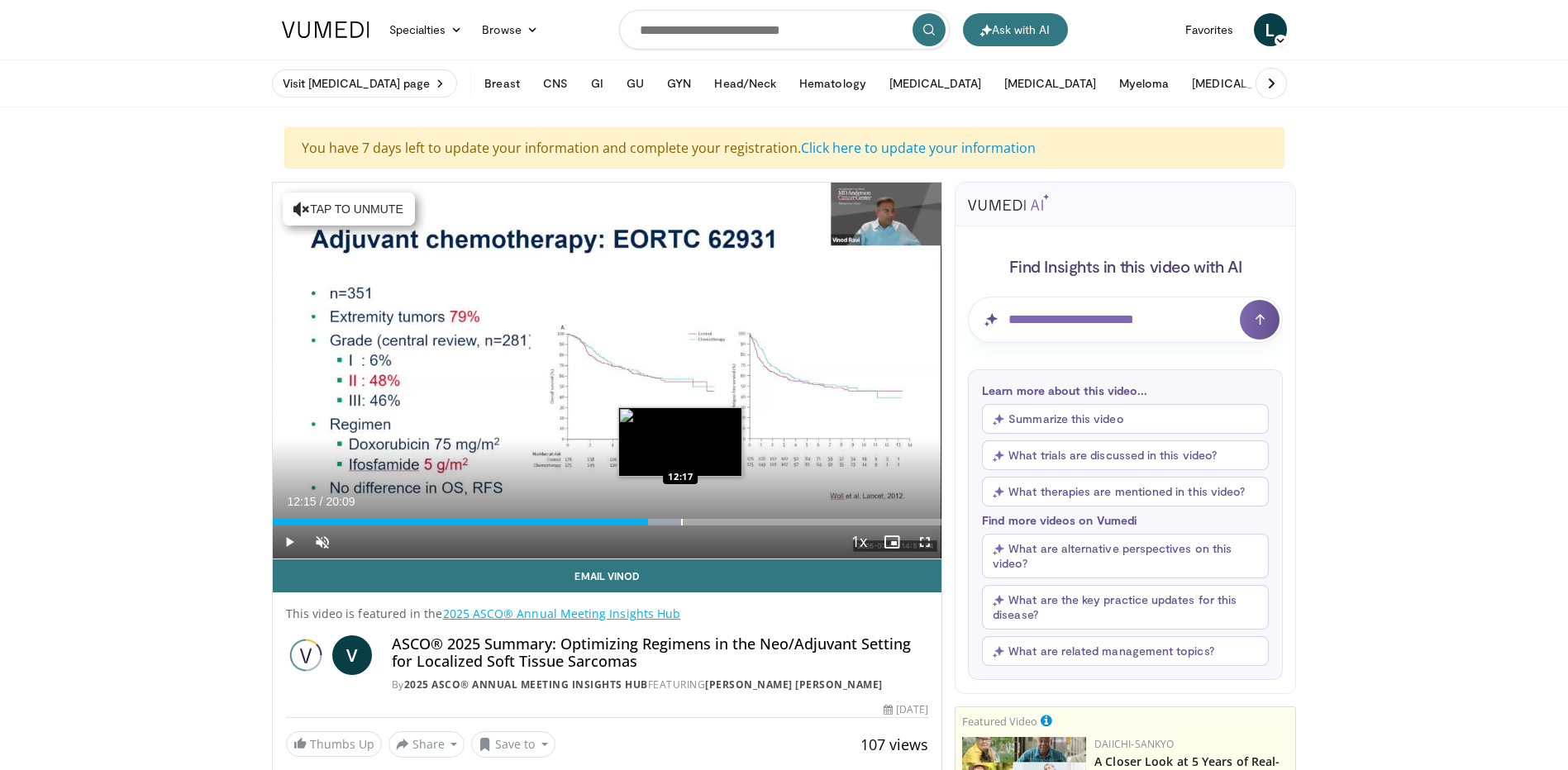
click at [681, 520] on div "Progress Bar" at bounding box center [682, 522] width 2 height 7
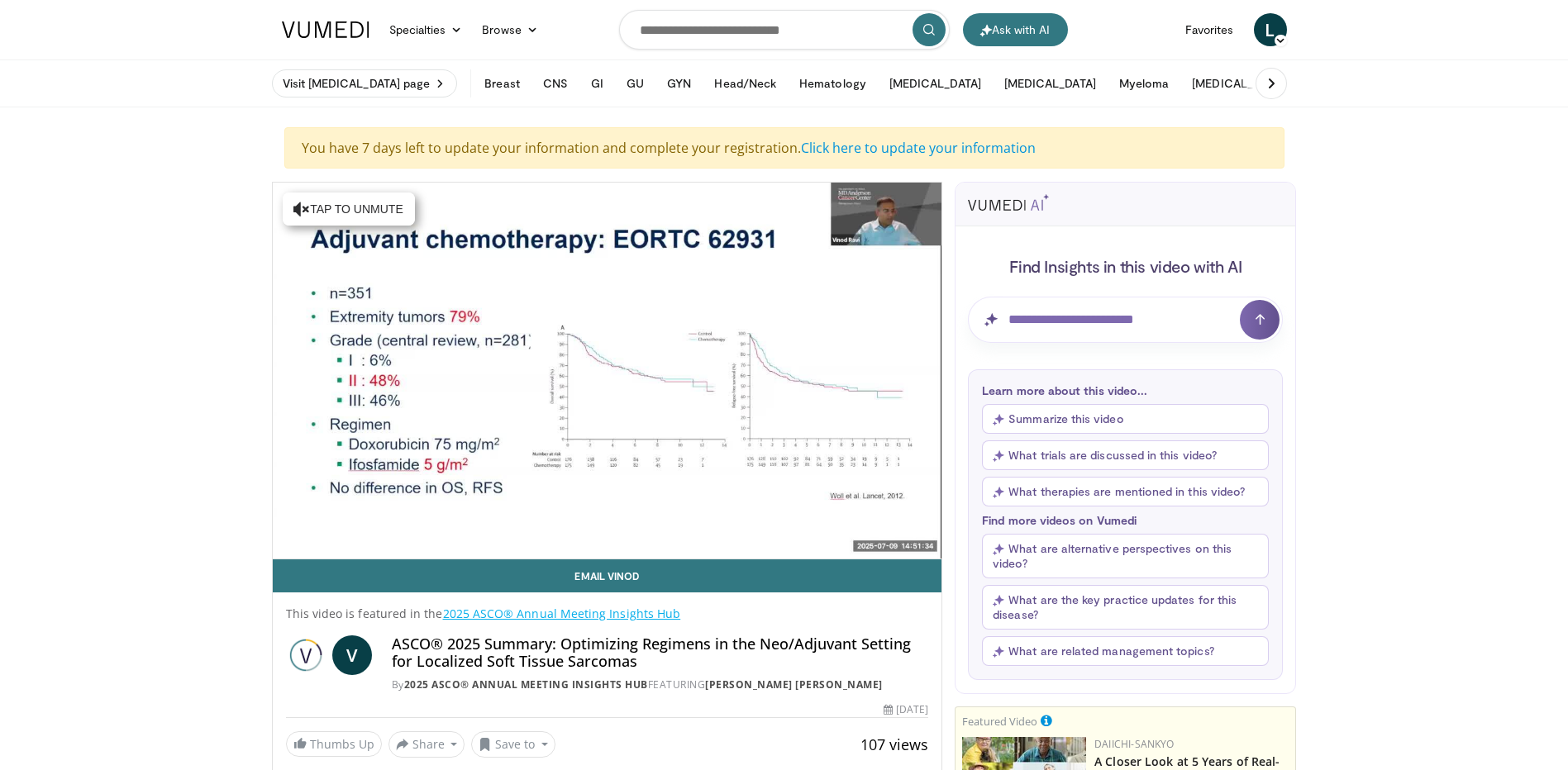
click at [768, 521] on video-js "**********" at bounding box center [607, 371] width 669 height 377
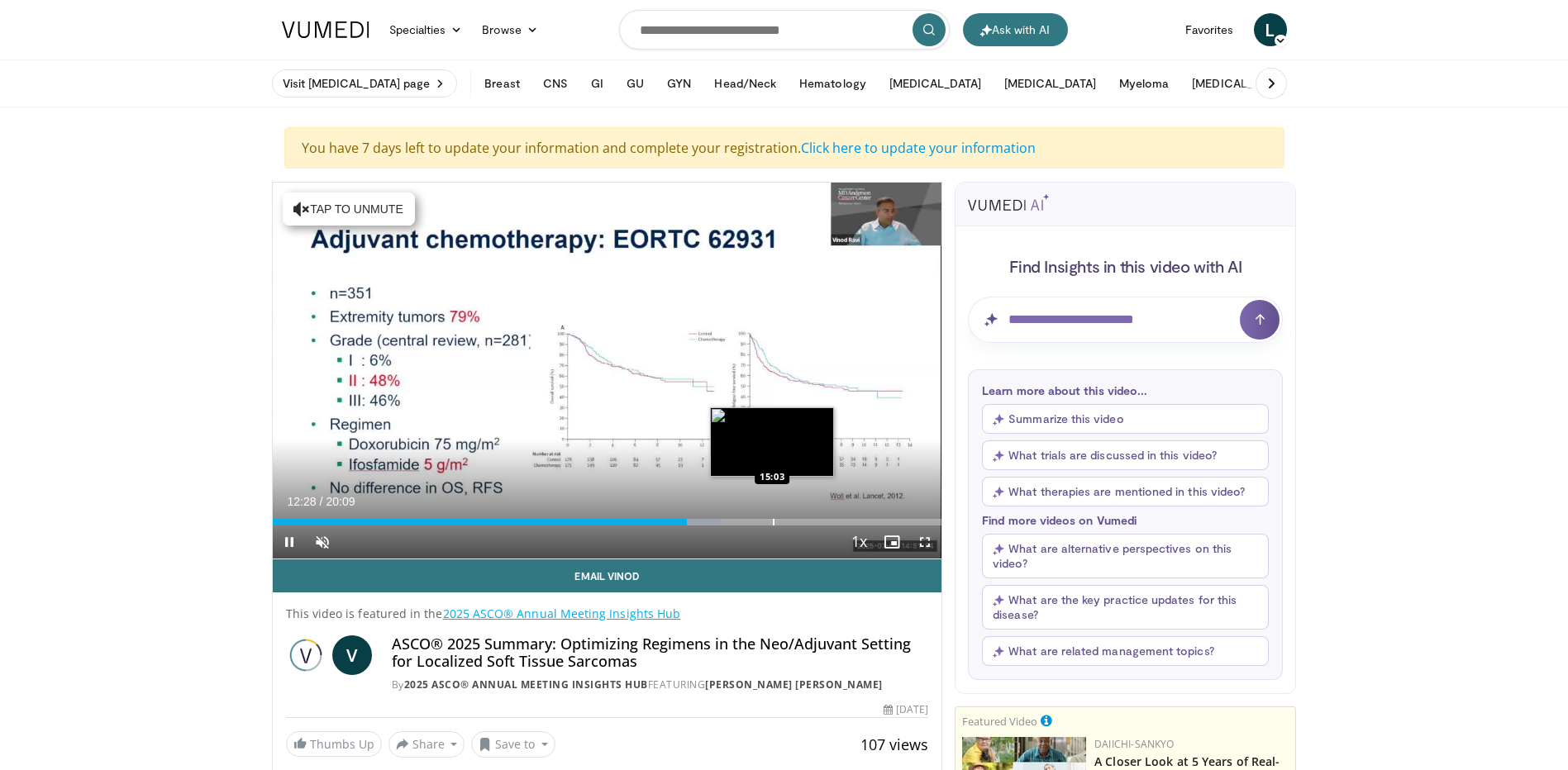
click at [771, 519] on div "Loaded : 66.99% 12:28 15:03" at bounding box center [607, 522] width 669 height 7
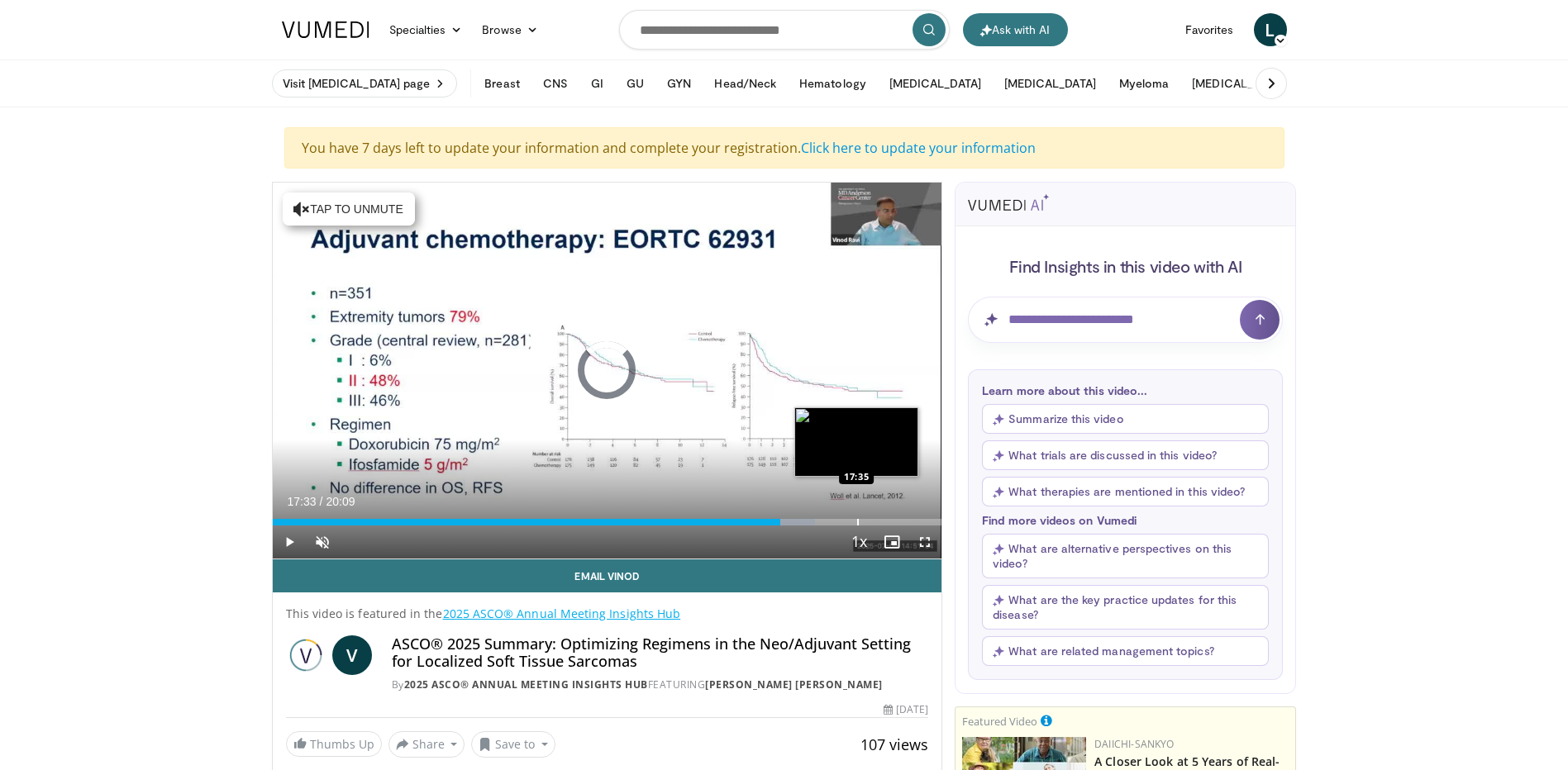
click at [857, 521] on div "Progress Bar" at bounding box center [858, 522] width 2 height 7
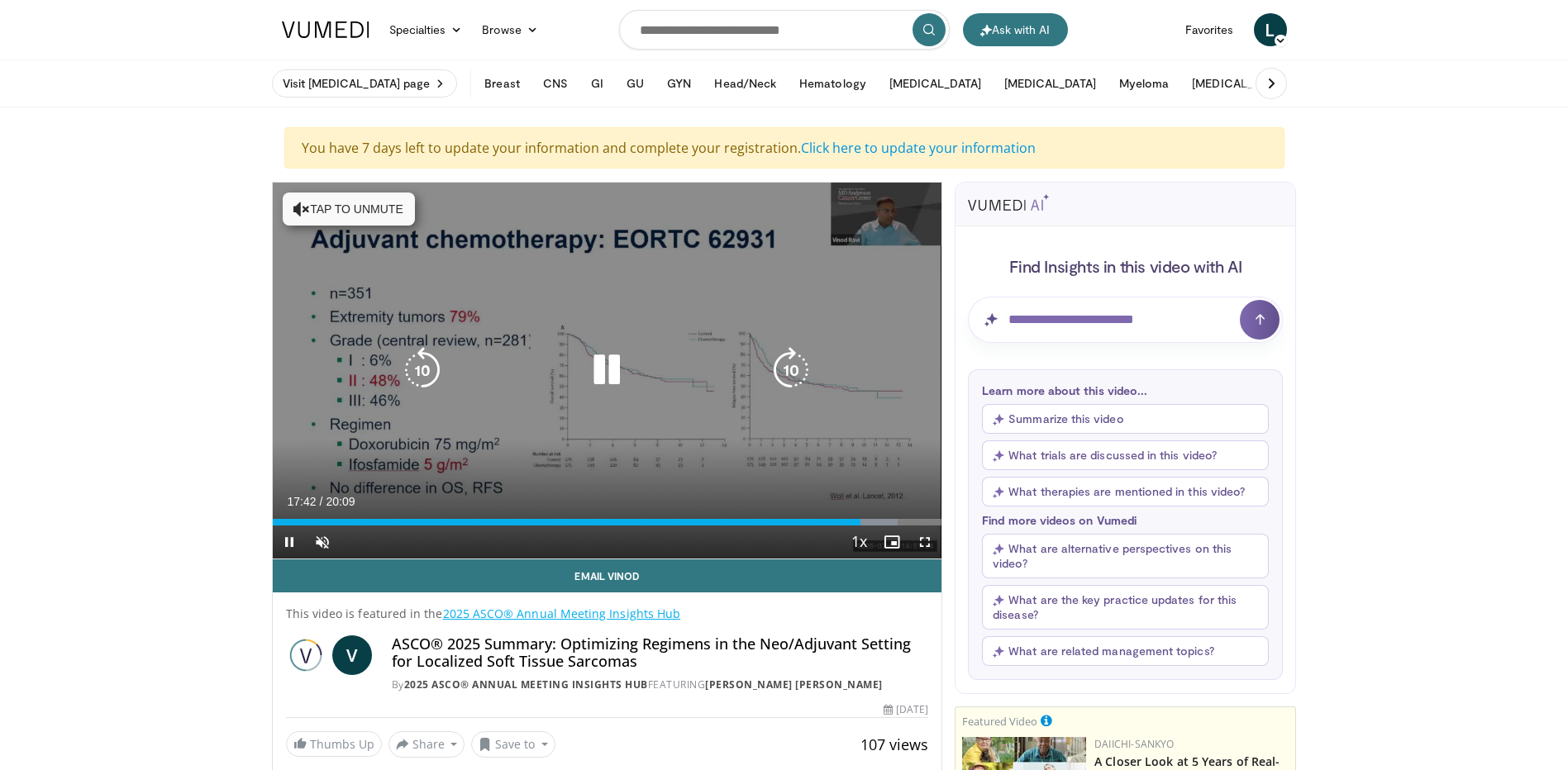
click at [781, 365] on icon "Video Player" at bounding box center [791, 370] width 46 height 46
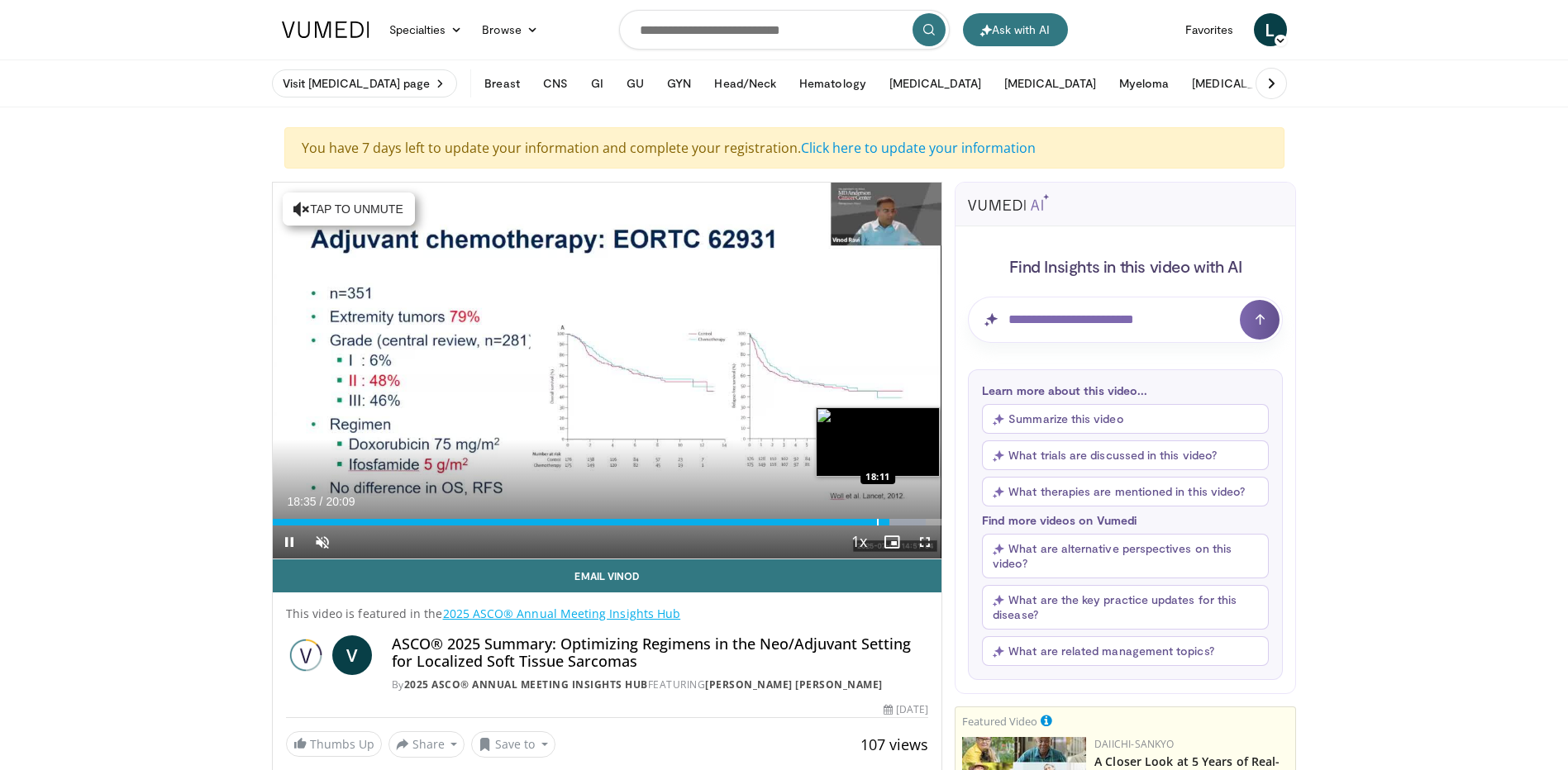
click at [876, 521] on div "Progress Bar" at bounding box center [877, 522] width 2 height 7
click at [869, 521] on div "17:57" at bounding box center [574, 522] width 603 height 7
click at [865, 521] on div "Progress Bar" at bounding box center [866, 522] width 2 height 7
click at [853, 524] on div "Progress Bar" at bounding box center [854, 522] width 2 height 7
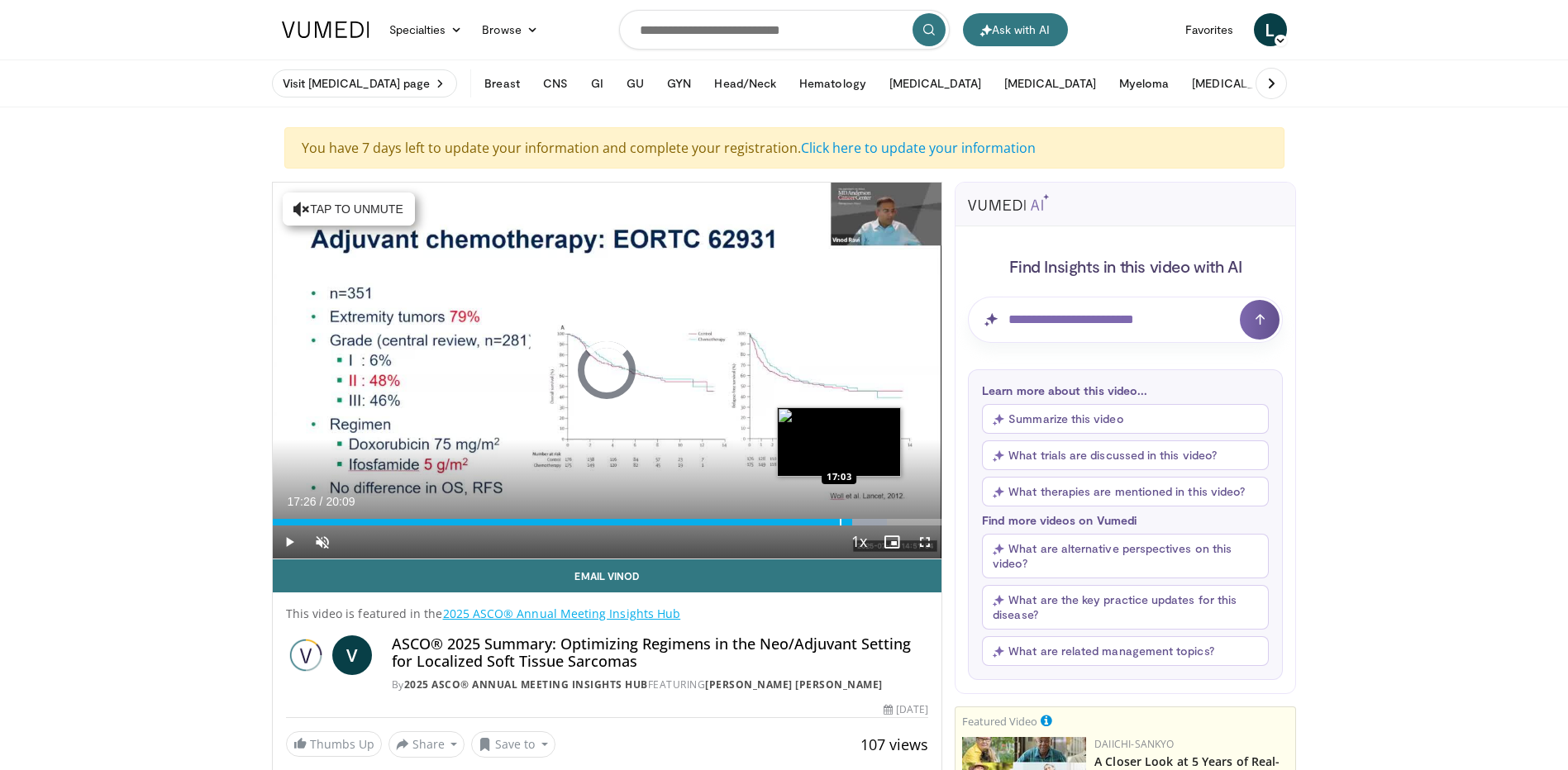
click at [838, 524] on div "17:26" at bounding box center [563, 522] width 579 height 7
click at [827, 524] on div "Progress Bar" at bounding box center [828, 522] width 2 height 7
